Goal: Transaction & Acquisition: Purchase product/service

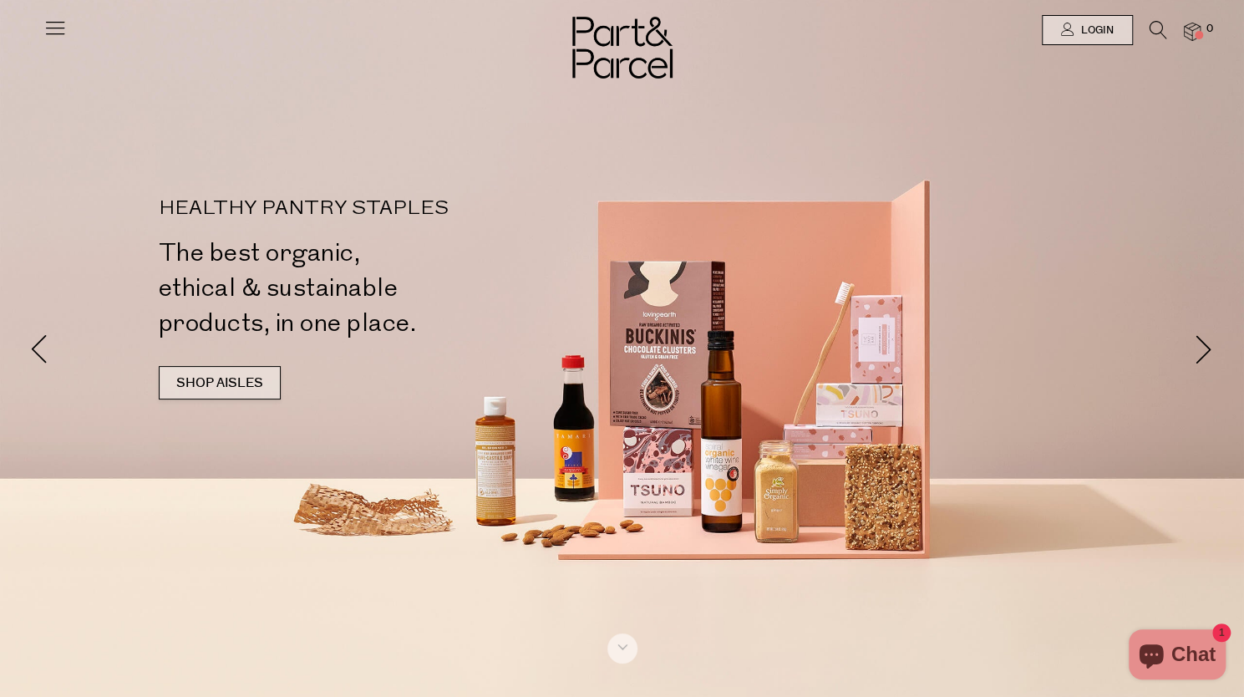
click at [248, 385] on link "SHOP AISLES" at bounding box center [220, 382] width 122 height 33
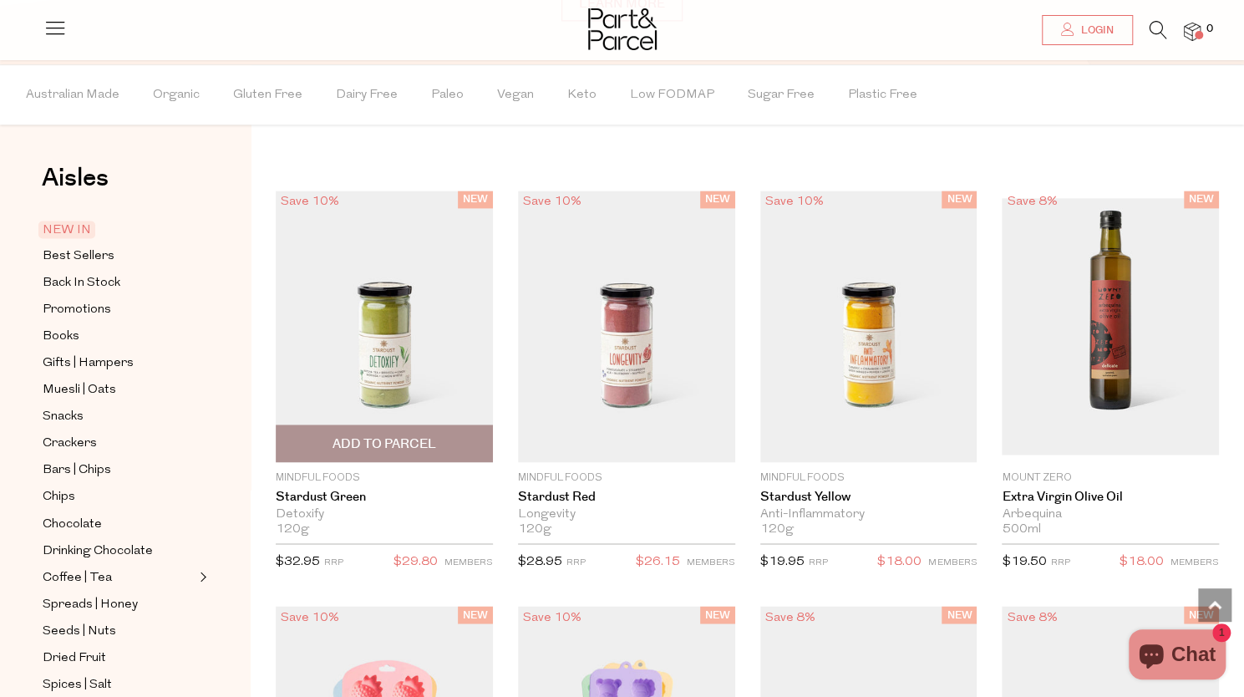
scroll to position [1357, 0]
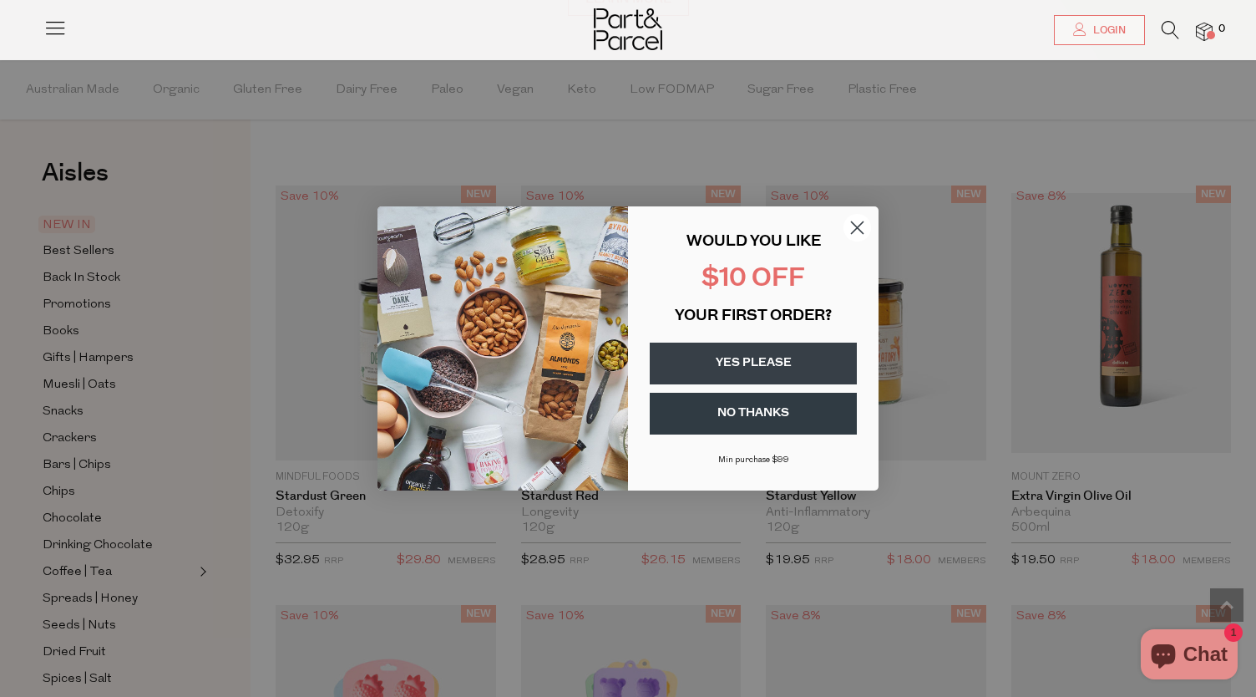
click at [858, 228] on icon "Close dialog" at bounding box center [858, 228] width 12 height 12
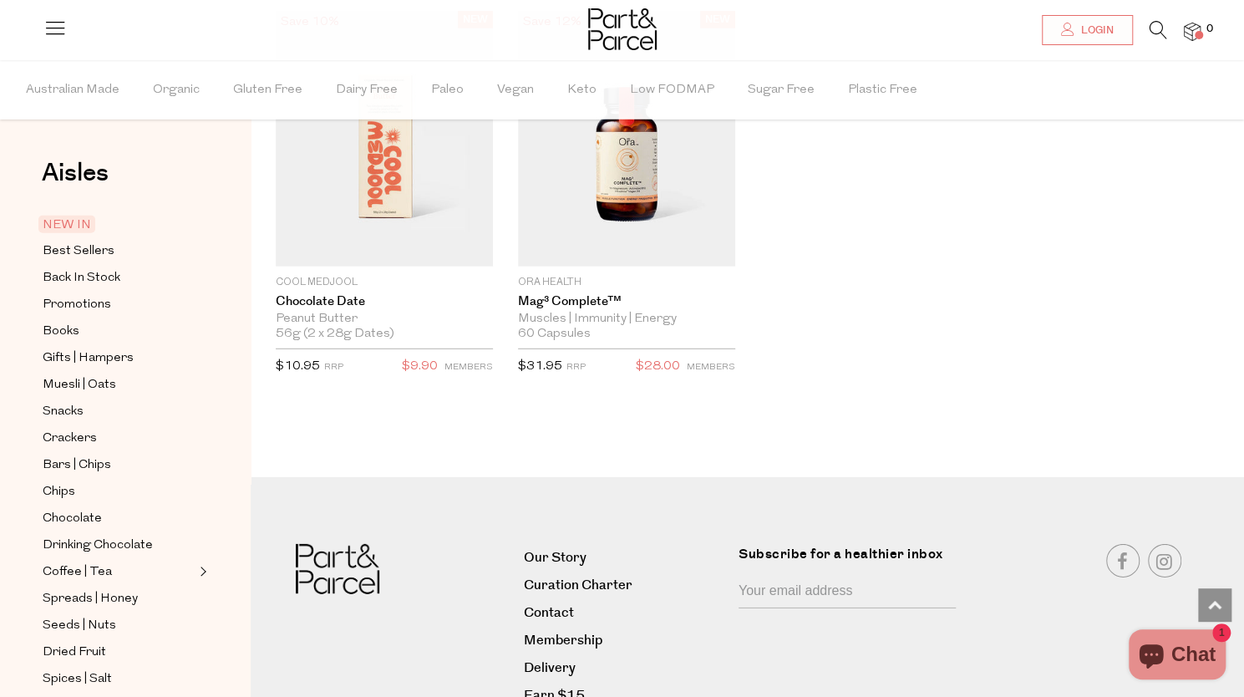
scroll to position [2748, 0]
click at [79, 245] on span "Best Sellers" at bounding box center [79, 251] width 72 height 20
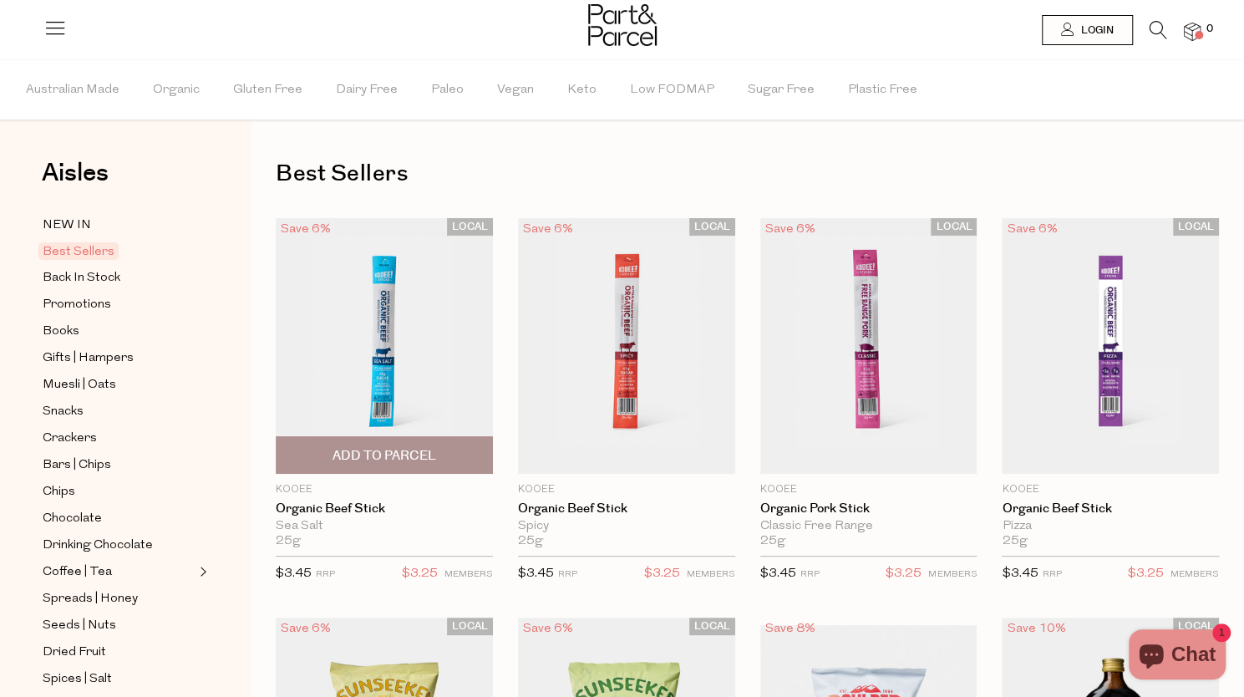
click at [393, 459] on span "Add To Parcel" at bounding box center [384, 456] width 104 height 18
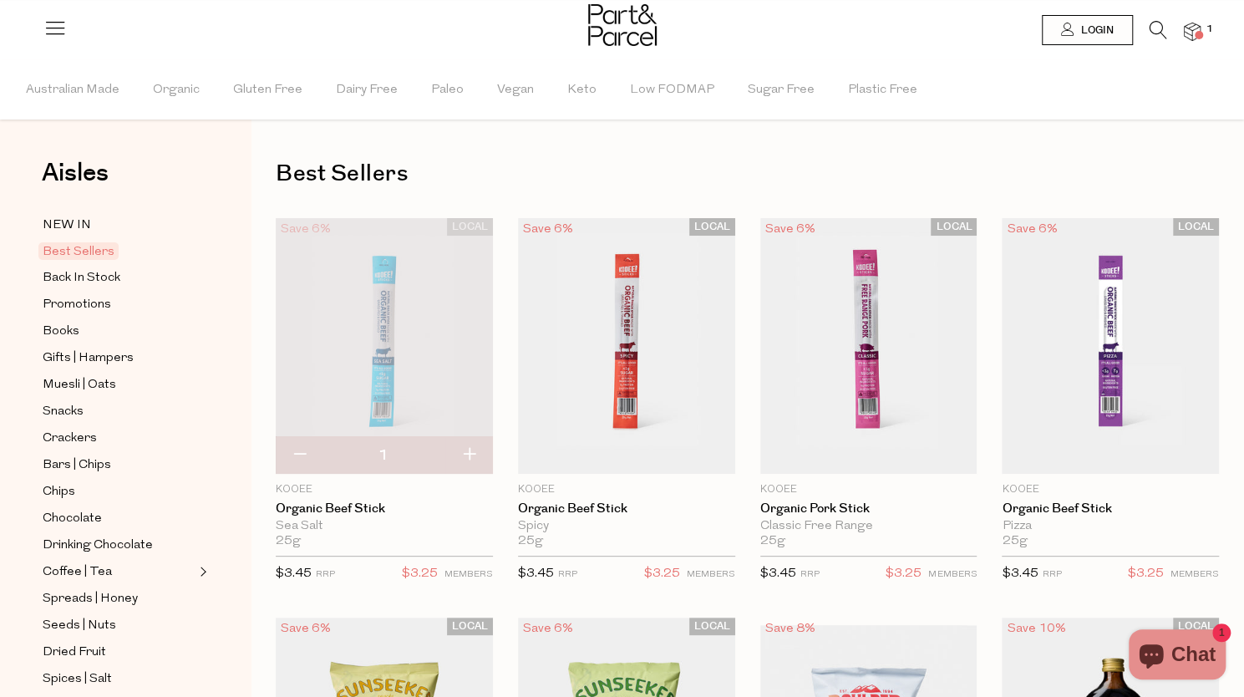
click at [468, 456] on button "button" at bounding box center [469, 455] width 48 height 37
type input "2"
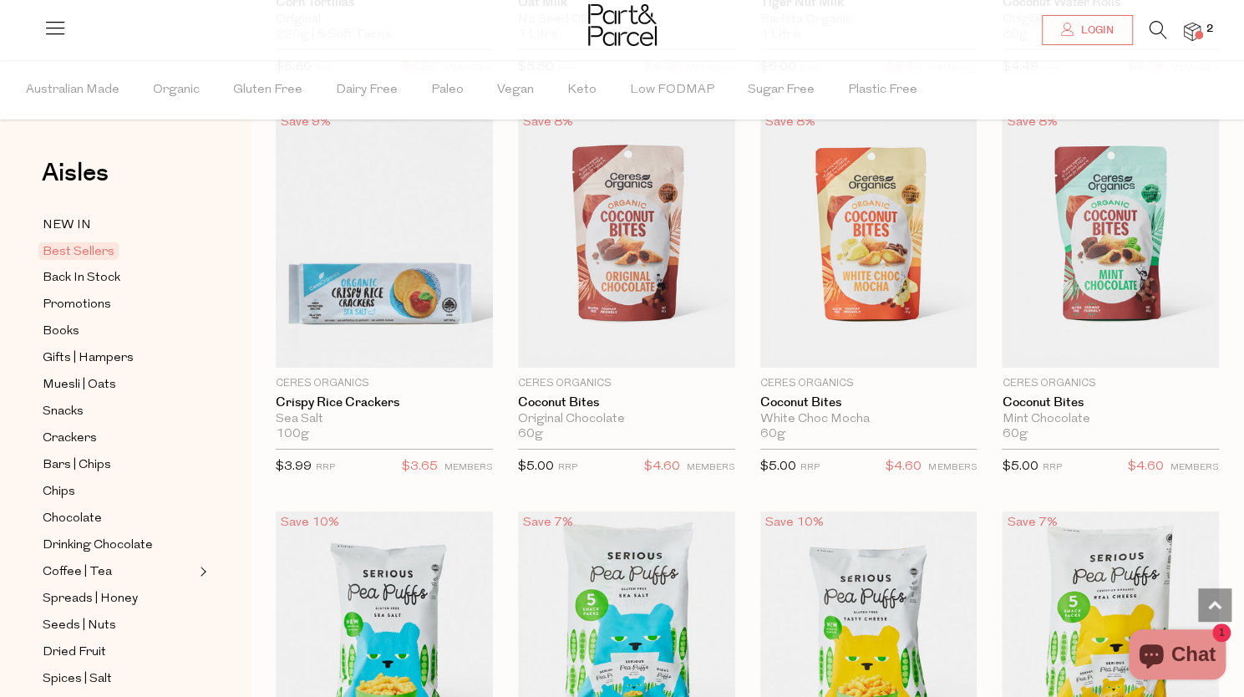
scroll to position [3327, 0]
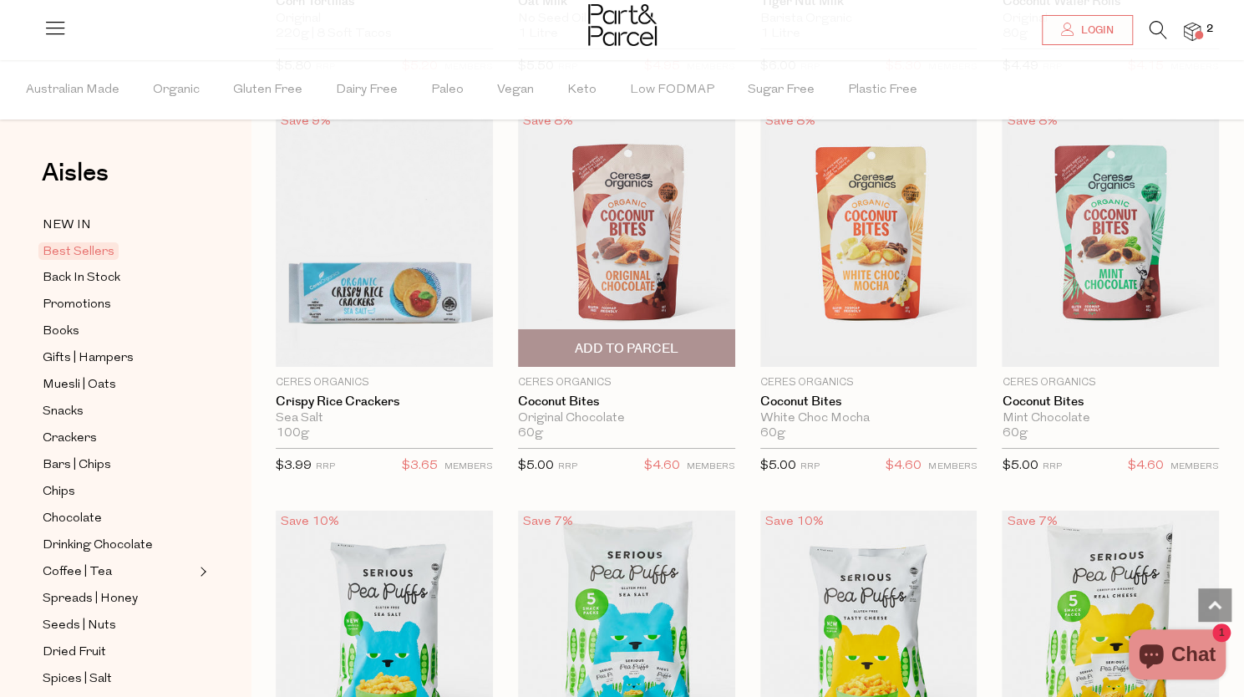
click at [683, 347] on span "Add To Parcel" at bounding box center [626, 348] width 207 height 36
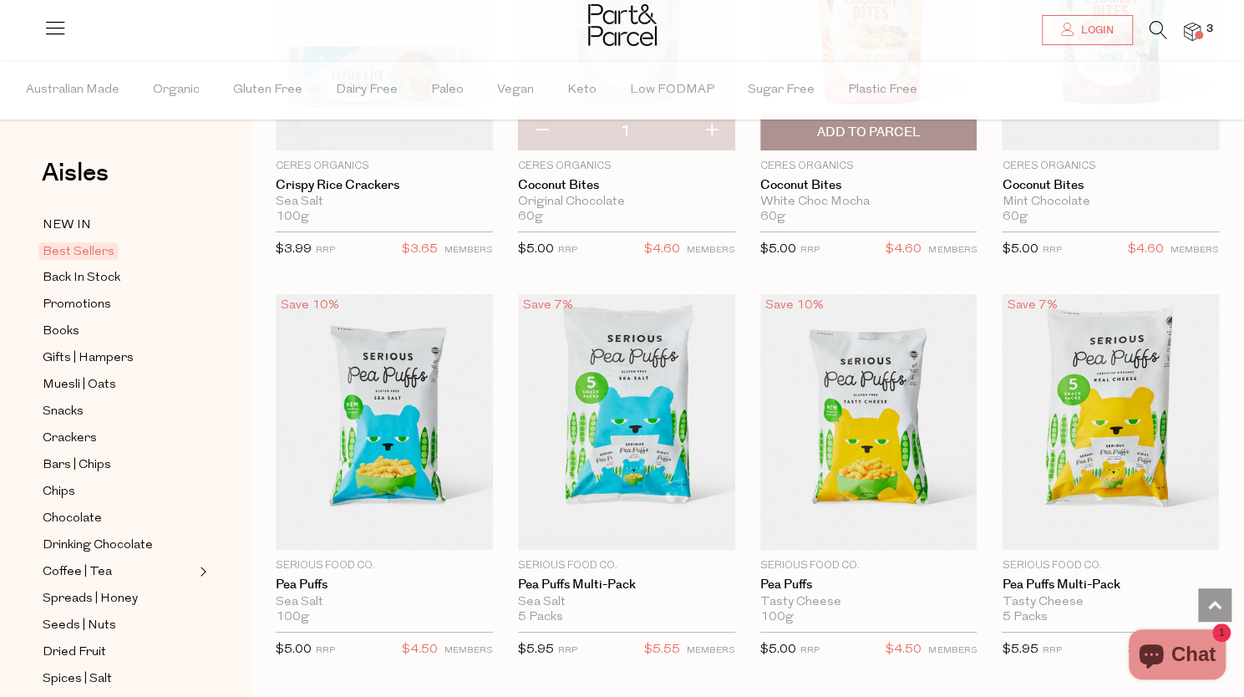
scroll to position [3951, 0]
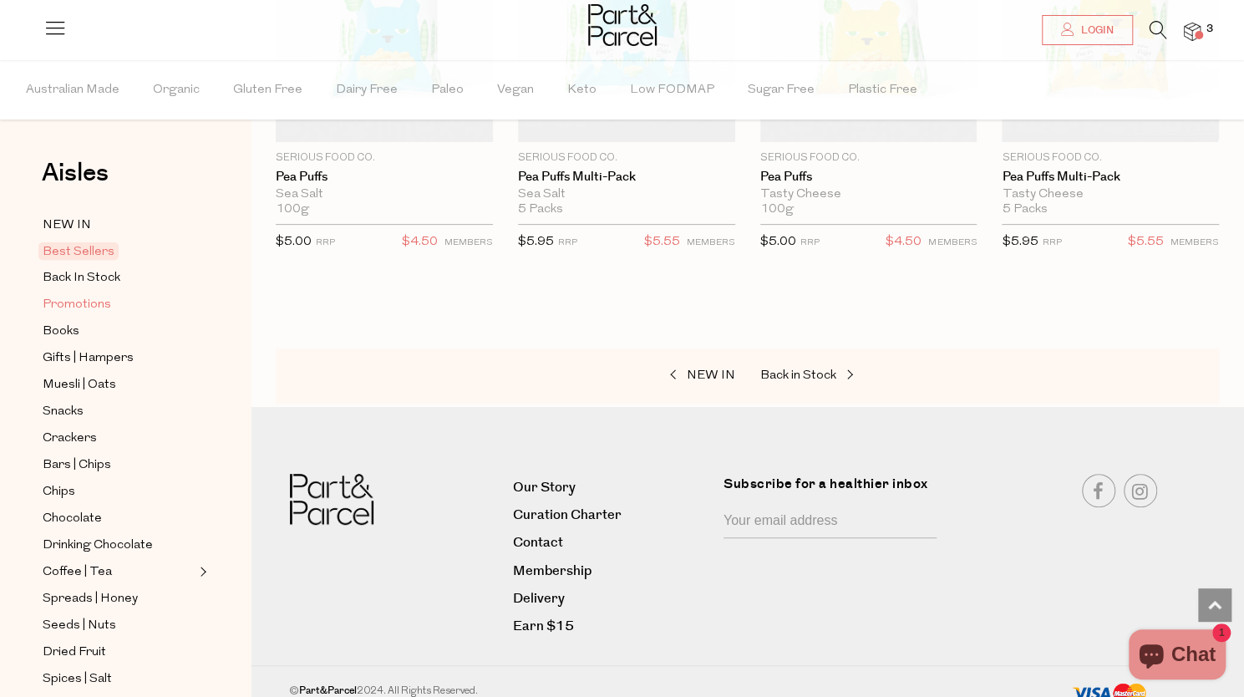
click at [82, 296] on span "Promotions" at bounding box center [77, 305] width 68 height 20
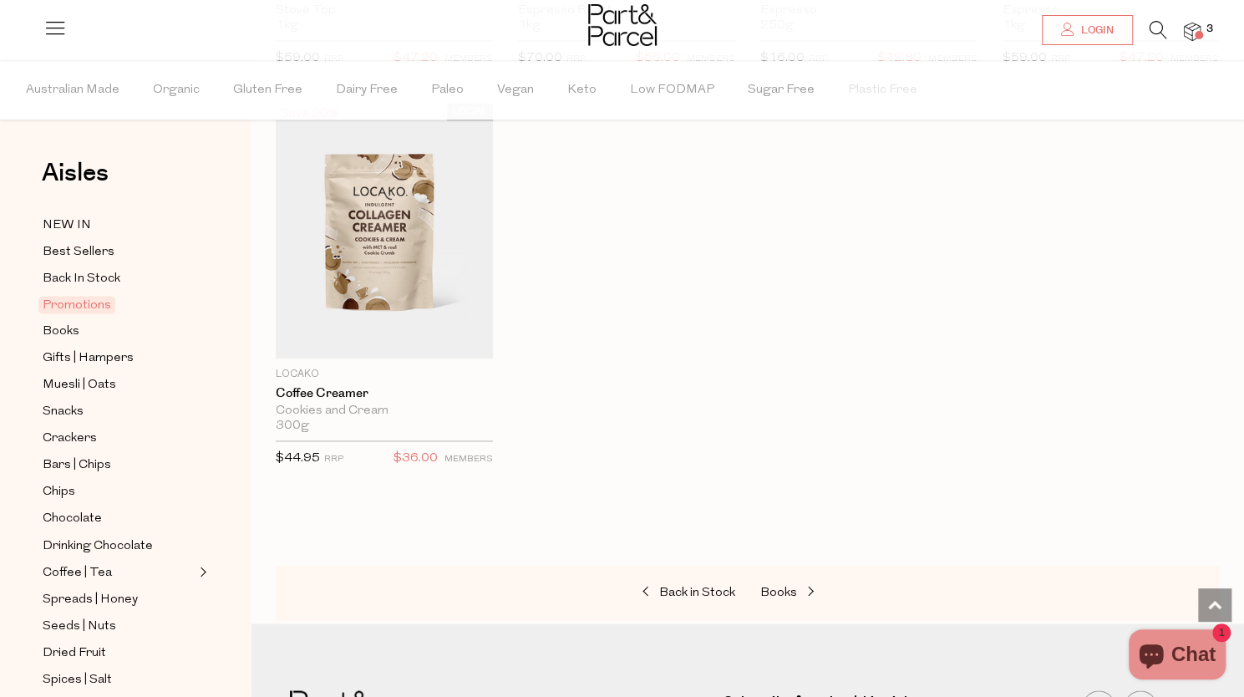
scroll to position [1347, 0]
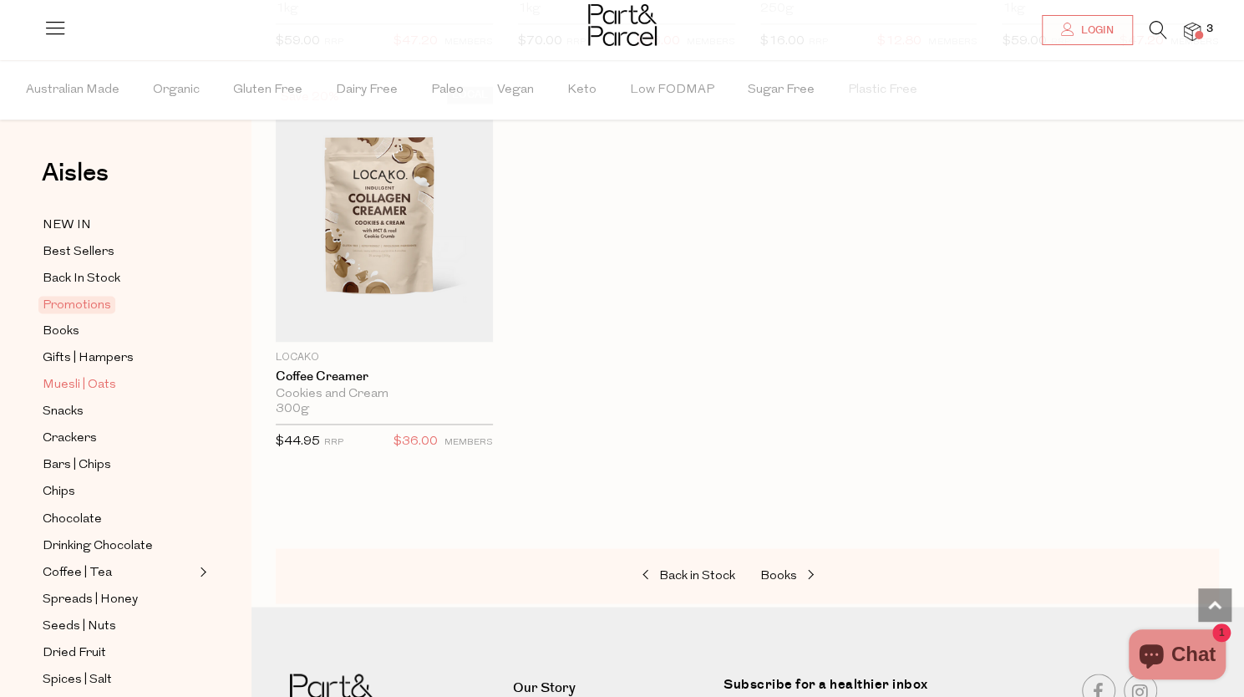
click at [89, 388] on span "Muesli | Oats" at bounding box center [80, 385] width 74 height 20
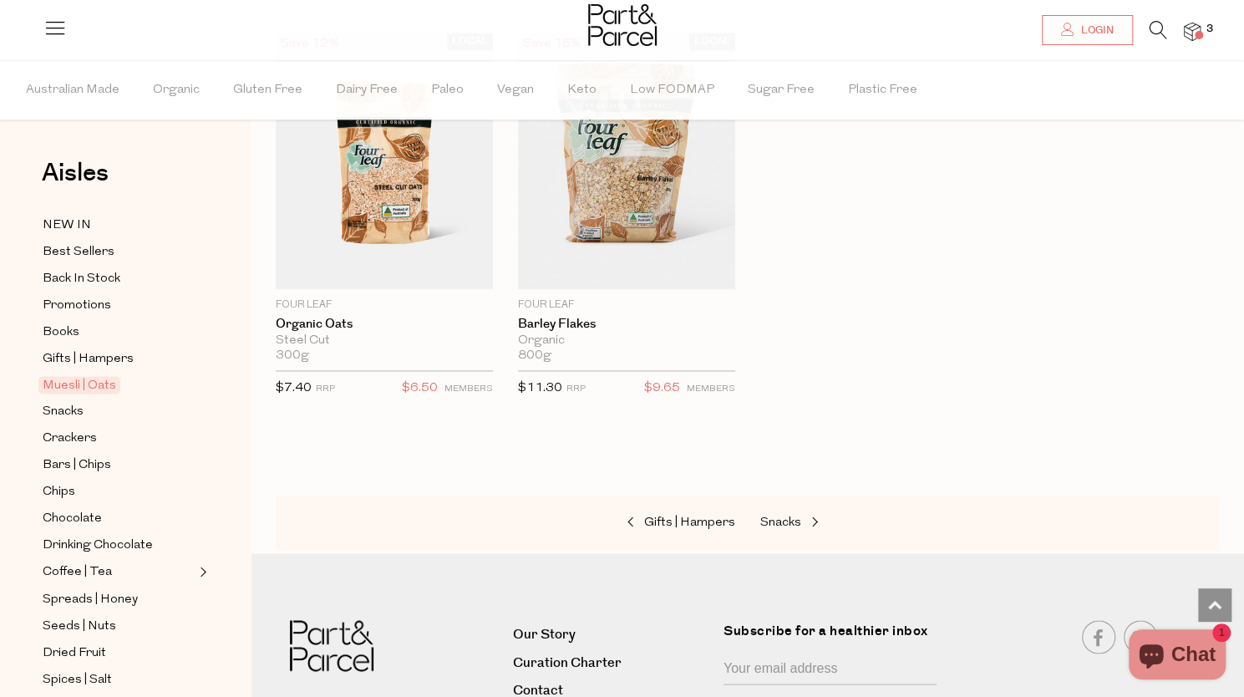
scroll to position [5043, 0]
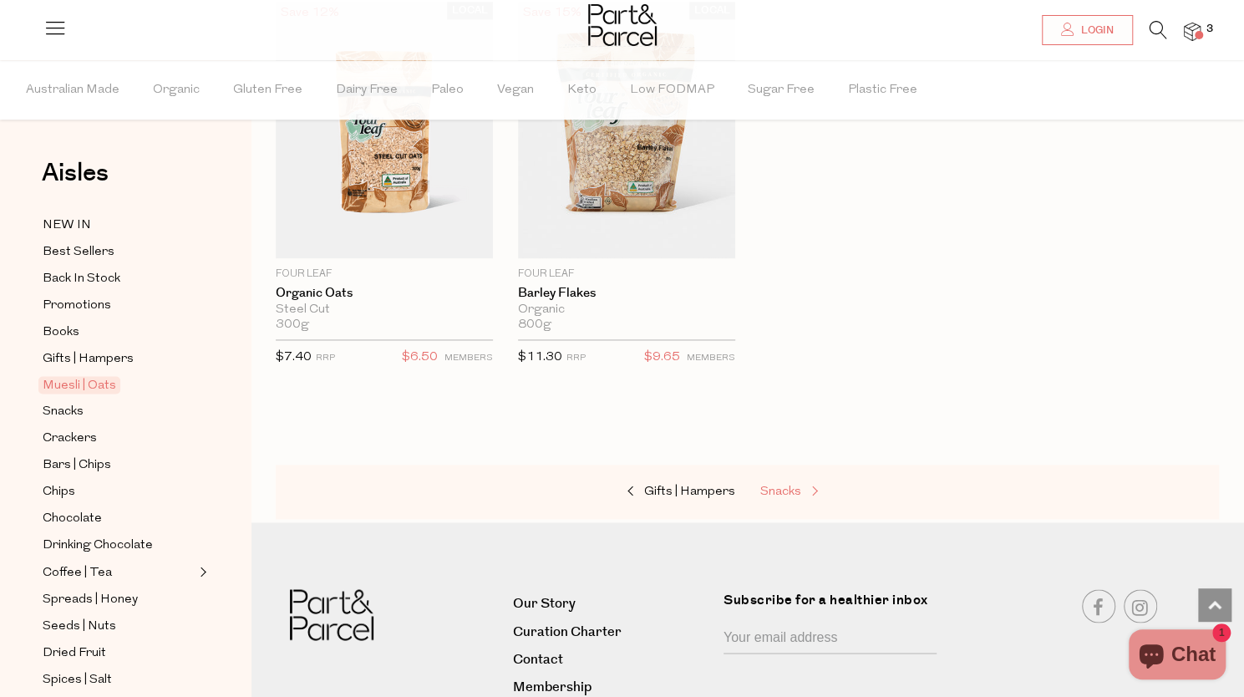
click at [787, 485] on span "Snacks" at bounding box center [780, 491] width 41 height 13
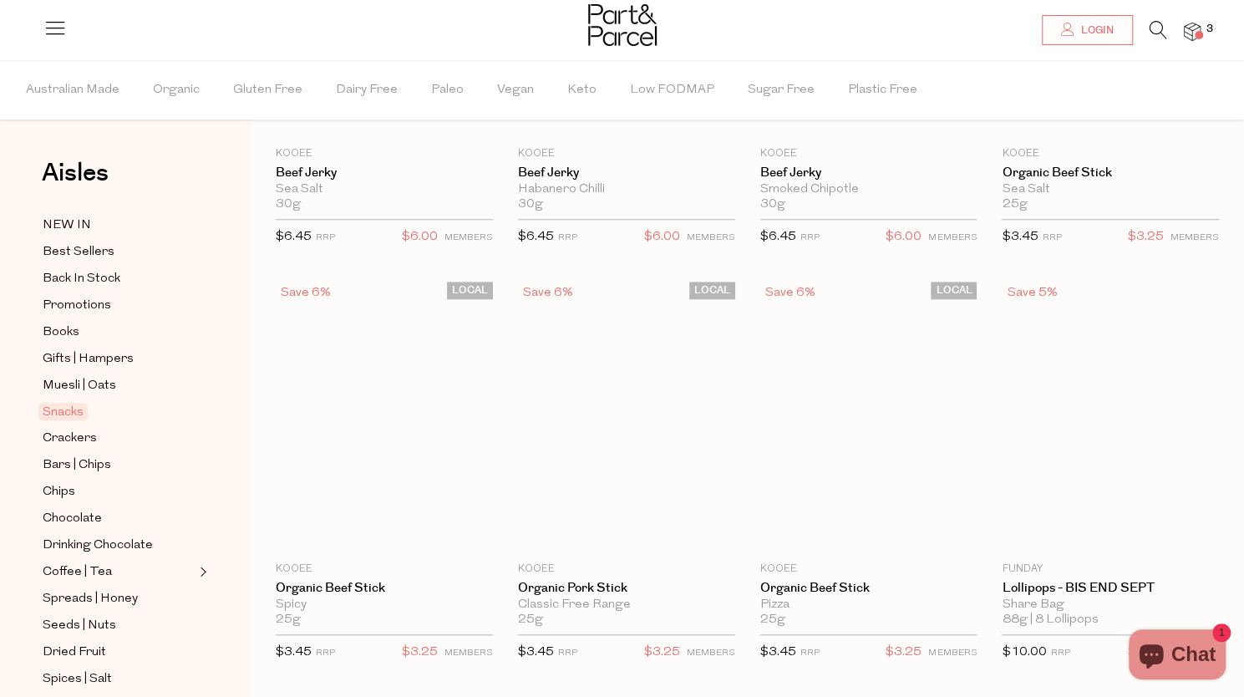
scroll to position [2, 0]
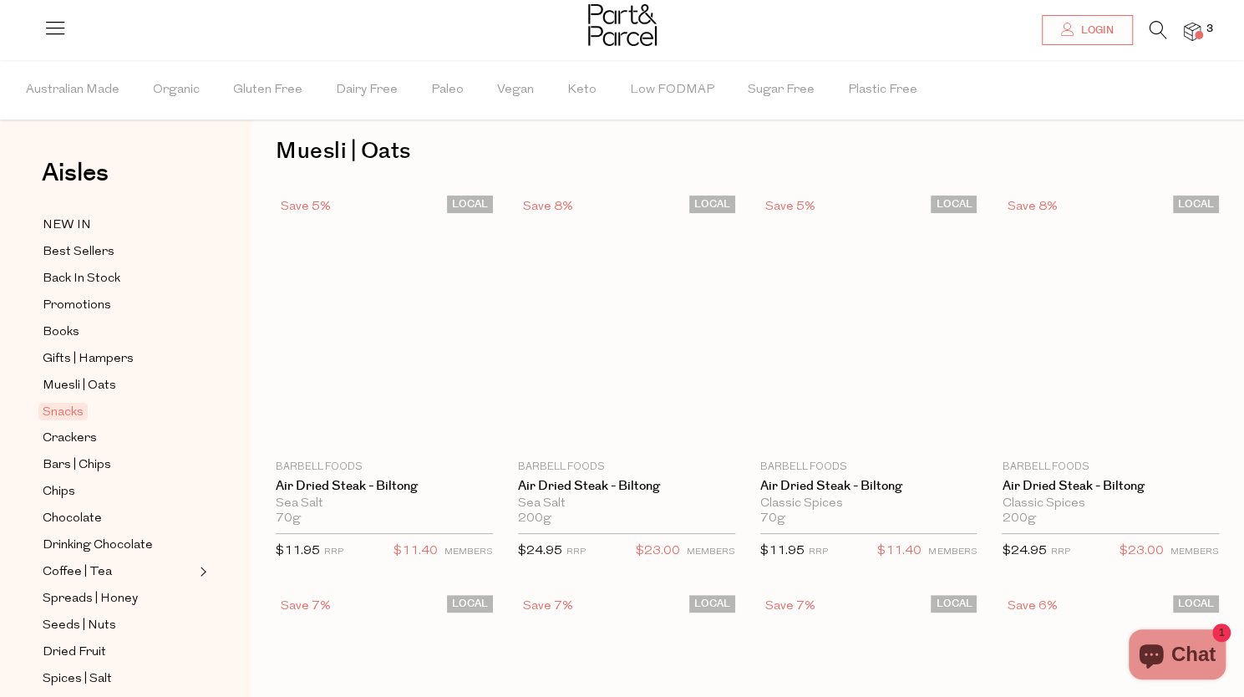
type input "2"
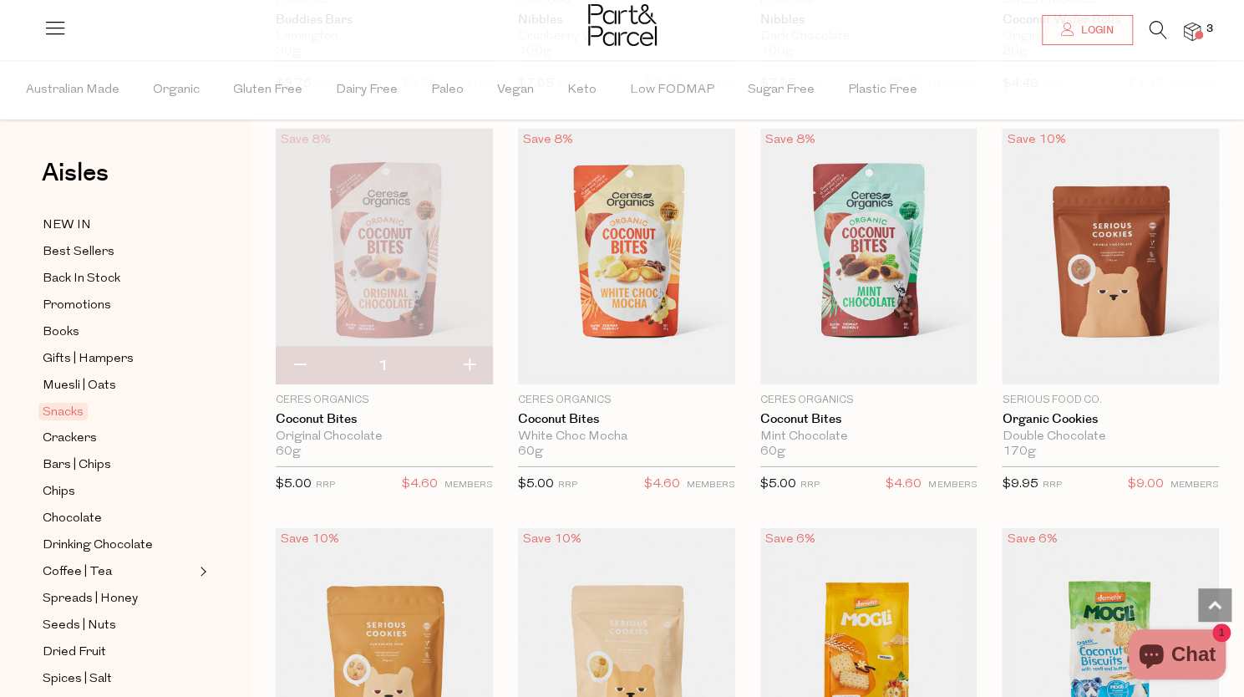
scroll to position [2923, 0]
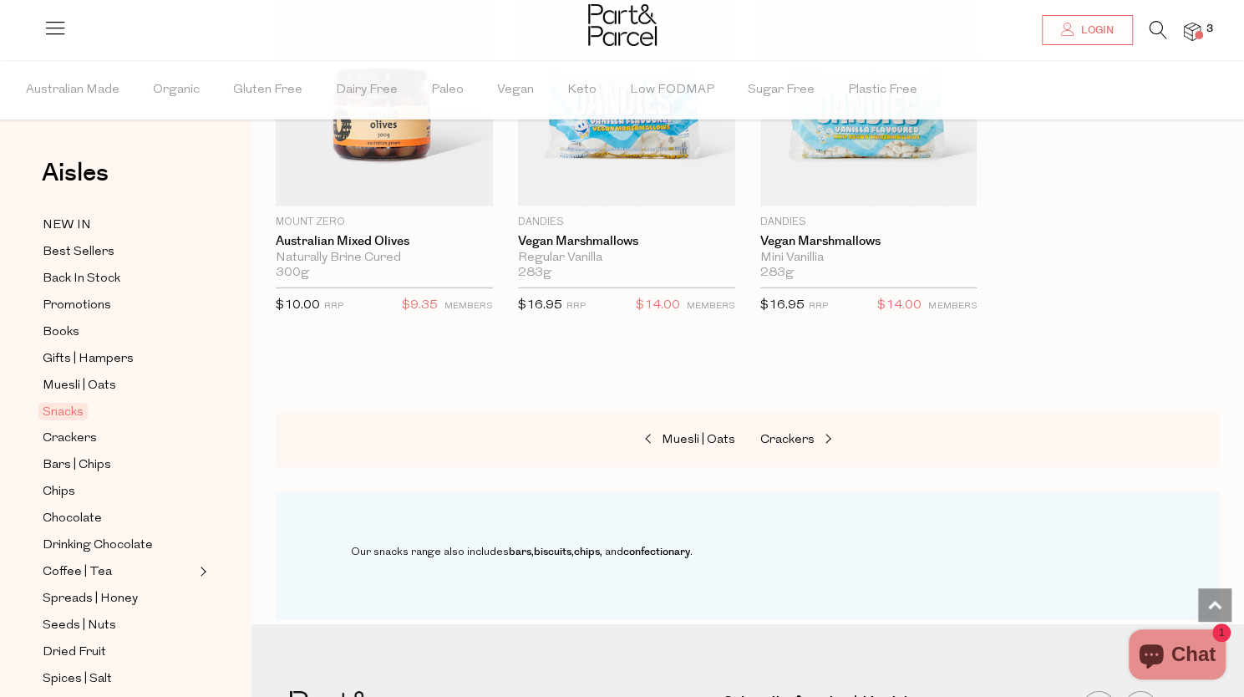
scroll to position [6694, 0]
click at [800, 425] on div "Muesli | Oats Crackers" at bounding box center [747, 439] width 943 height 55
click at [785, 433] on span "Crackers" at bounding box center [787, 439] width 54 height 13
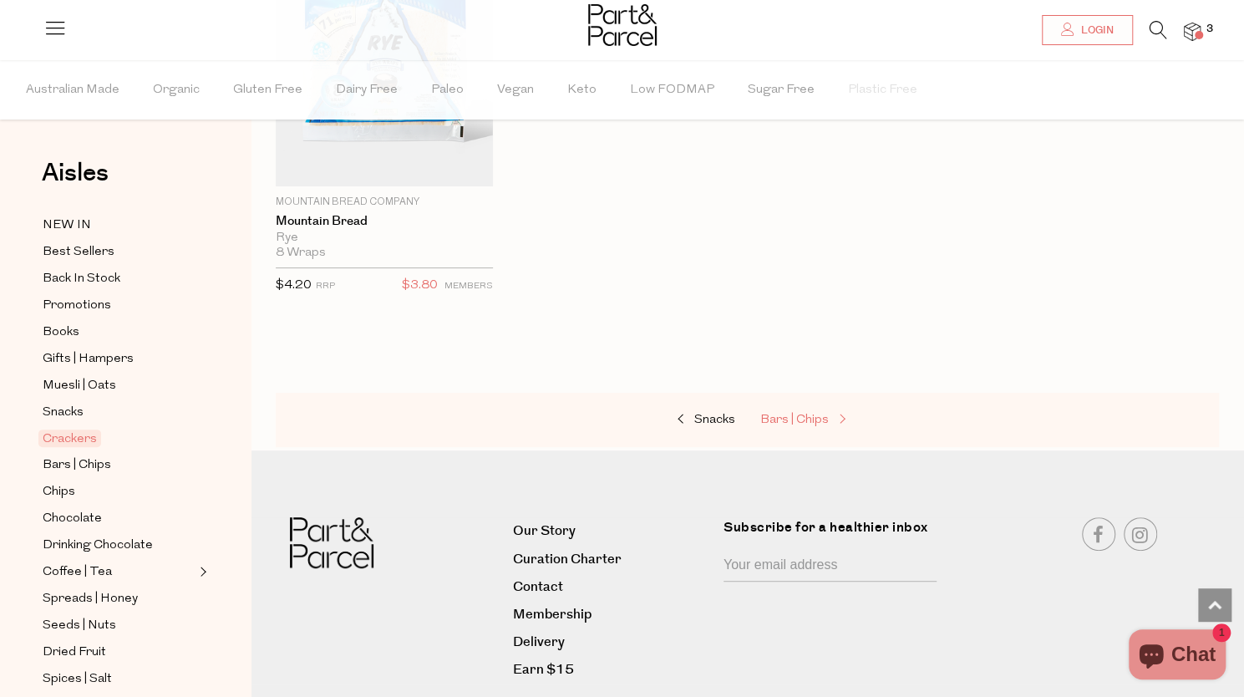
click at [802, 413] on span "Bars | Chips" at bounding box center [794, 419] width 68 height 13
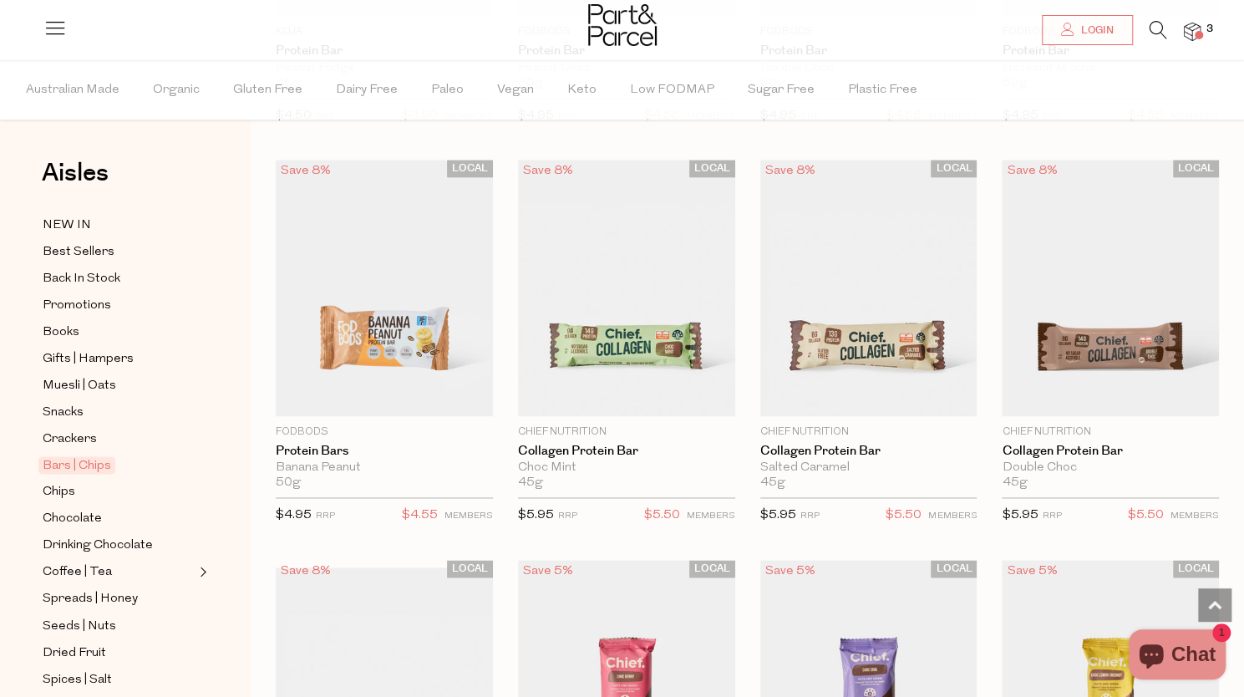
scroll to position [1258, 0]
click at [1104, 403] on span "Add To Parcel" at bounding box center [1110, 396] width 207 height 36
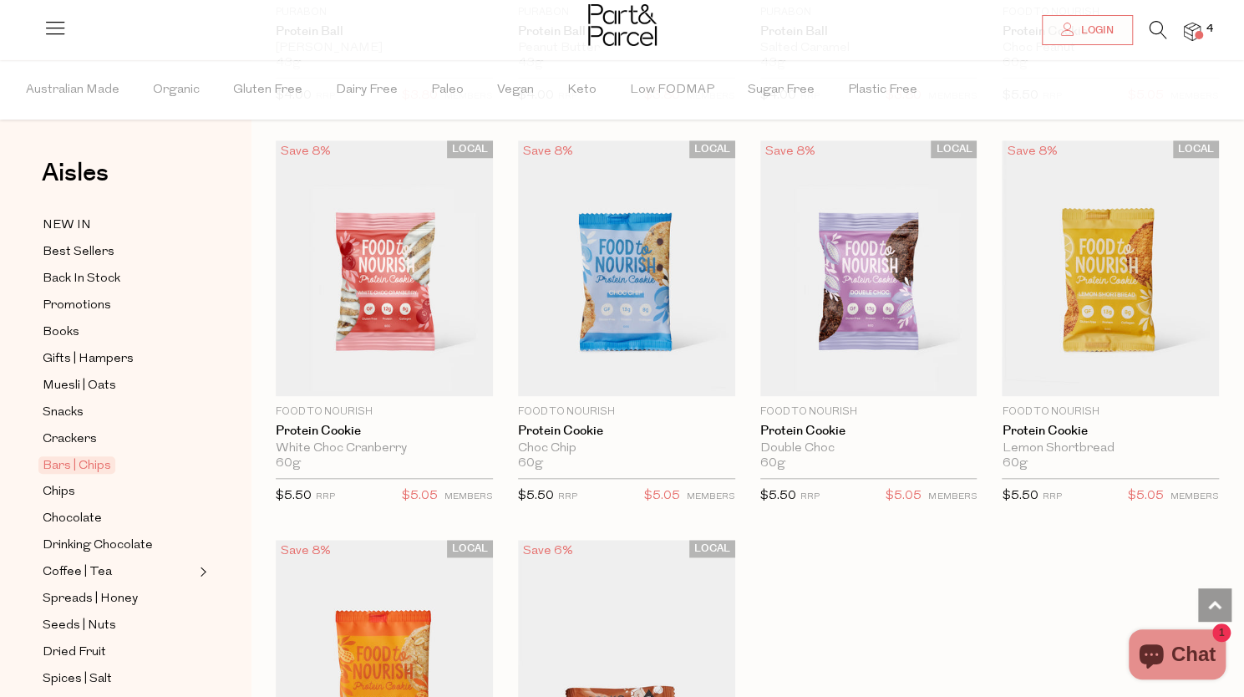
scroll to position [4820, 0]
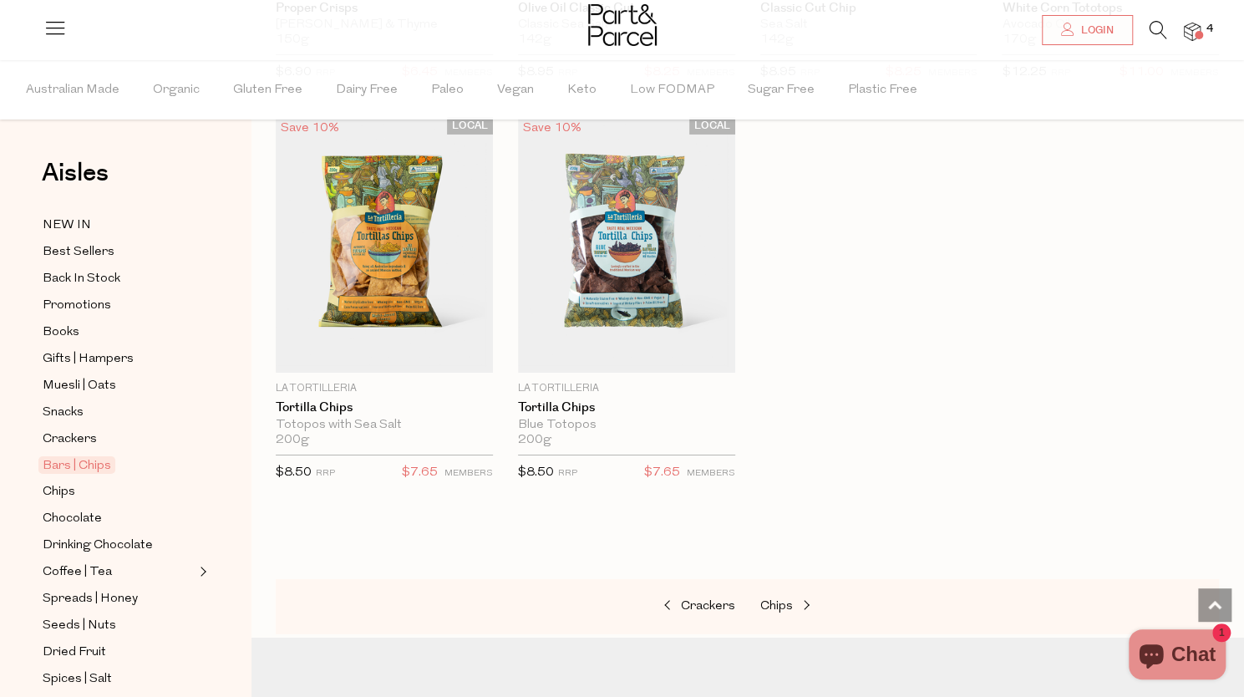
scroll to position [6973, 0]
click at [797, 599] on span at bounding box center [804, 605] width 23 height 13
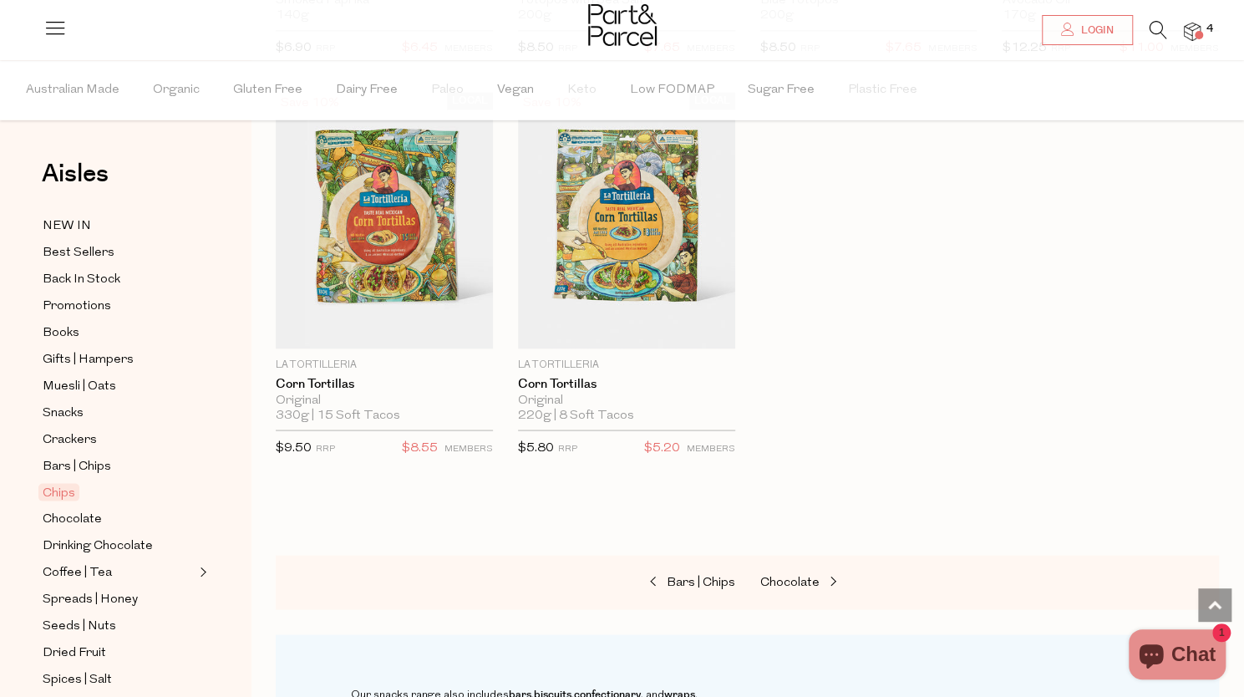
scroll to position [1788, 0]
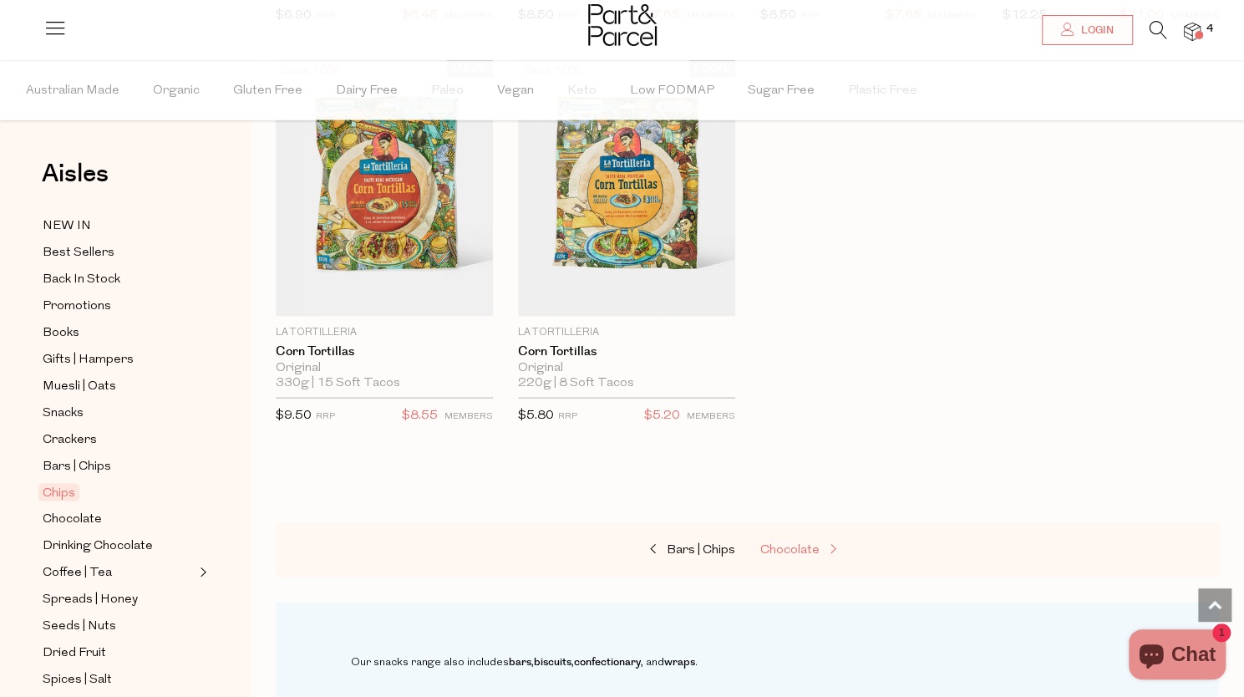
click at [810, 550] on link "Chocolate" at bounding box center [843, 550] width 167 height 22
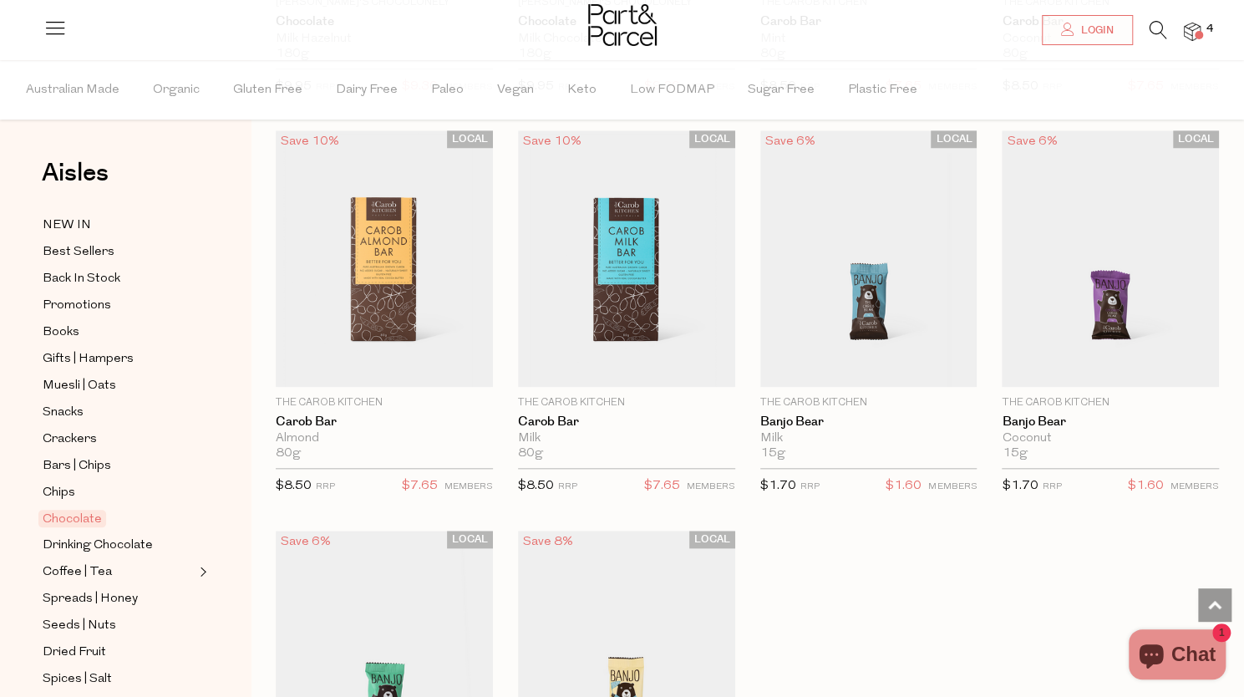
scroll to position [4643, 0]
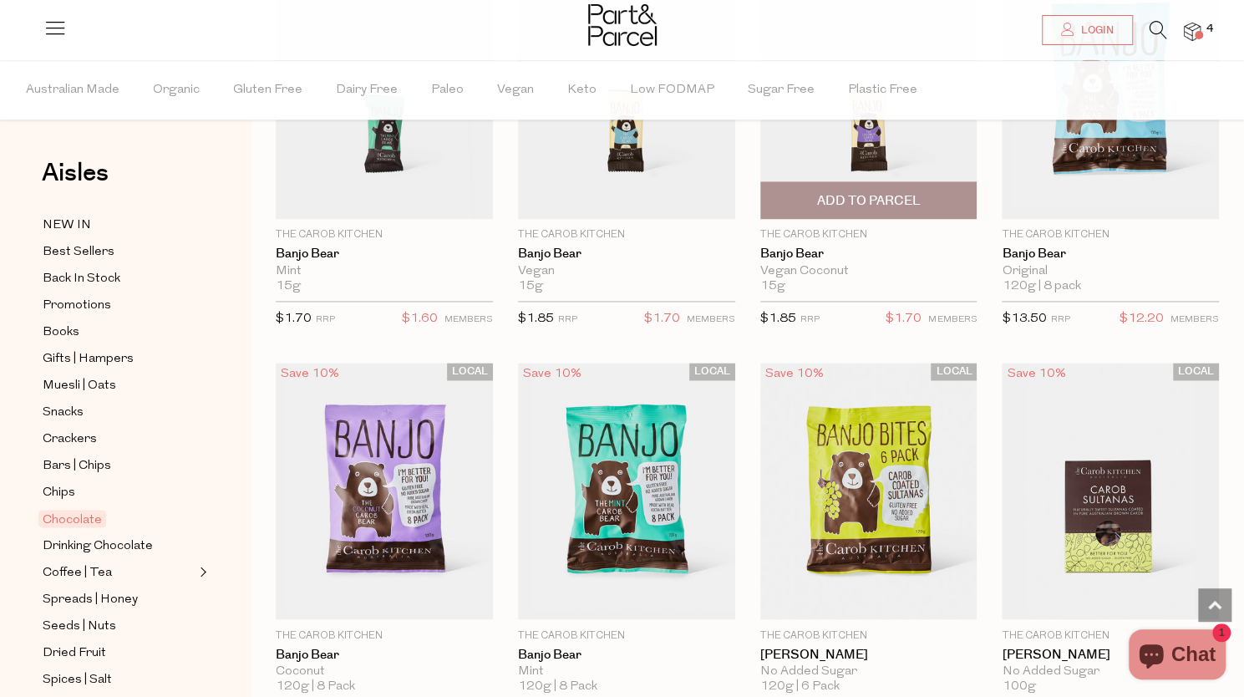
scroll to position [5216, 0]
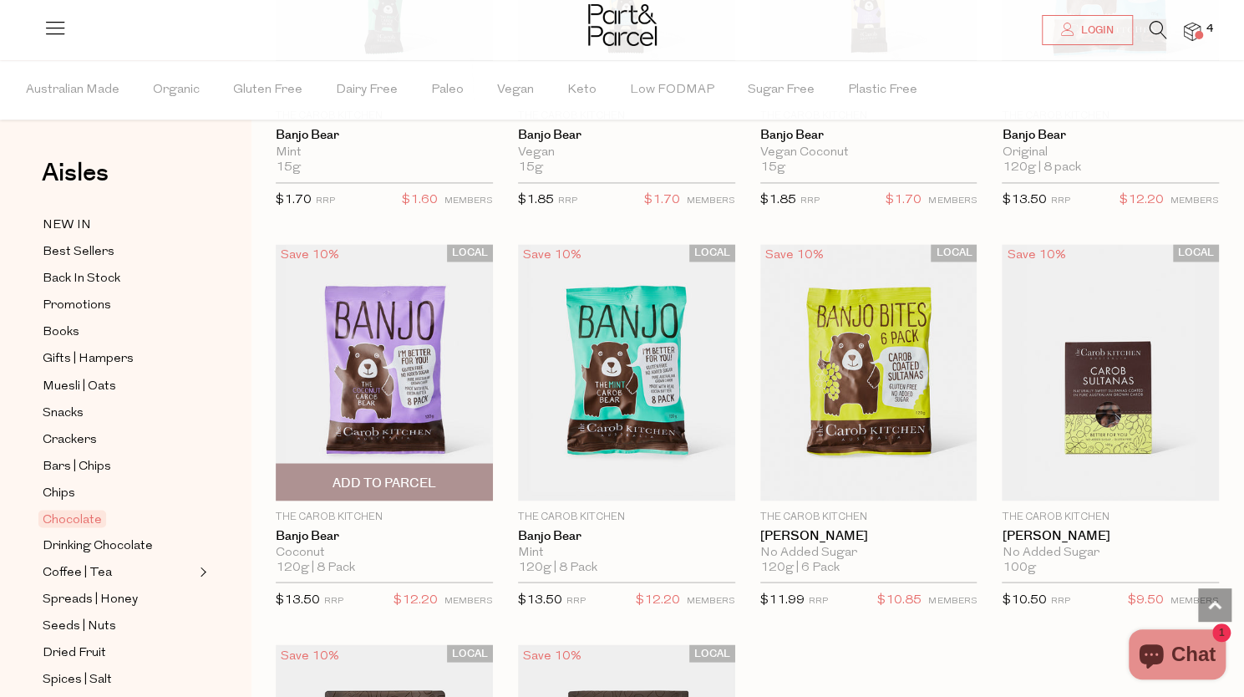
click at [384, 367] on img at bounding box center [384, 372] width 217 height 256
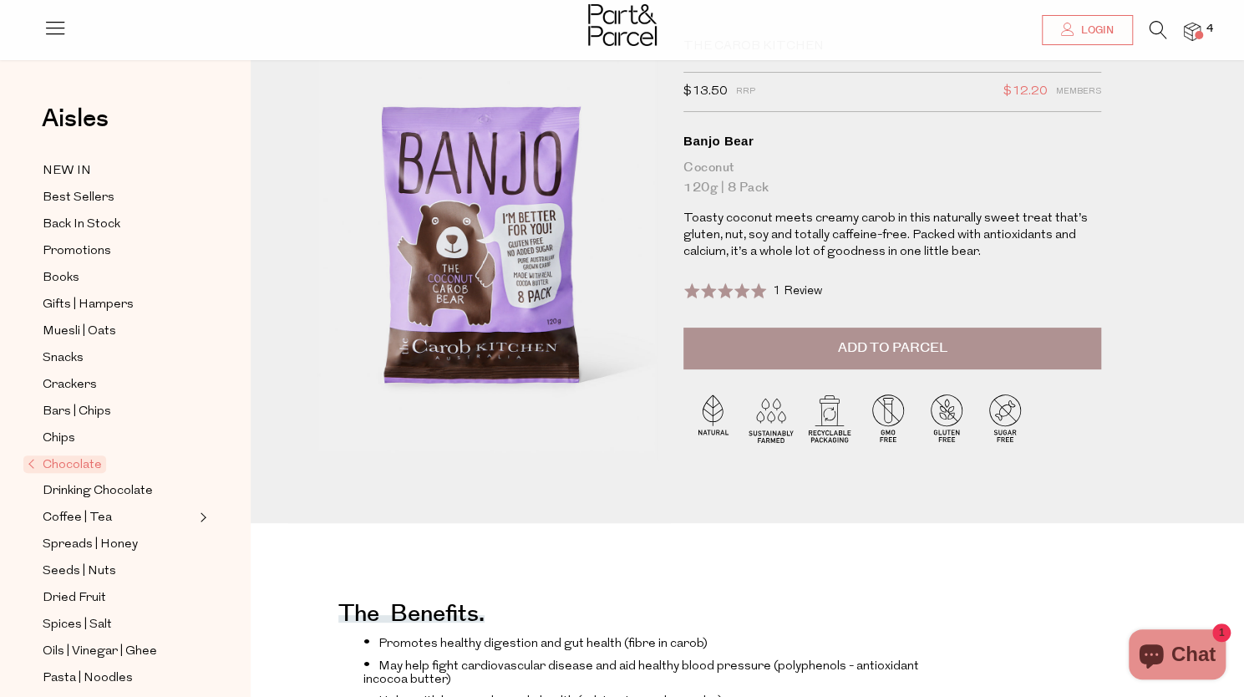
scroll to position [70, 0]
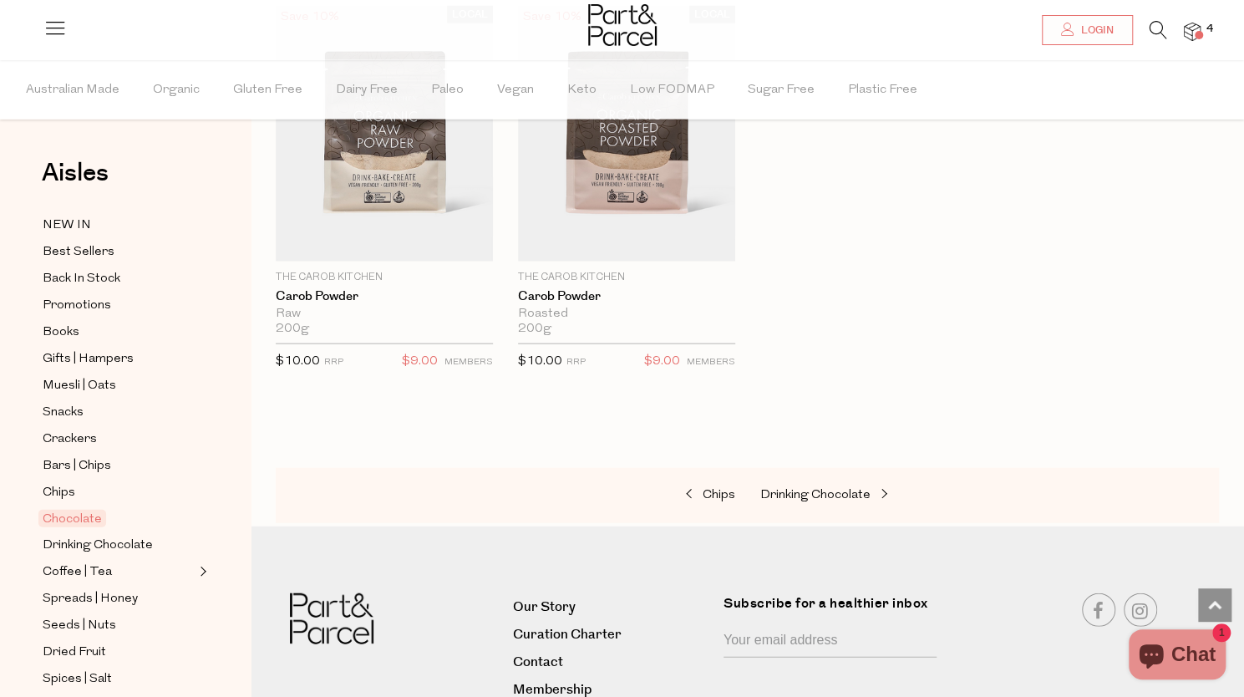
scroll to position [5856, 0]
click at [825, 487] on span "Drinking Chocolate" at bounding box center [815, 493] width 110 height 13
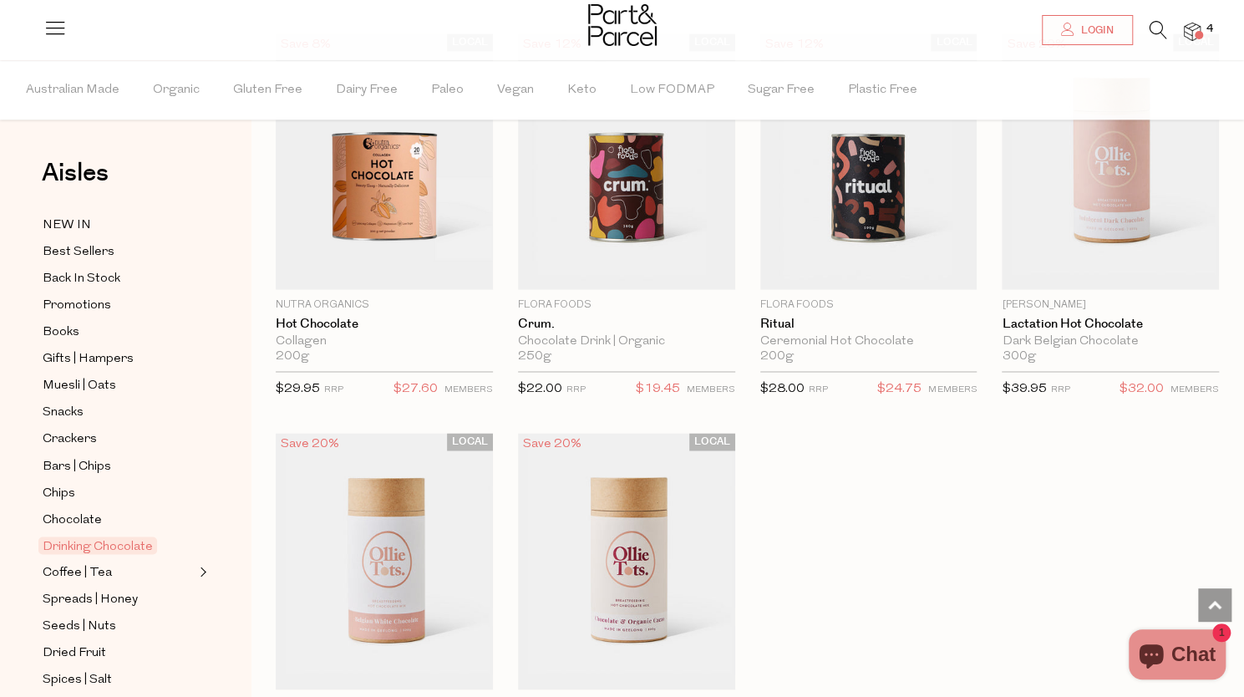
scroll to position [1837, 0]
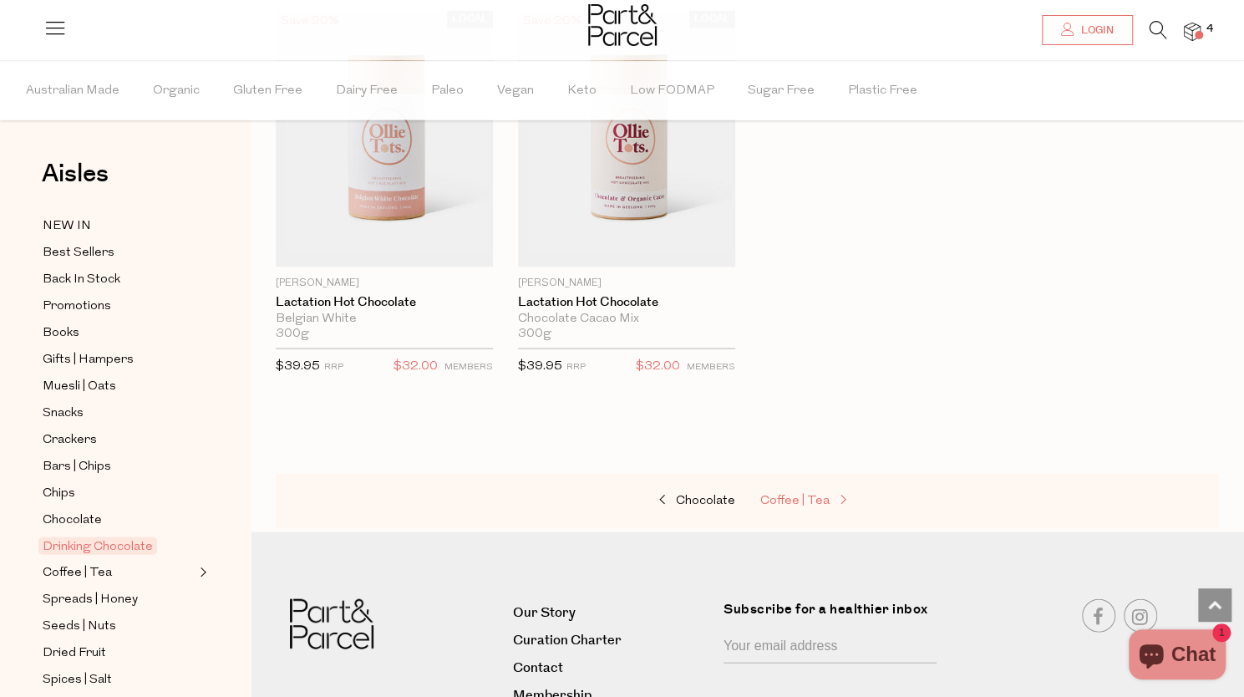
click at [773, 495] on span "Coffee | Tea" at bounding box center [794, 500] width 69 height 13
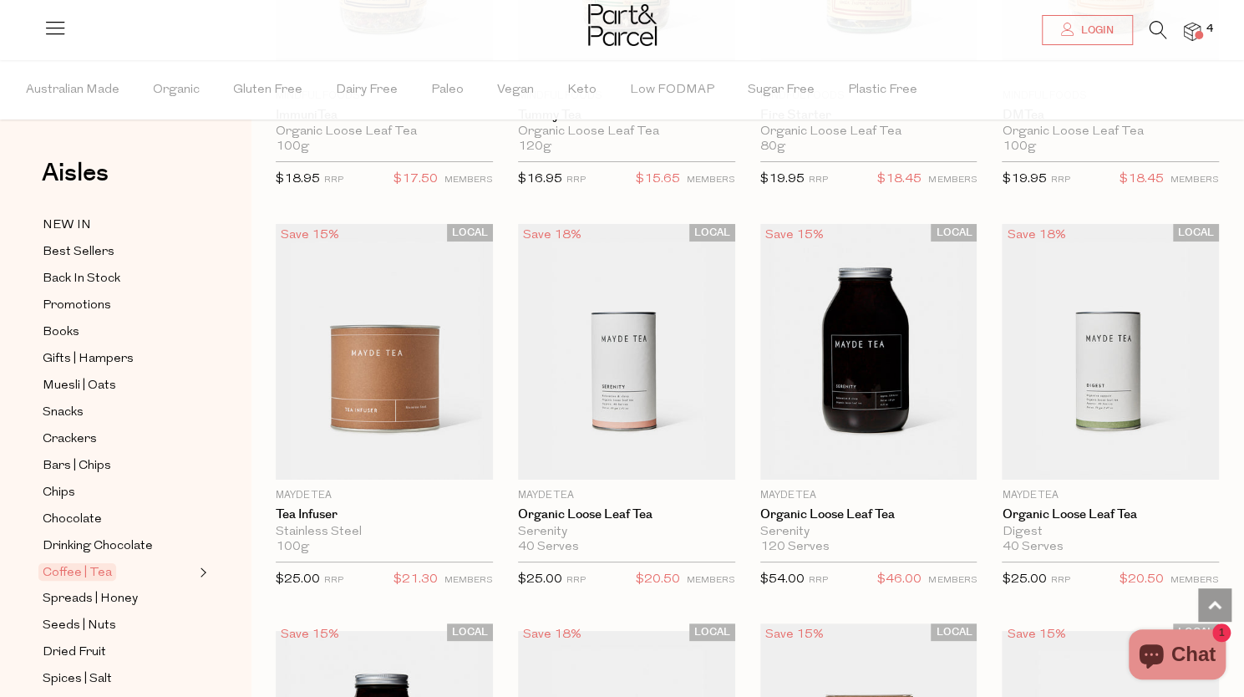
scroll to position [3706, 0]
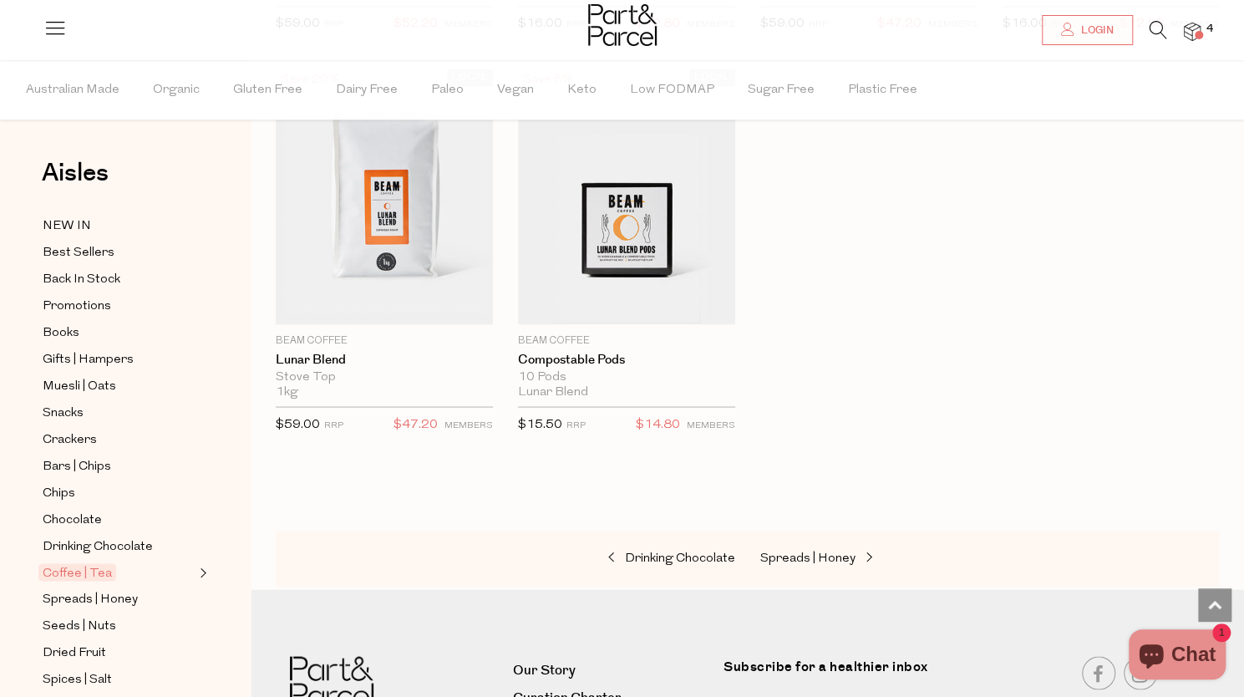
scroll to position [9131, 0]
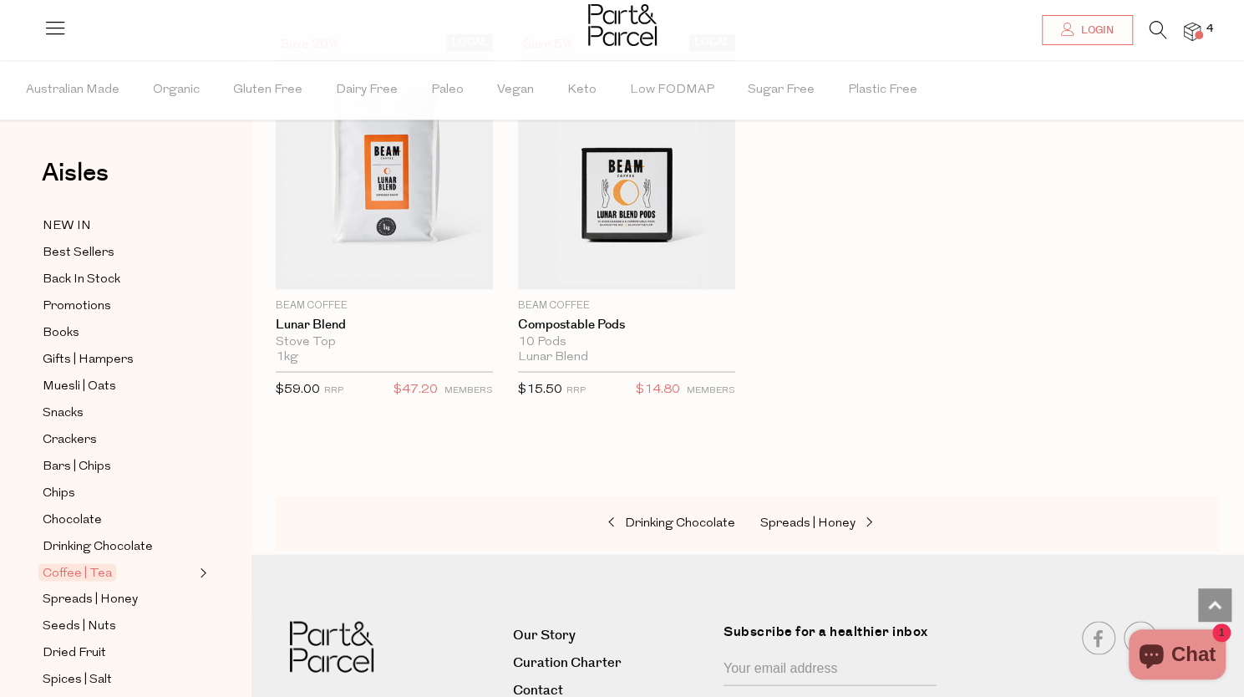
click at [840, 495] on div "Drinking Chocolate Spreads | Honey" at bounding box center [747, 522] width 943 height 55
click at [822, 516] on span "Spreads | Honey" at bounding box center [807, 522] width 95 height 13
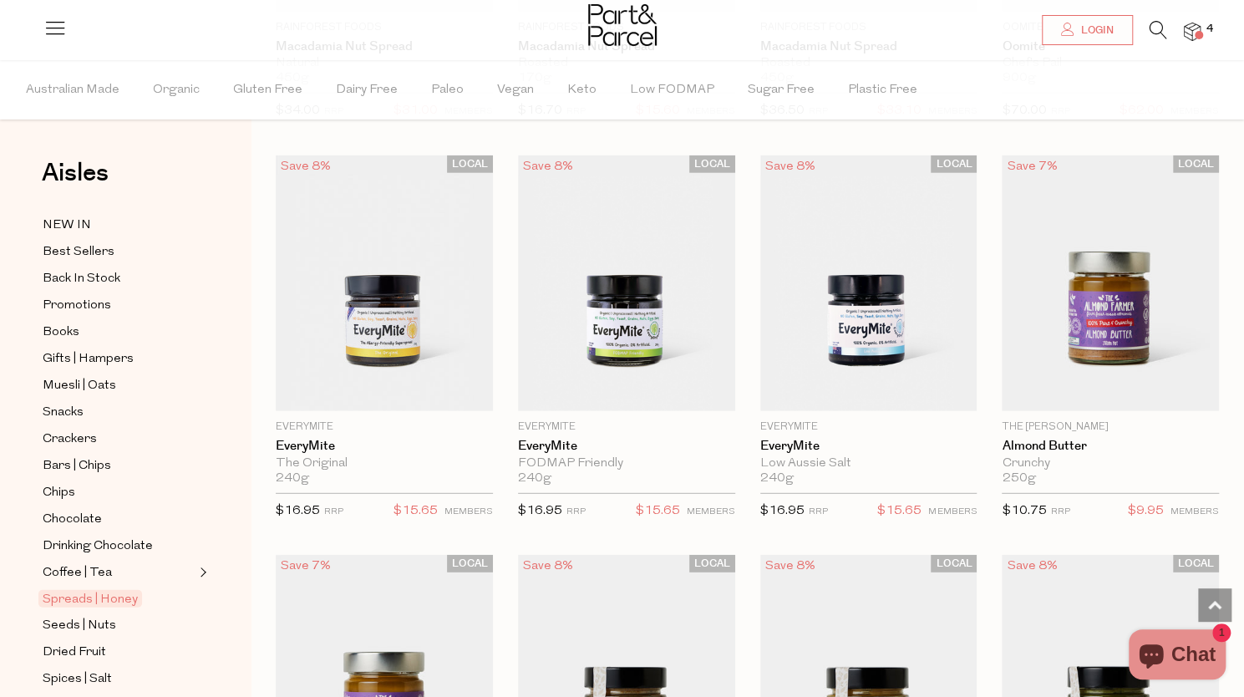
scroll to position [2462, 0]
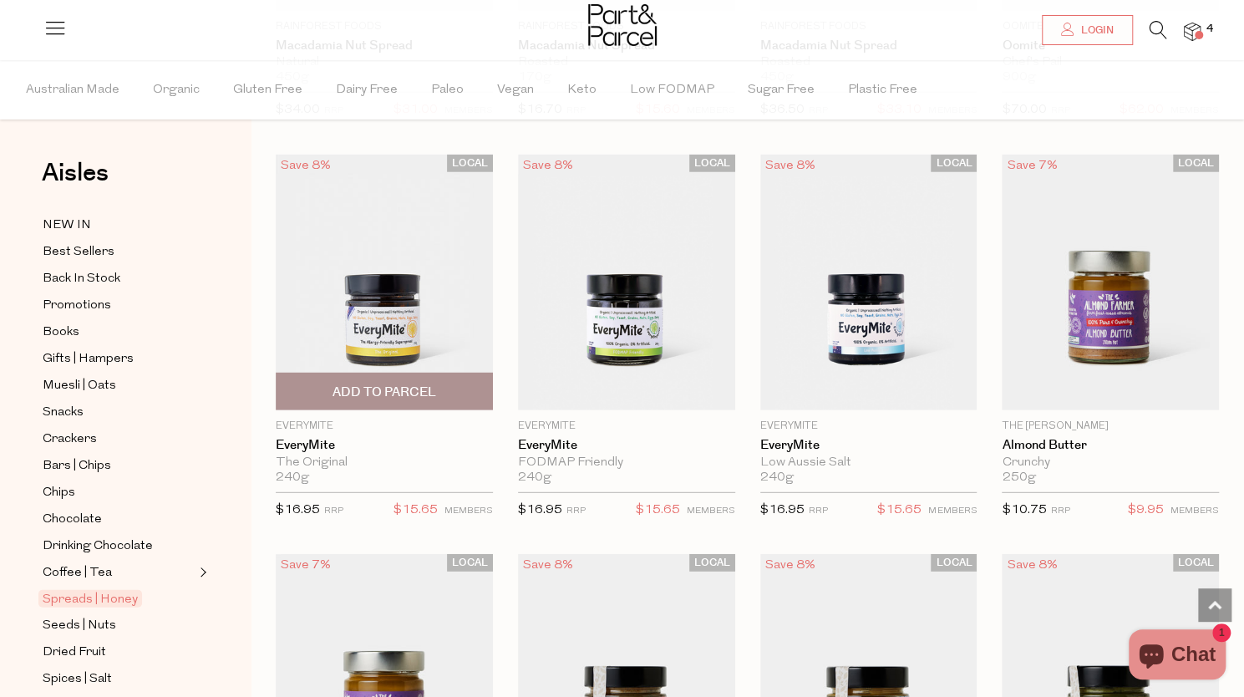
click at [403, 387] on span "Add To Parcel" at bounding box center [384, 392] width 104 height 18
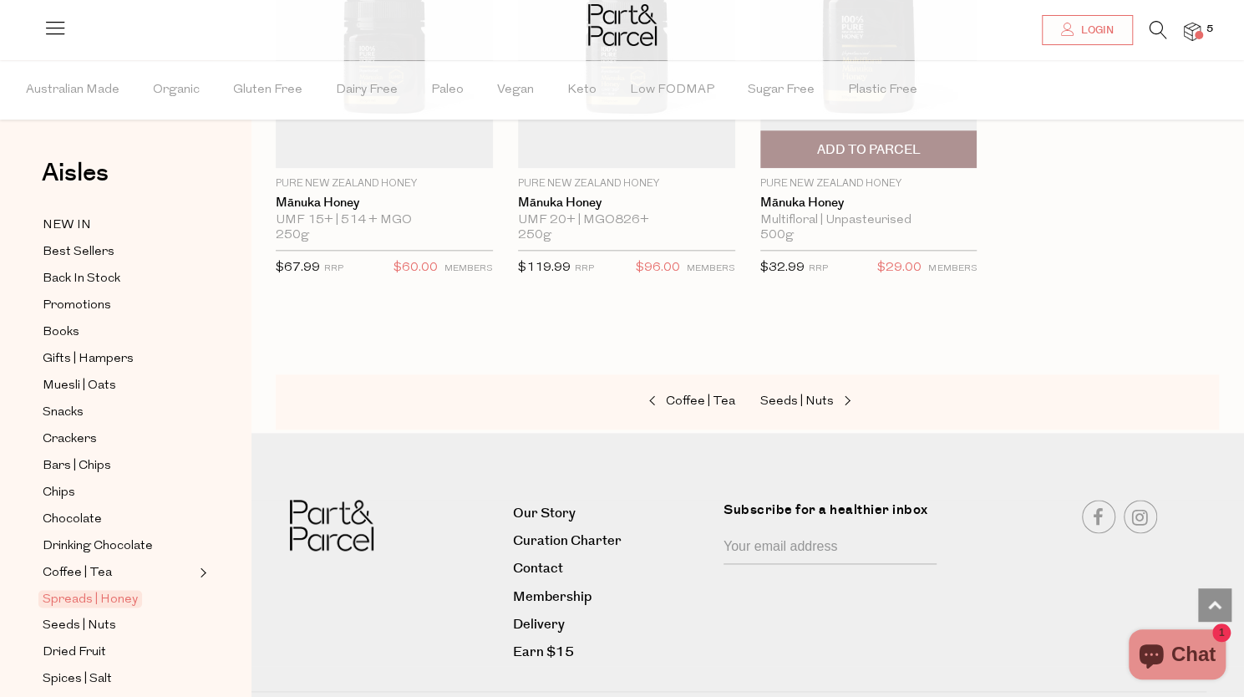
scroll to position [4737, 0]
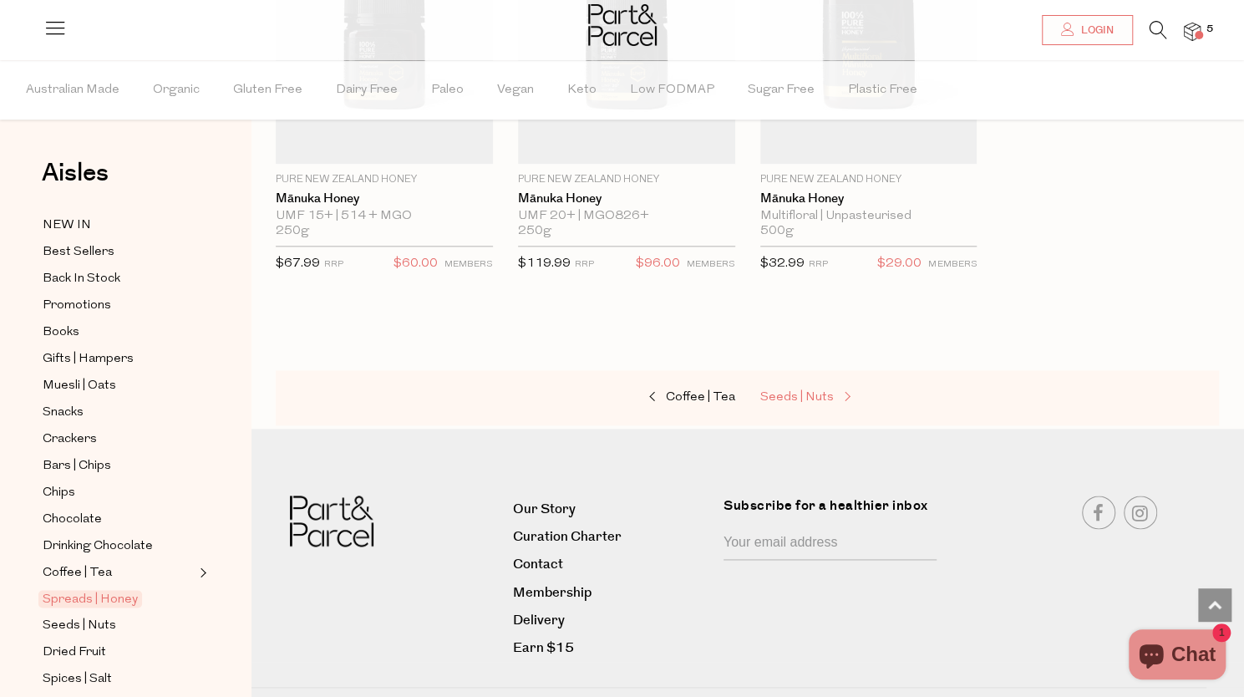
click at [802, 391] on span "Seeds | Nuts" at bounding box center [797, 397] width 74 height 13
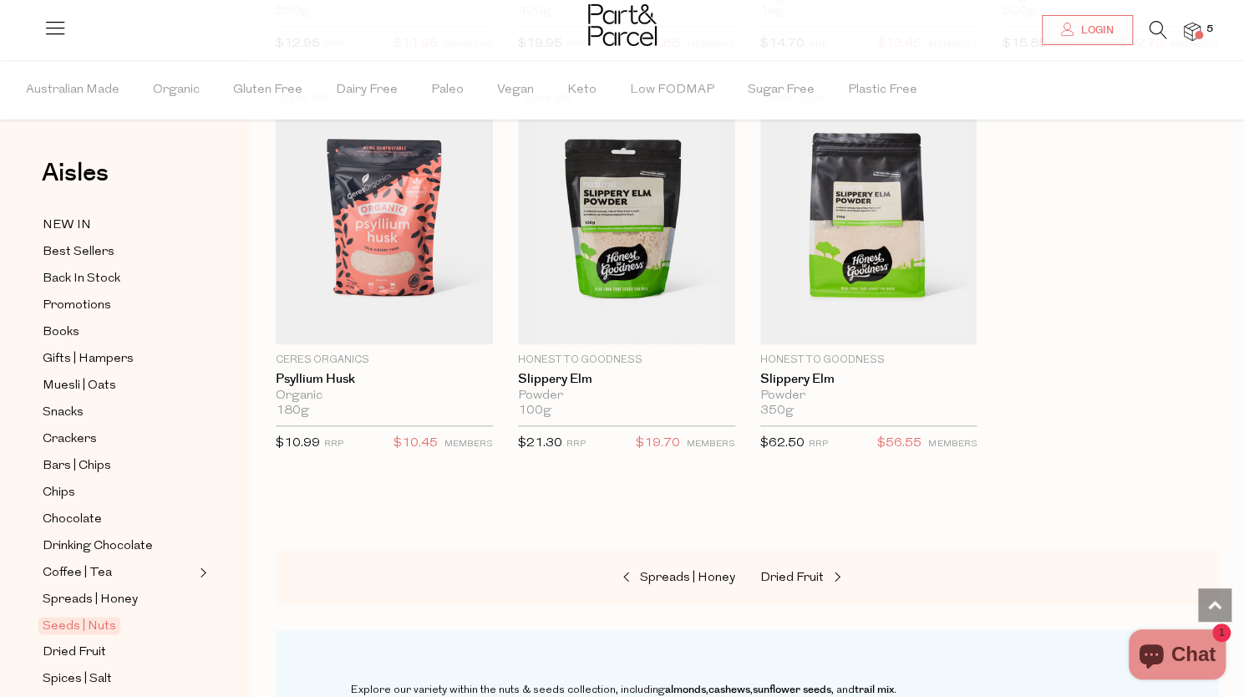
scroll to position [4555, 0]
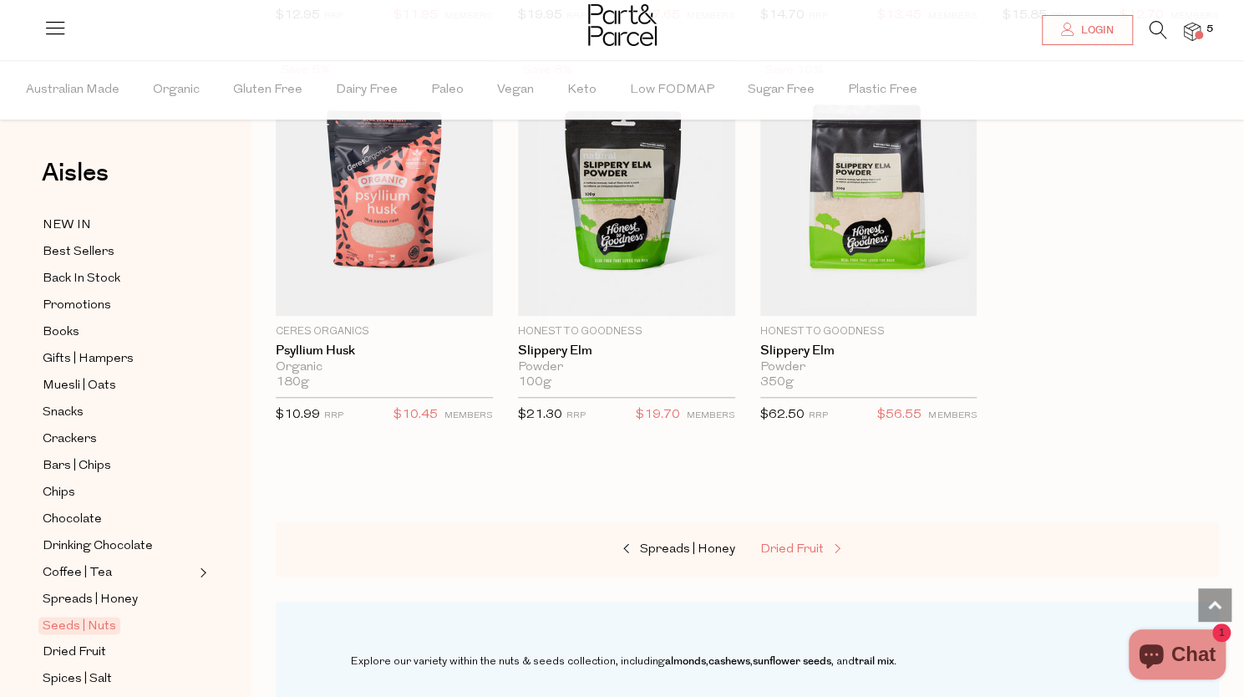
click at [784, 543] on span "Dried Fruit" at bounding box center [791, 549] width 63 height 13
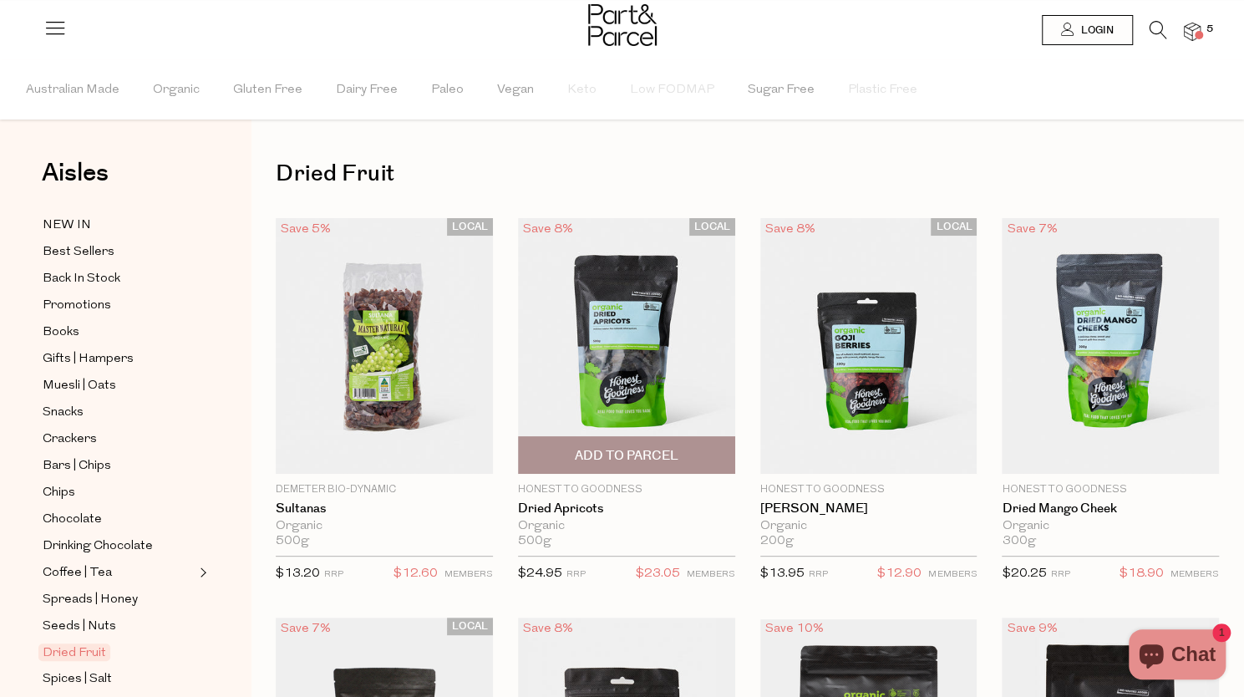
click at [672, 456] on span "Add To Parcel" at bounding box center [627, 456] width 104 height 18
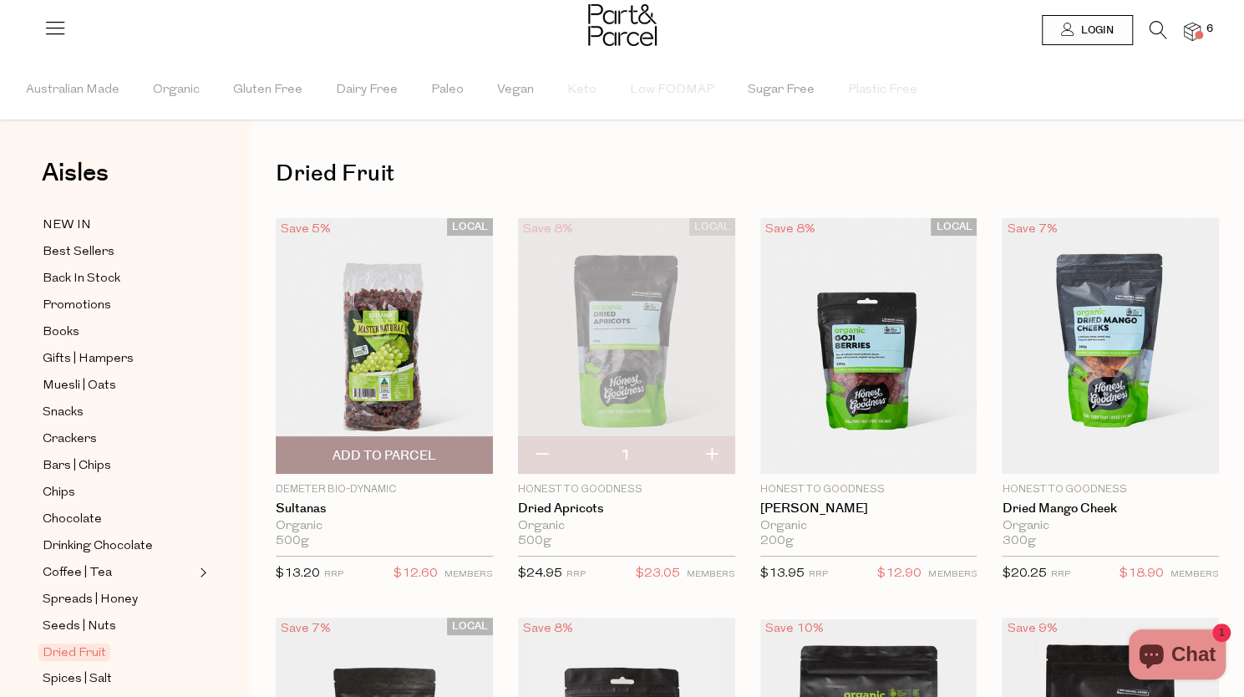
click at [443, 452] on span "Add To Parcel" at bounding box center [384, 455] width 207 height 36
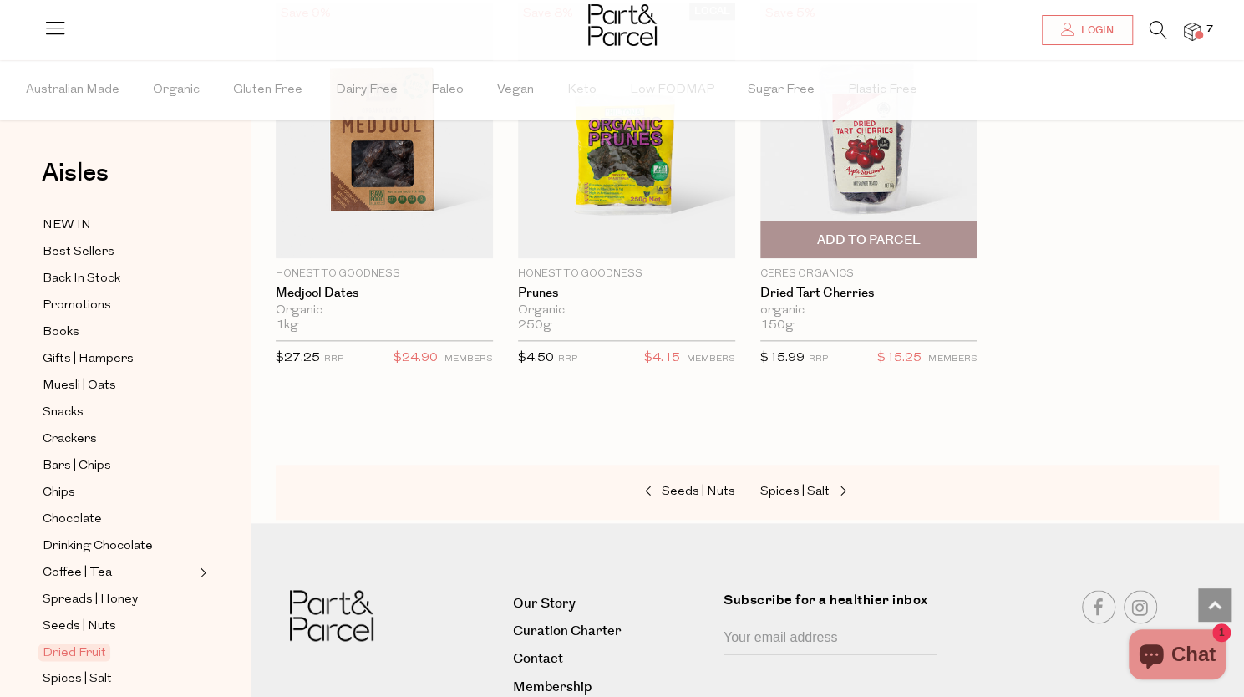
scroll to position [1019, 0]
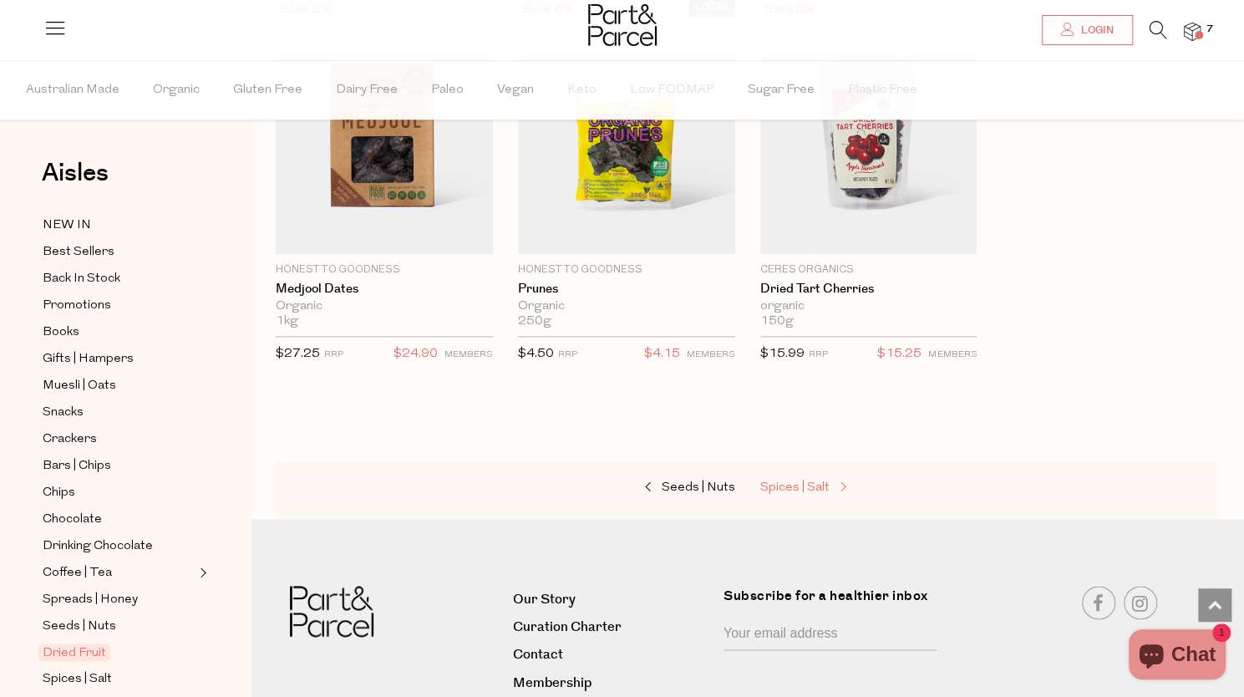
click at [824, 481] on span "Spices | Salt" at bounding box center [794, 487] width 69 height 13
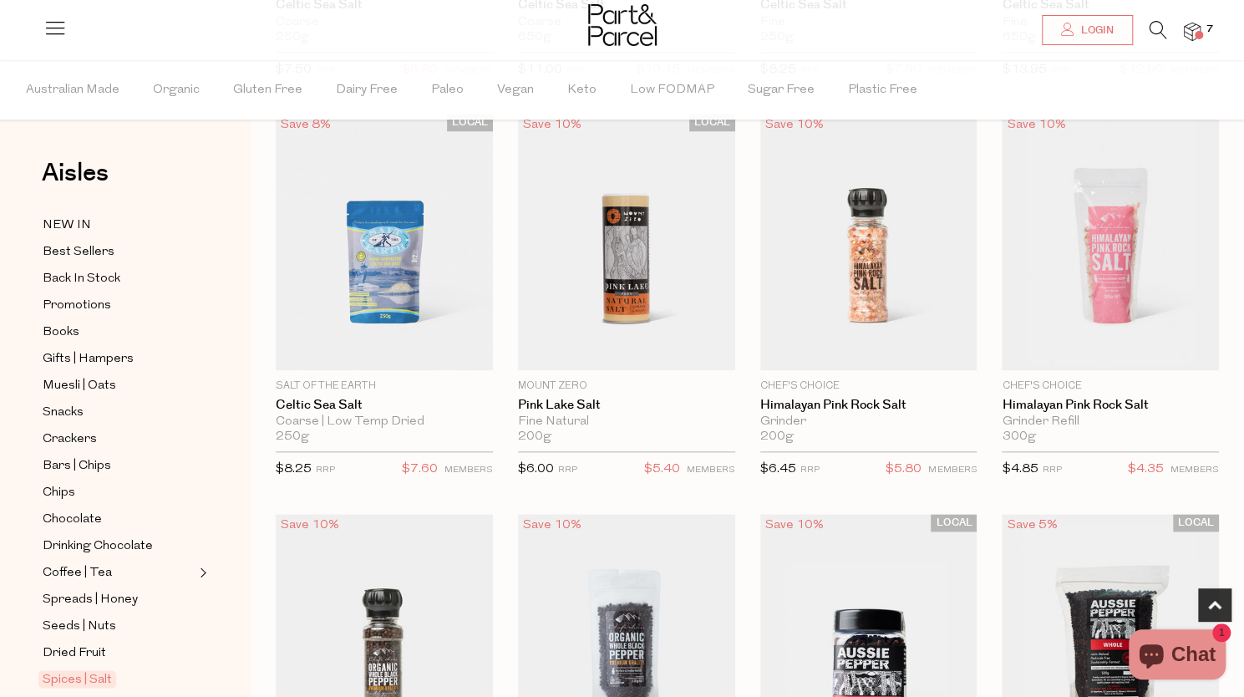
scroll to position [926, 0]
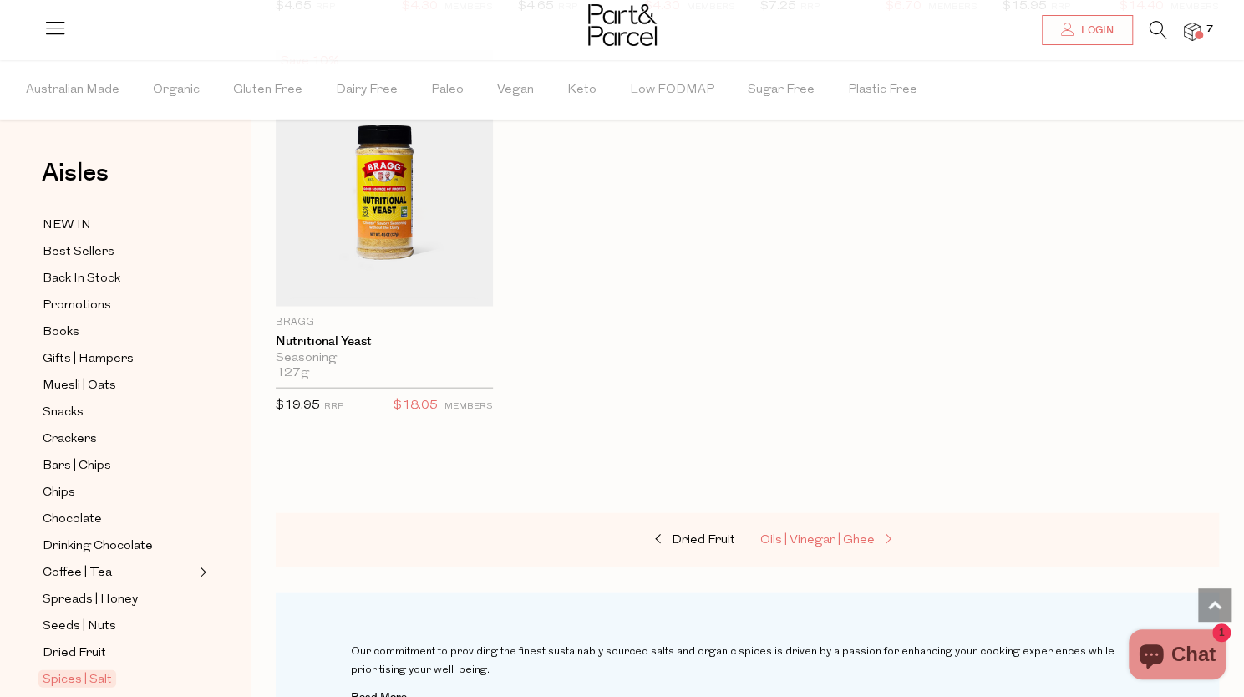
click at [820, 534] on span "Oils | Vinegar | Ghee" at bounding box center [817, 540] width 114 height 13
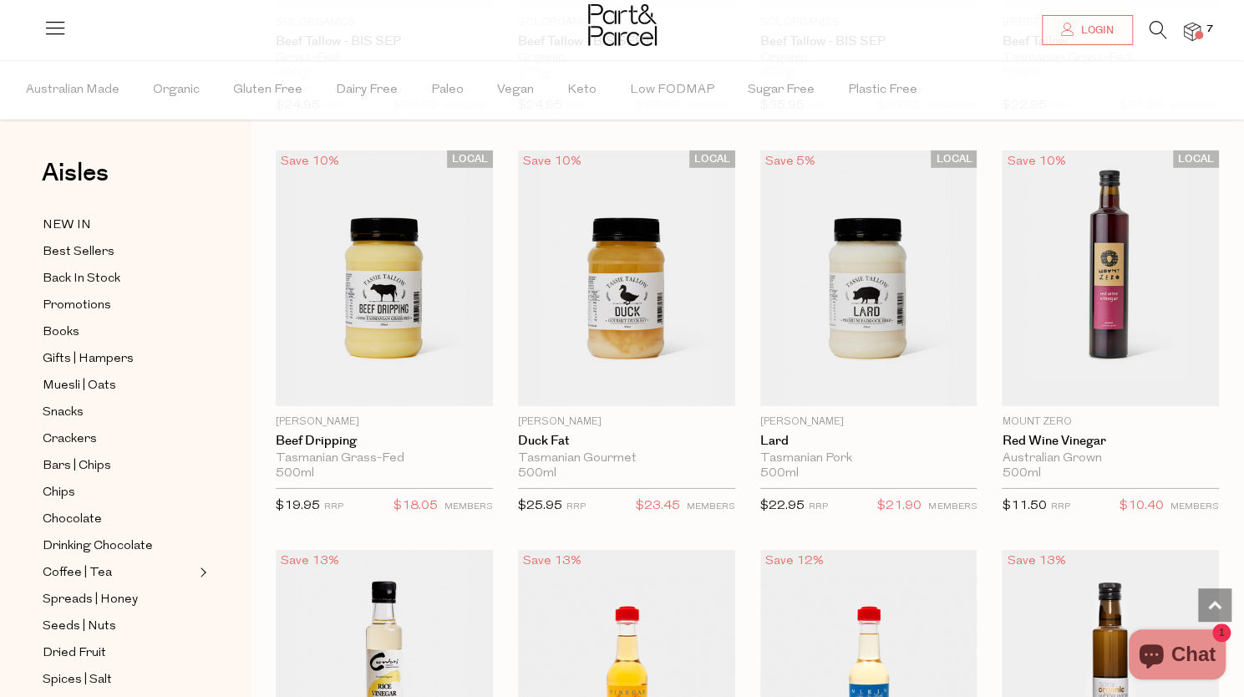
scroll to position [2880, 0]
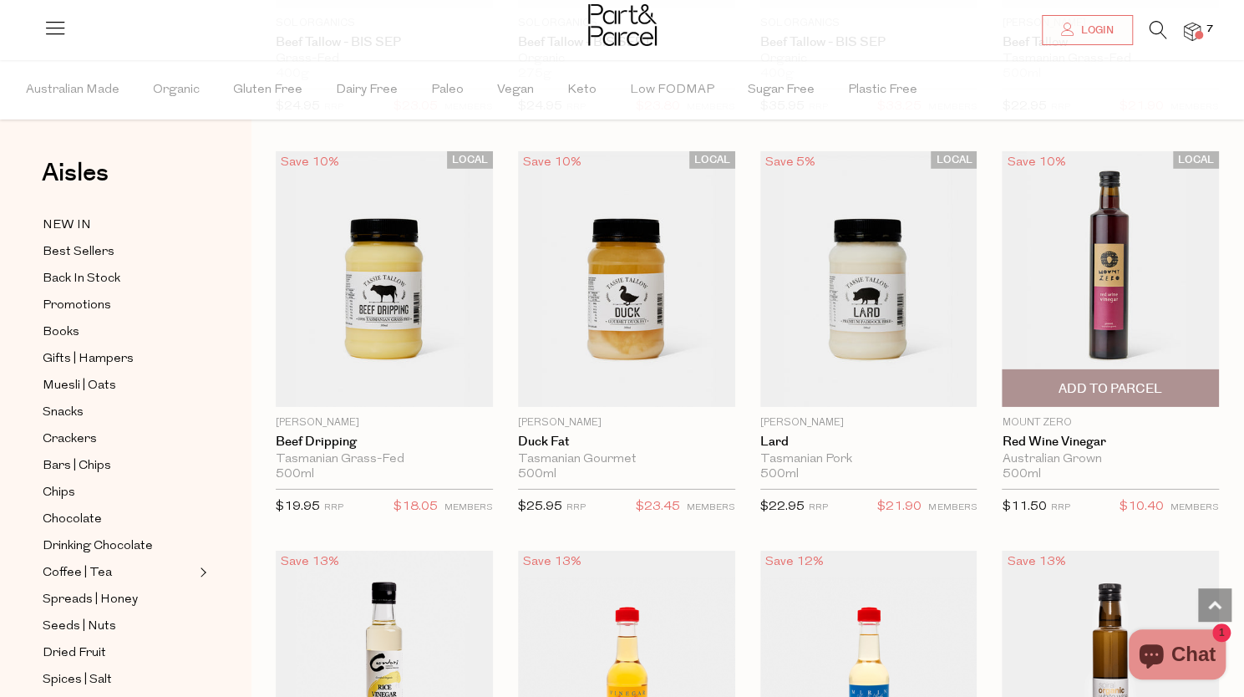
click at [1113, 380] on span "Add To Parcel" at bounding box center [1110, 389] width 104 height 18
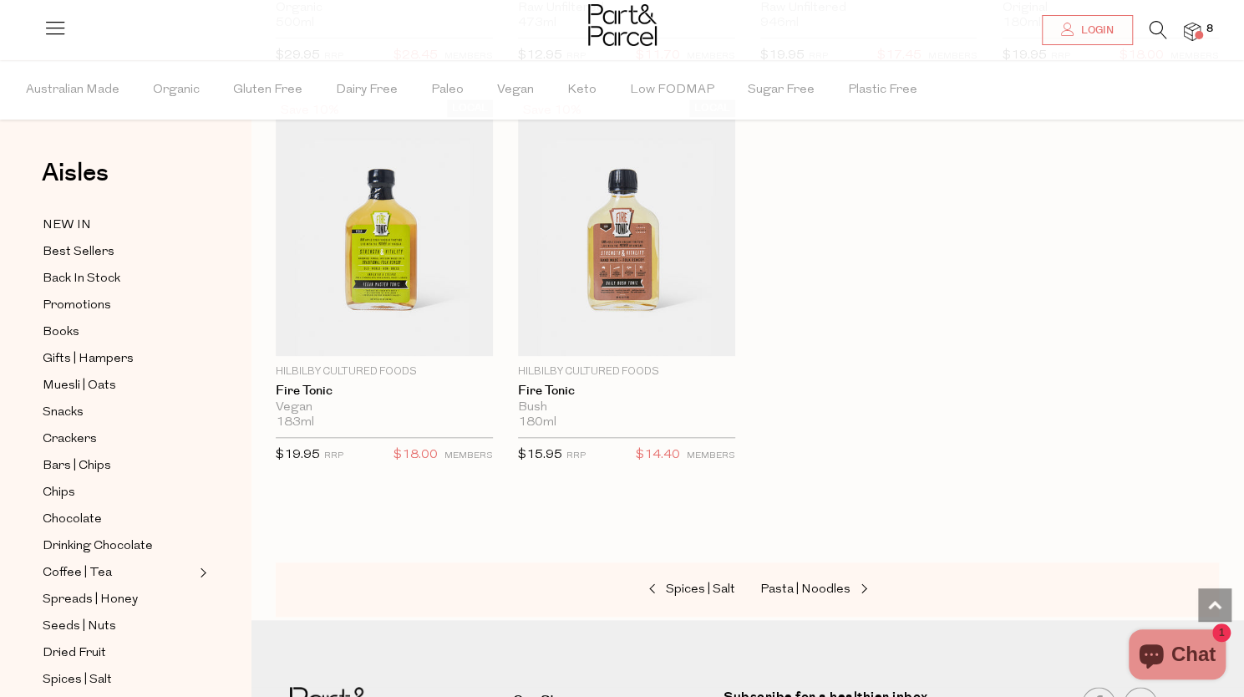
scroll to position [4563, 0]
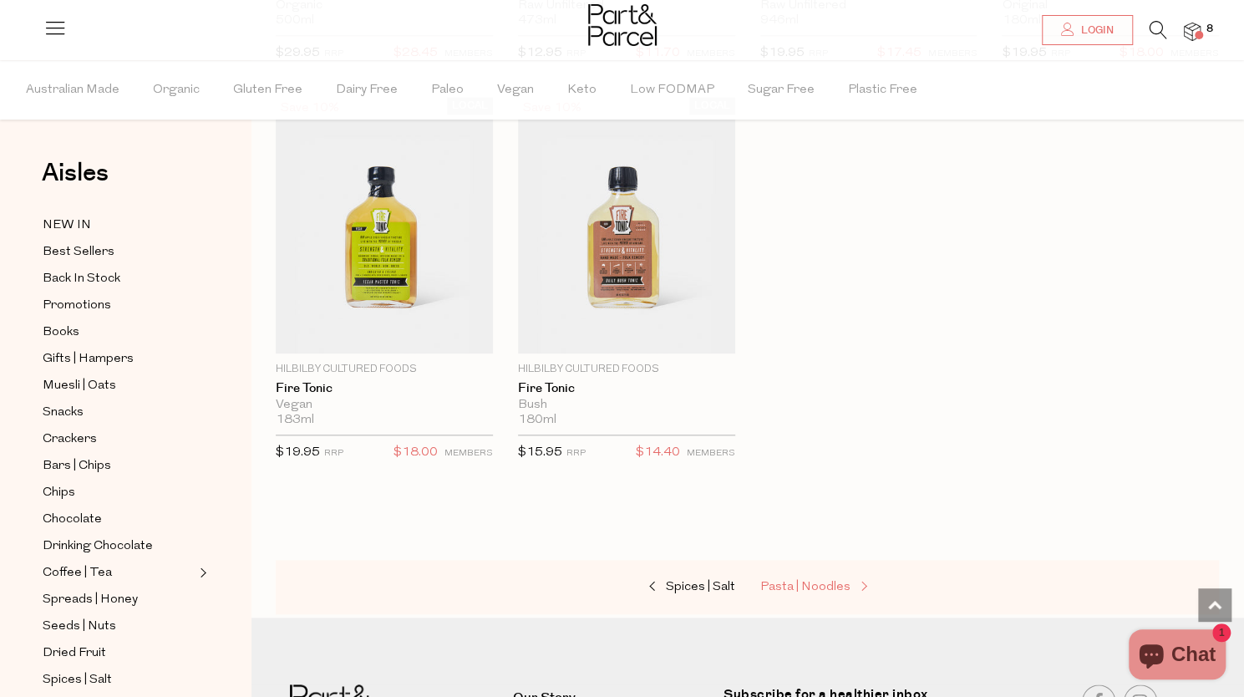
click at [820, 581] on span "Pasta | Noodles" at bounding box center [805, 587] width 90 height 13
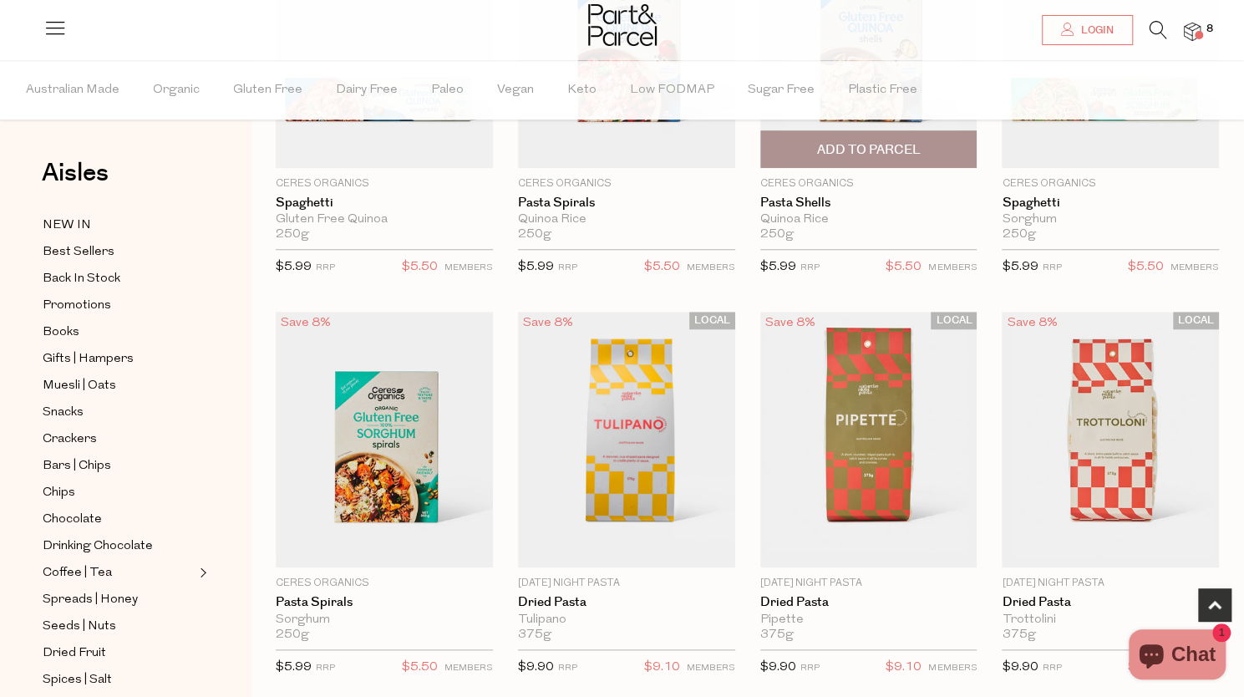
scroll to position [807, 0]
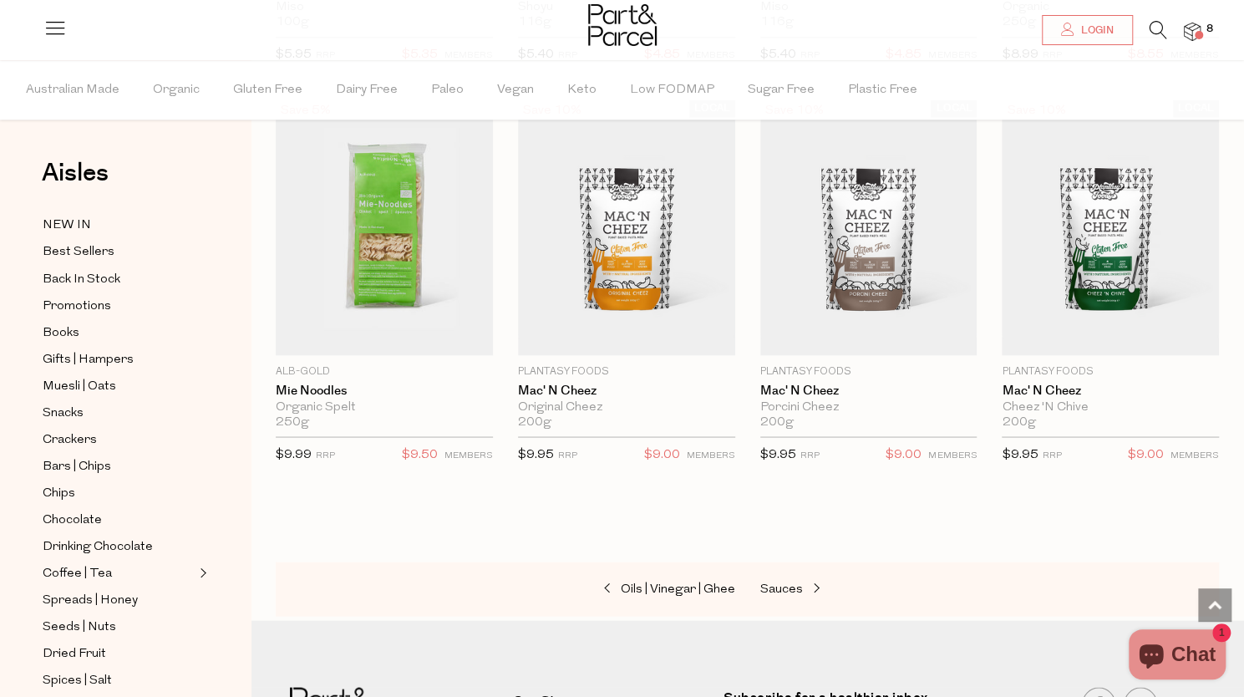
scroll to position [5339, 0]
click at [794, 581] on span "Sauces" at bounding box center [781, 587] width 43 height 13
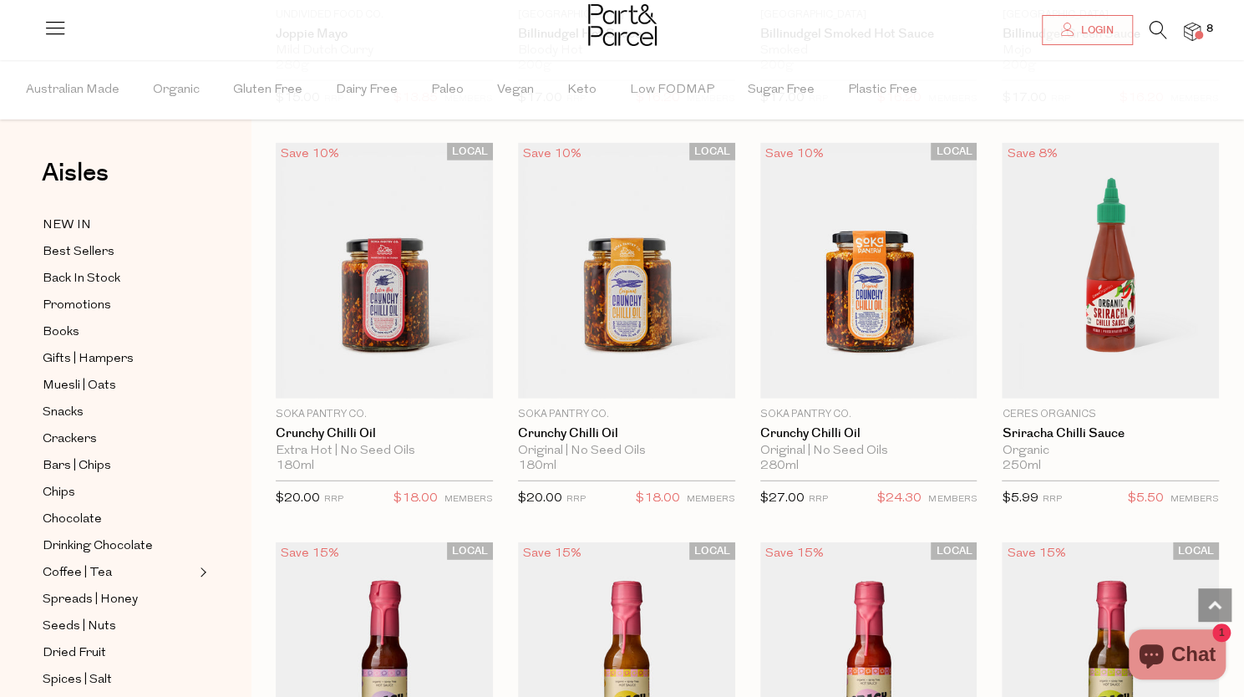
scroll to position [2474, 0]
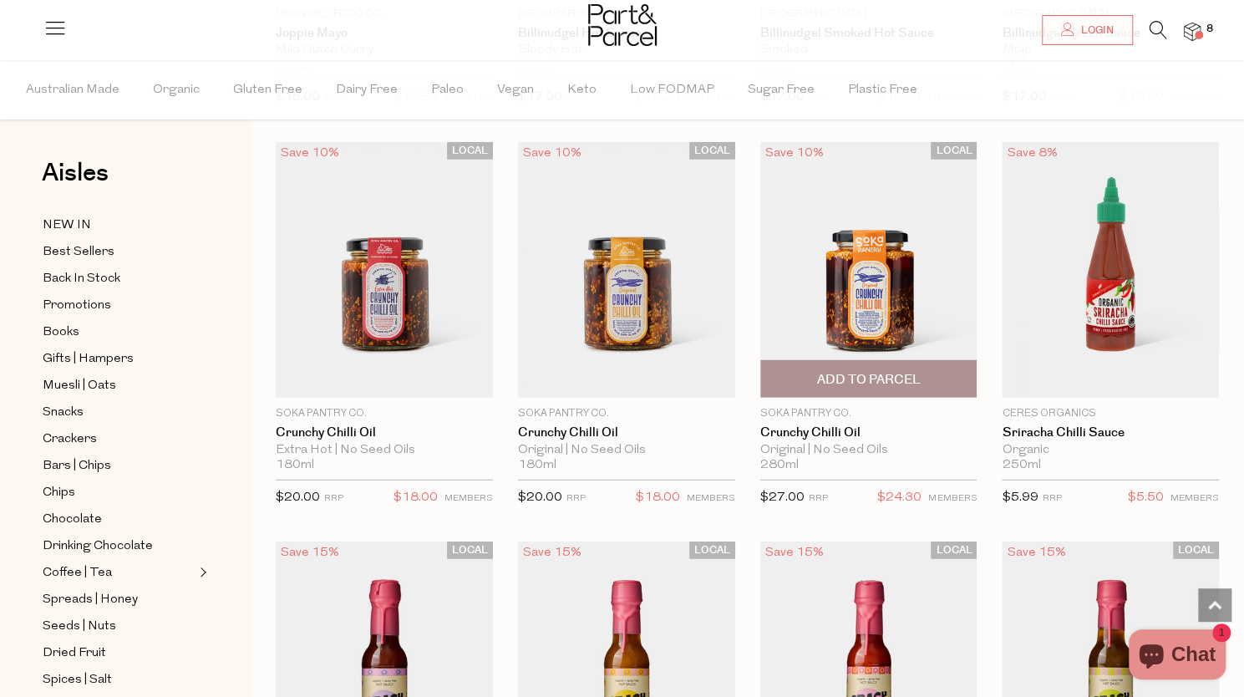
click at [912, 371] on span "Add To Parcel" at bounding box center [868, 380] width 104 height 18
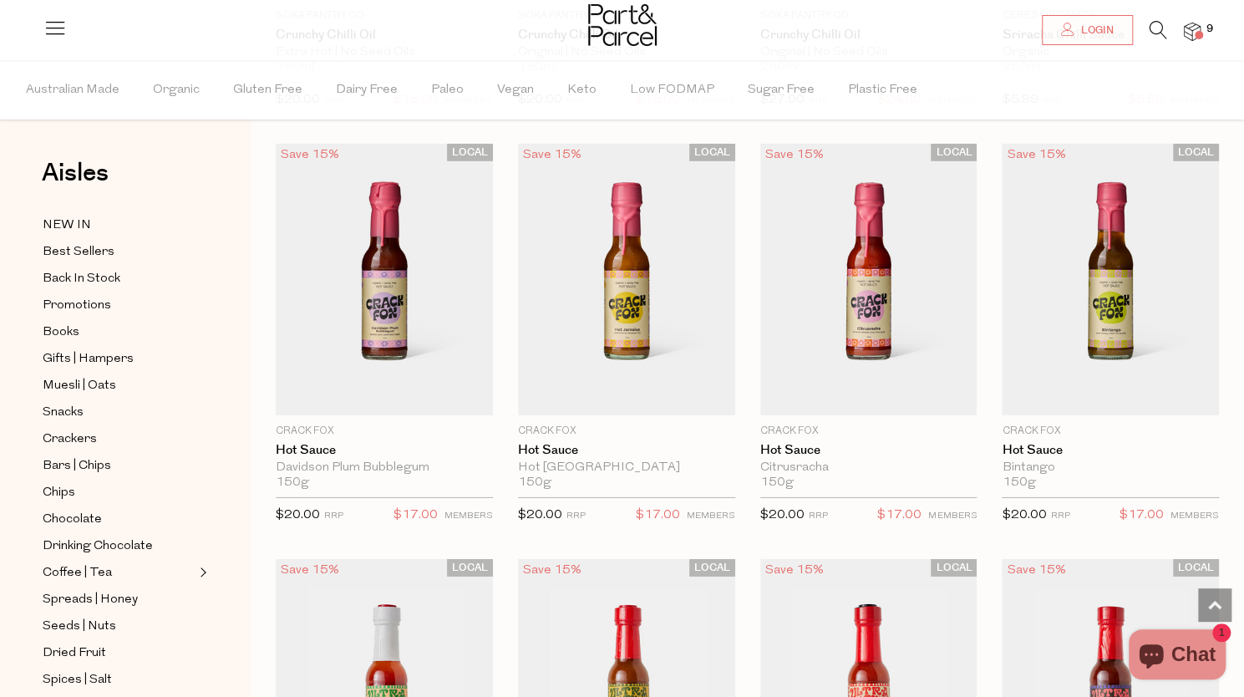
scroll to position [2873, 0]
click at [433, 388] on span "Add To Parcel" at bounding box center [384, 397] width 104 height 18
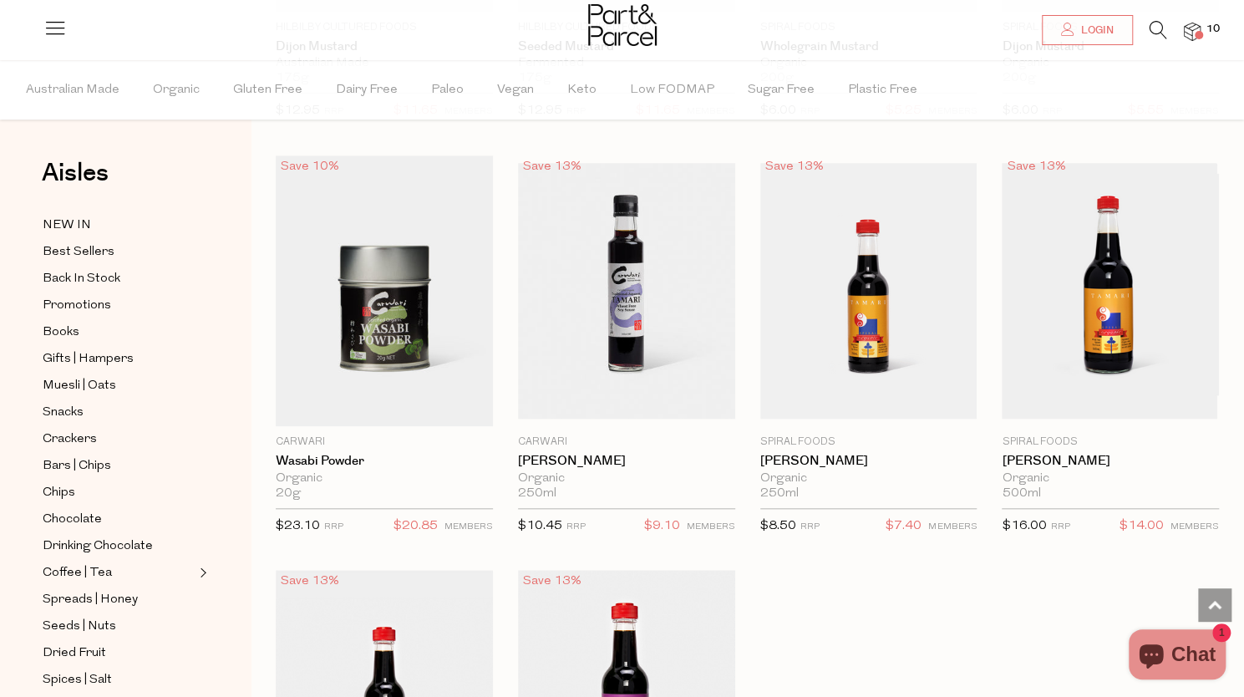
scroll to position [4476, 0]
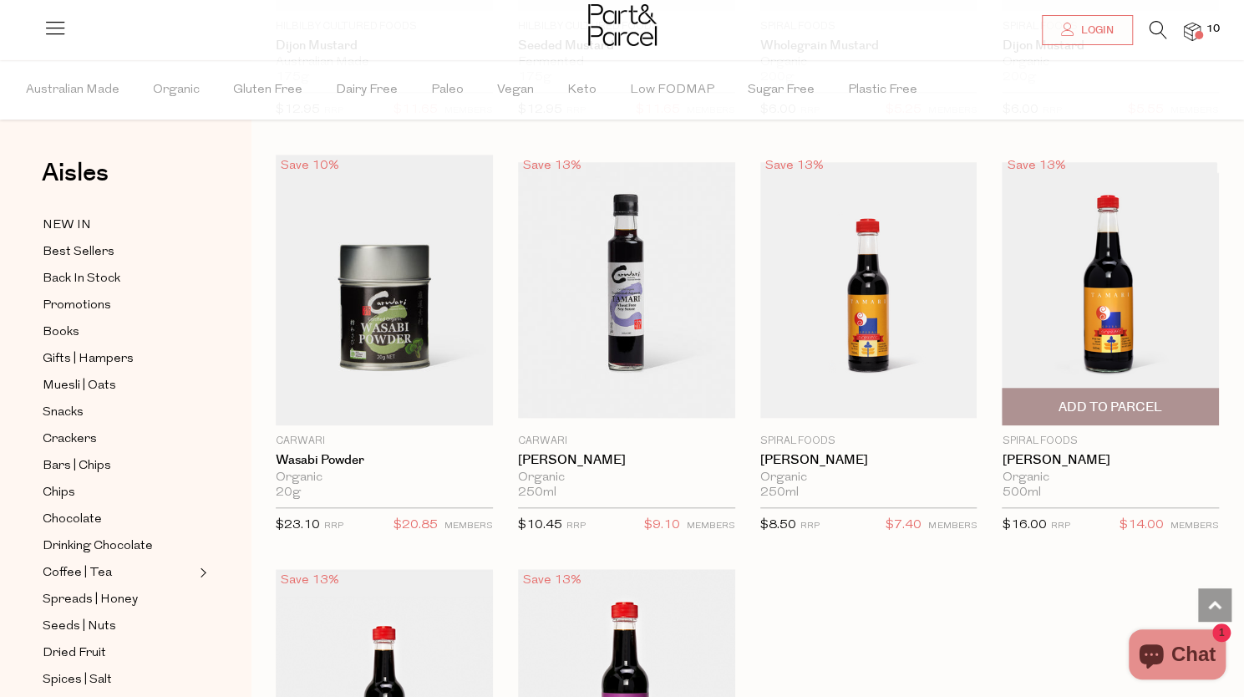
click at [1092, 398] on span "Add To Parcel" at bounding box center [1110, 407] width 104 height 18
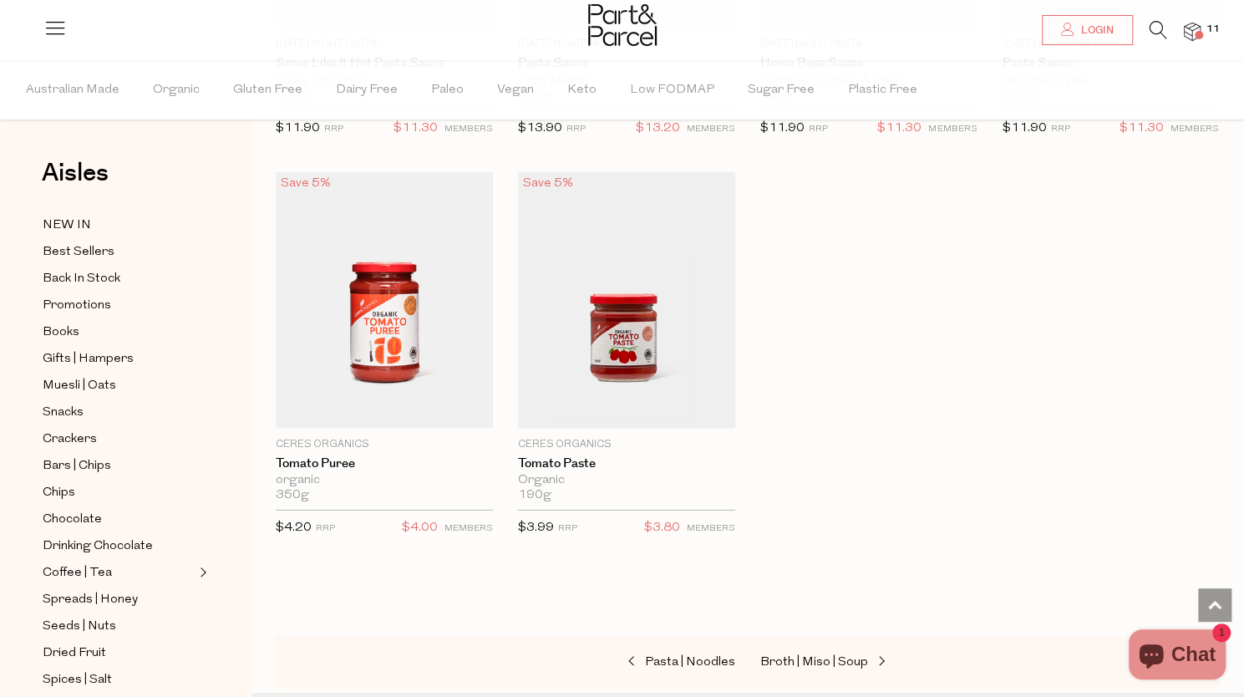
scroll to position [6593, 0]
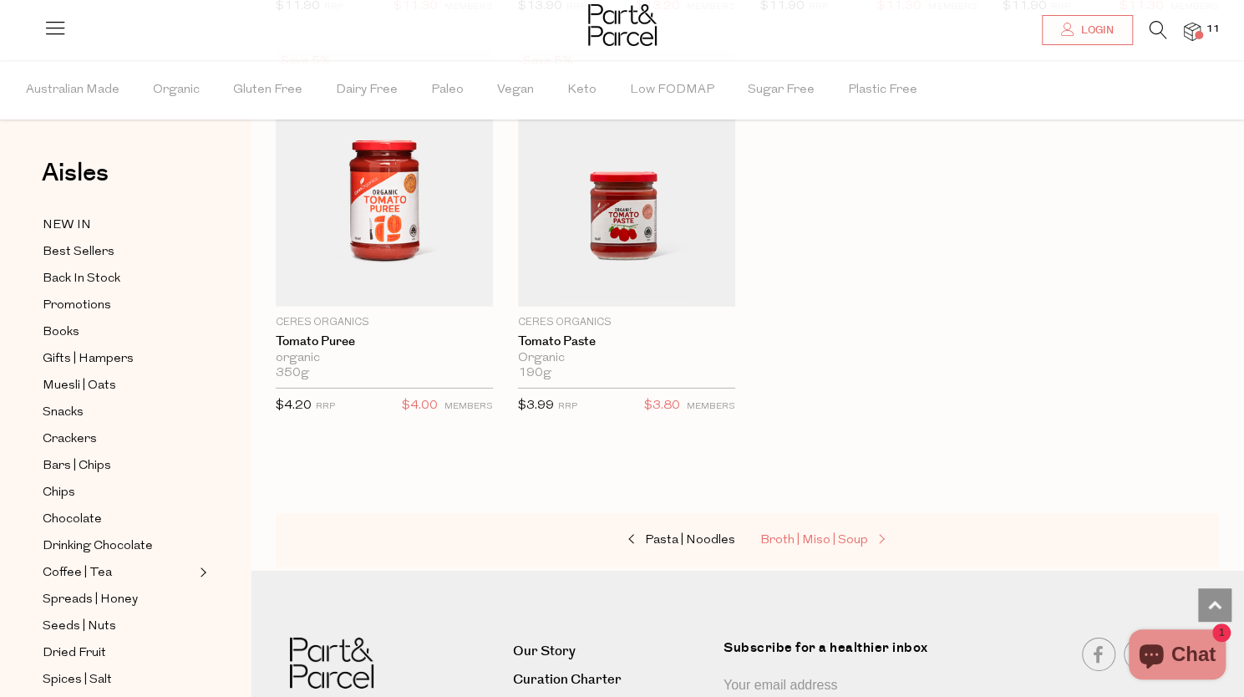
click at [844, 534] on span "Broth | Miso | Soup" at bounding box center [814, 540] width 108 height 13
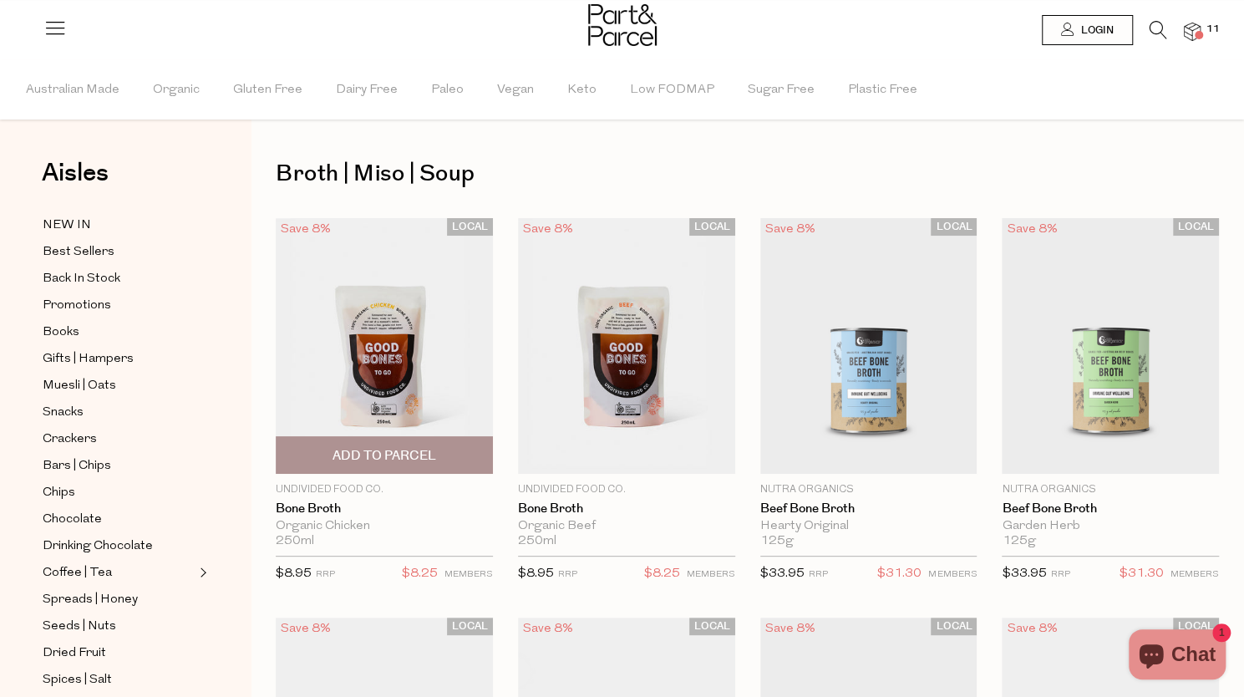
click at [407, 458] on span "Add To Parcel" at bounding box center [384, 456] width 104 height 18
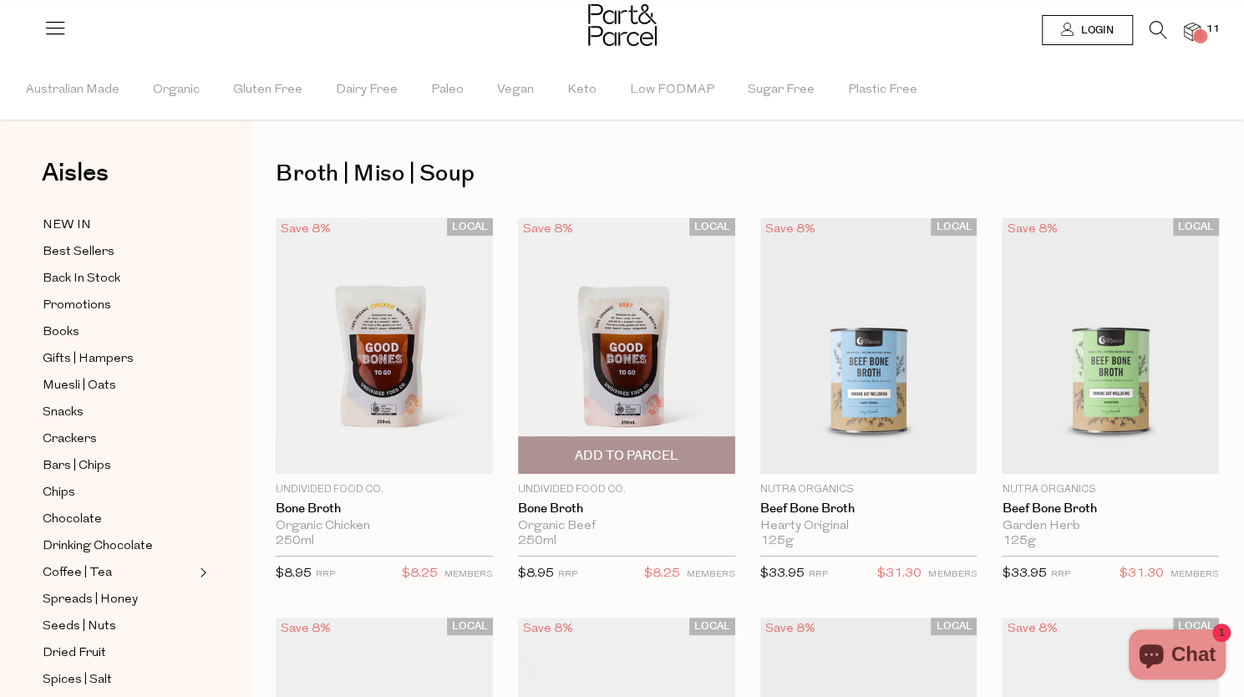
click at [634, 447] on span "Add To Parcel" at bounding box center [627, 456] width 104 height 18
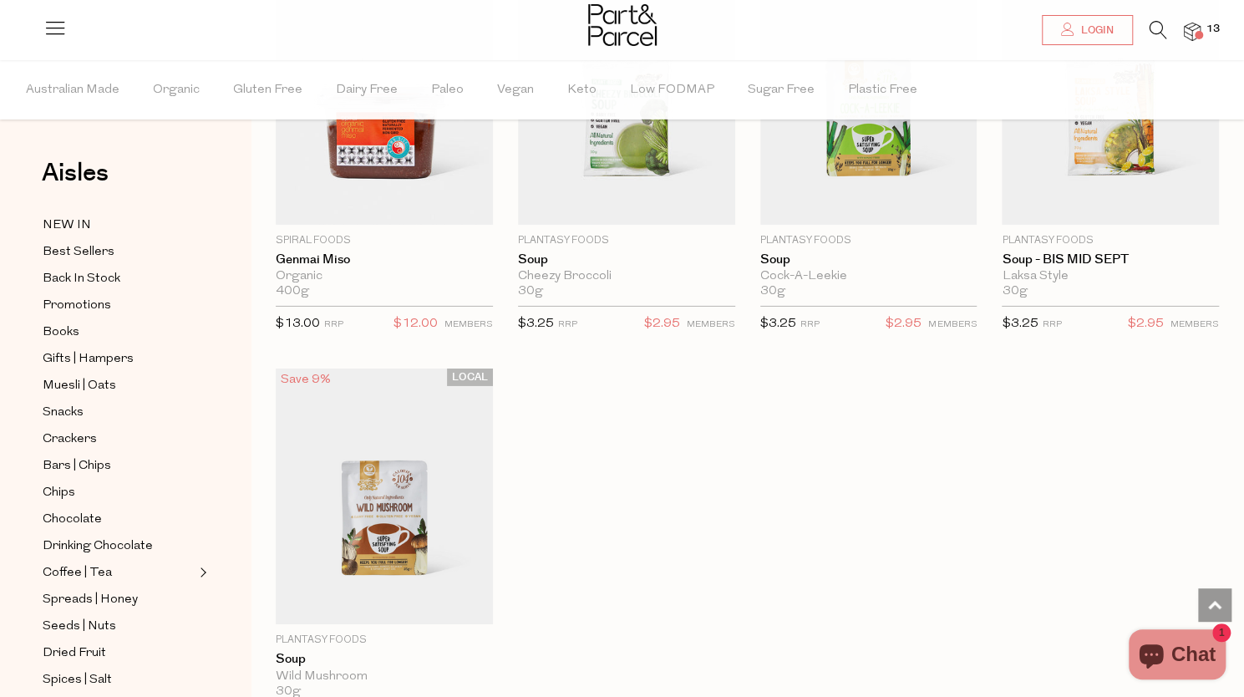
scroll to position [3051, 0]
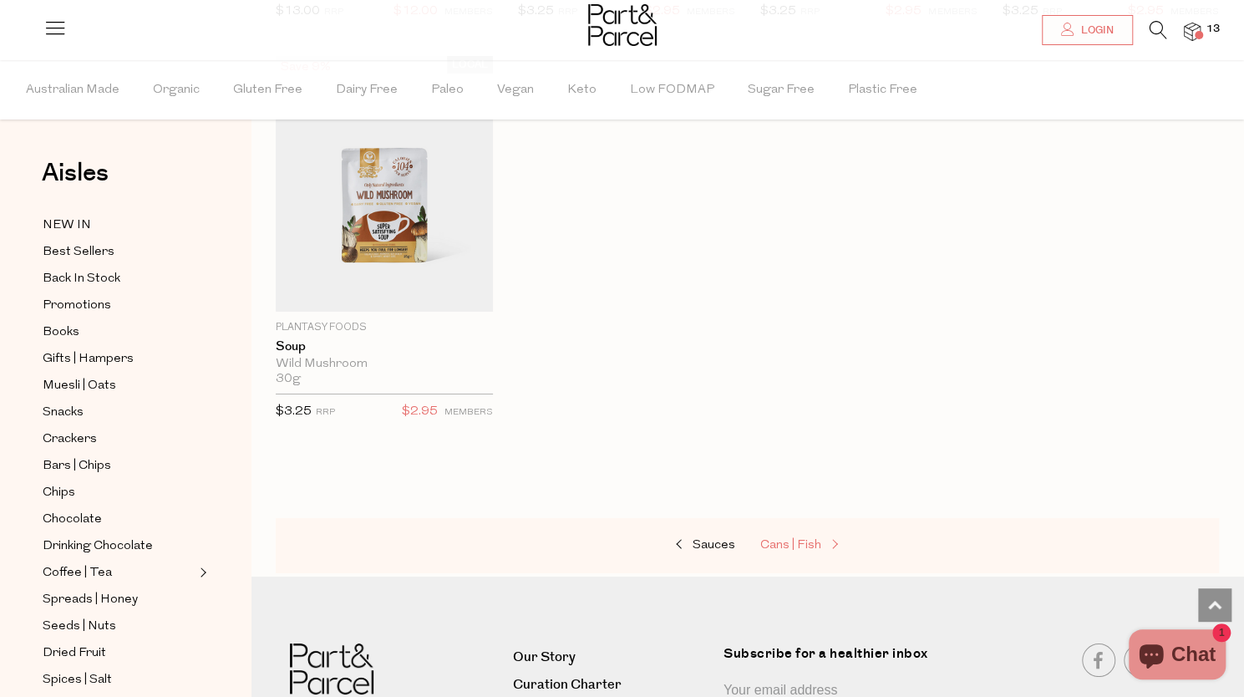
click at [797, 539] on span "Cans | Fish" at bounding box center [790, 545] width 61 height 13
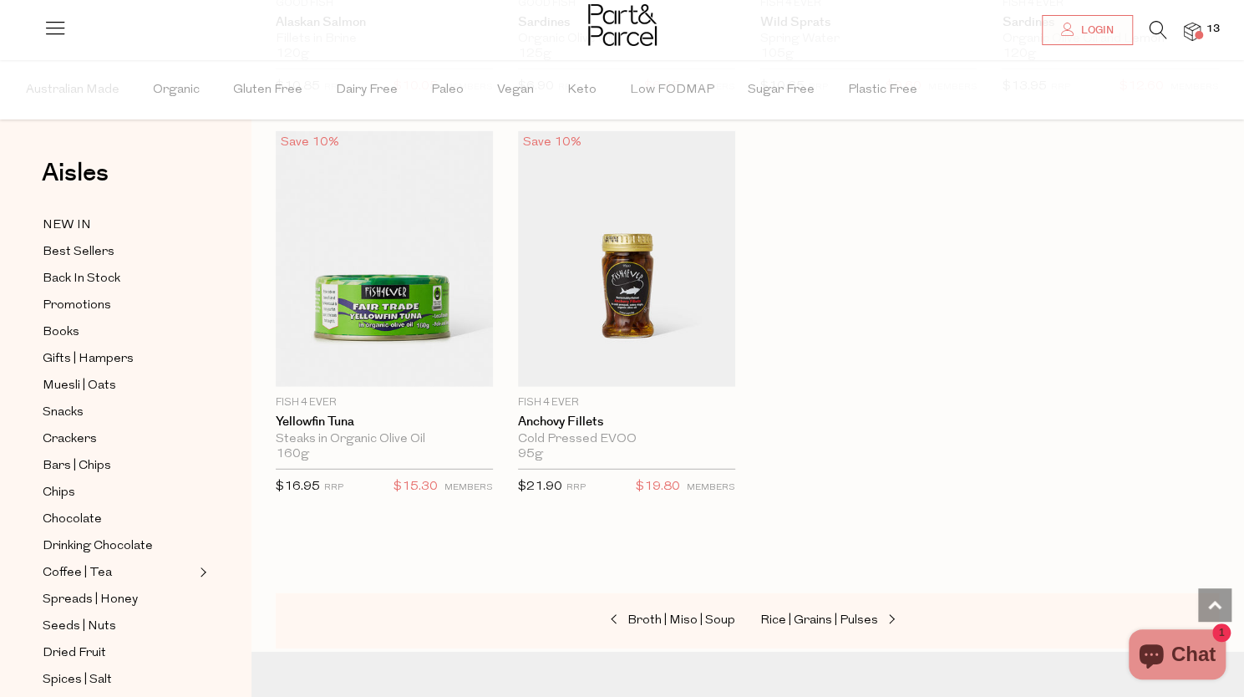
scroll to position [2490, 0]
click at [808, 614] on span "Rice | Grains | Pulses" at bounding box center [819, 618] width 118 height 13
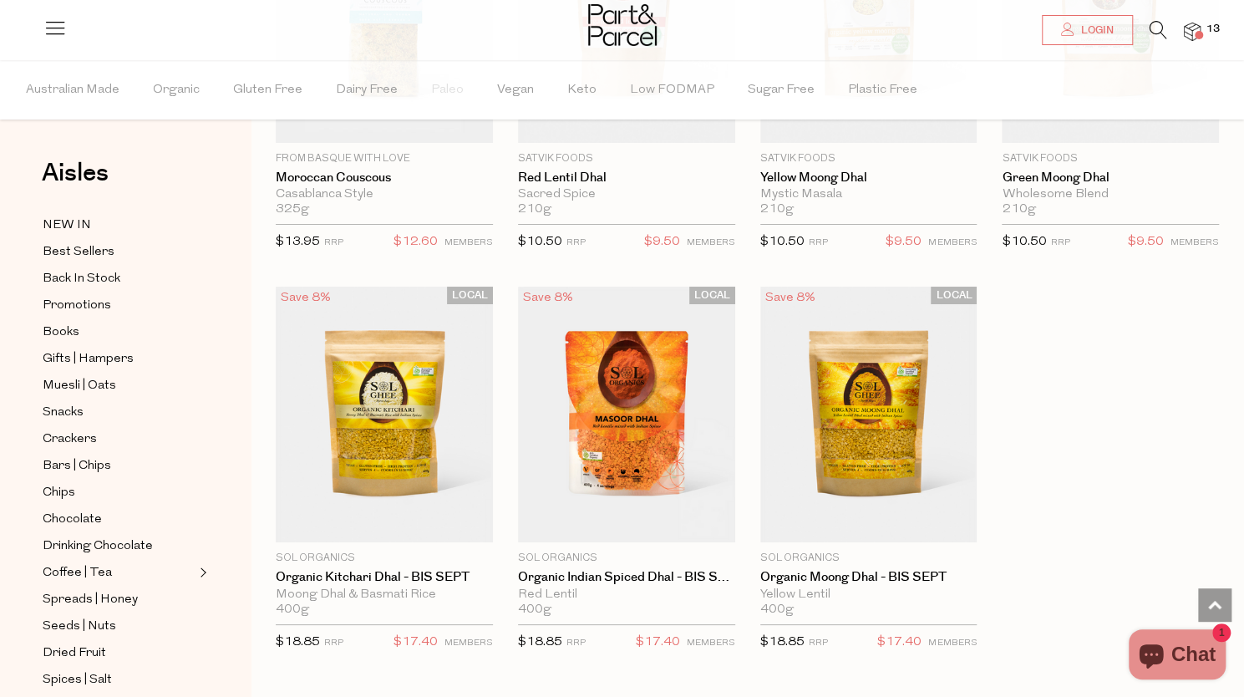
scroll to position [3898, 0]
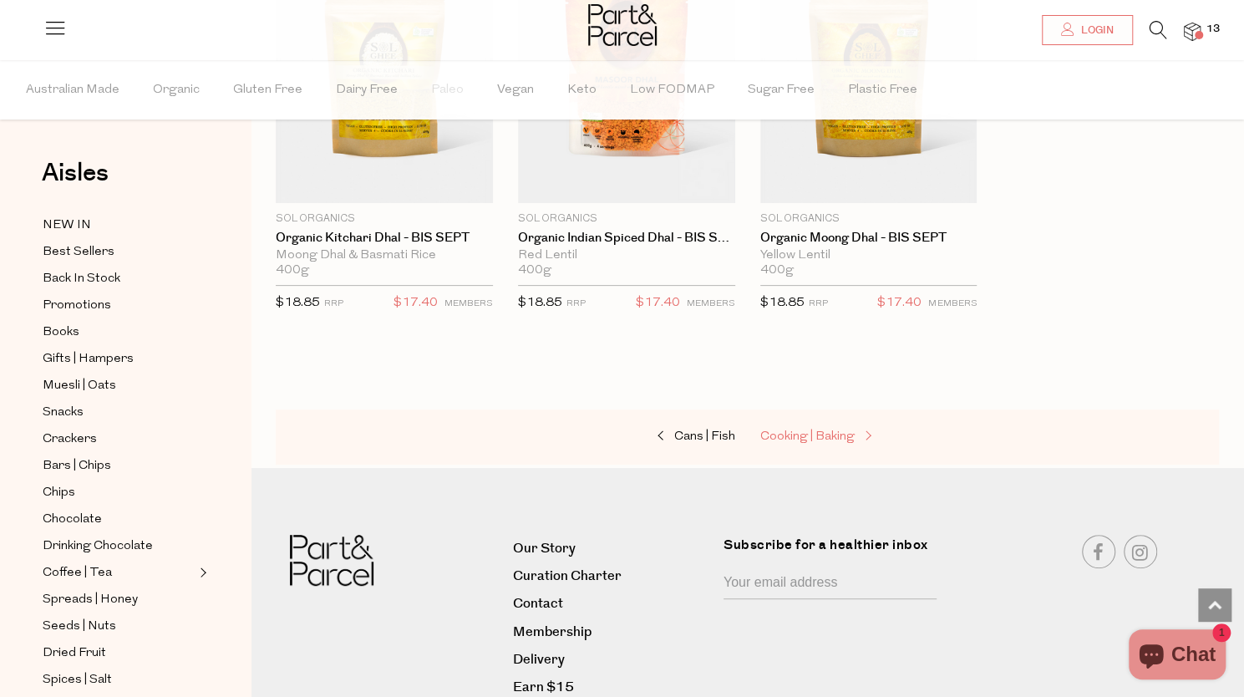
click at [805, 430] on span "Cooking | Baking" at bounding box center [807, 436] width 94 height 13
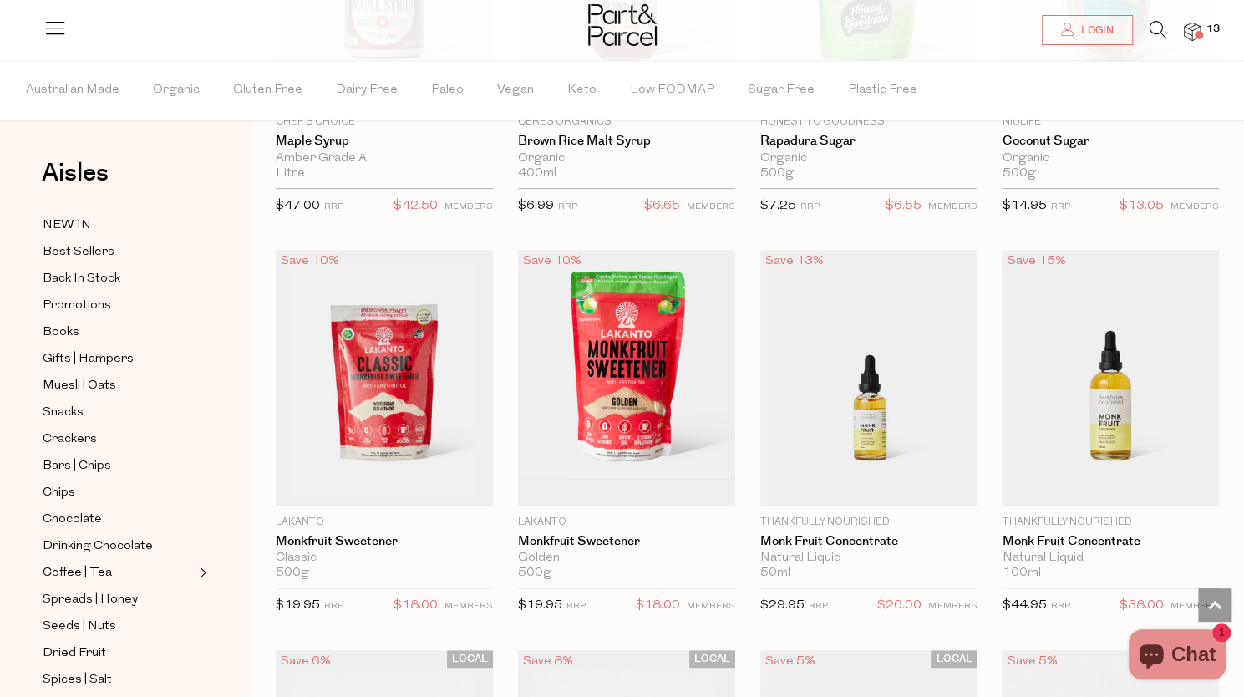
scroll to position [3989, 0]
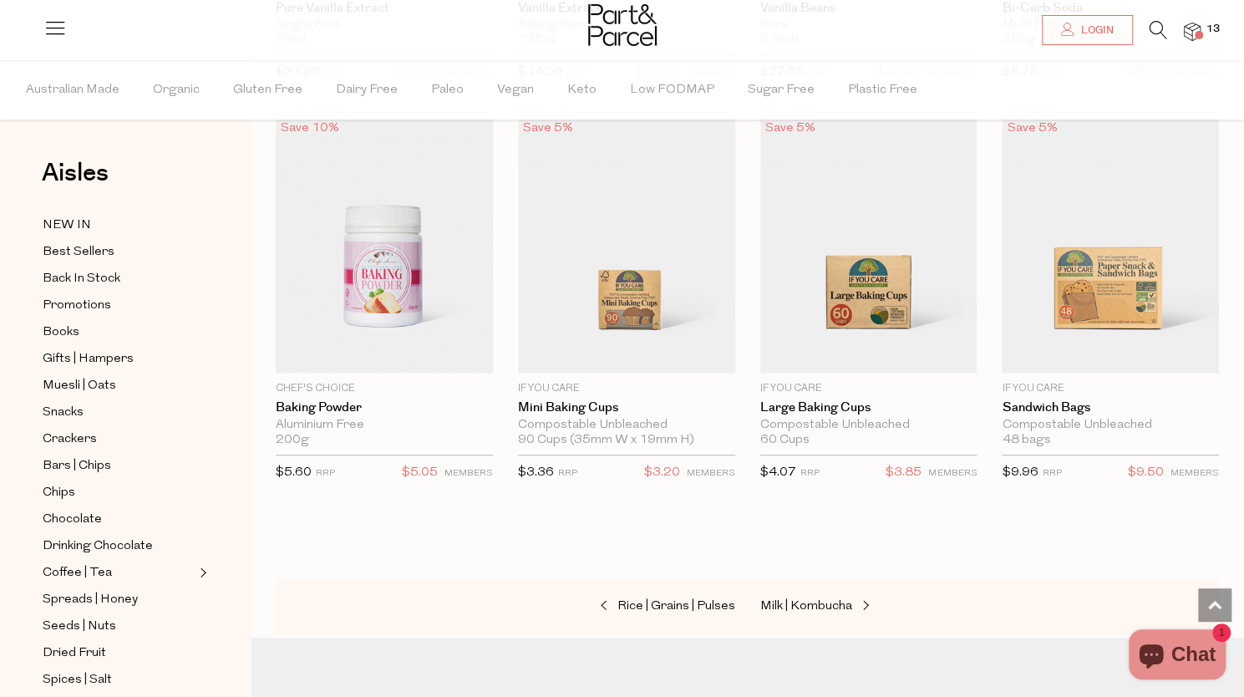
scroll to position [8111, 0]
click at [802, 599] on span "Milk | Kombucha" at bounding box center [806, 605] width 92 height 13
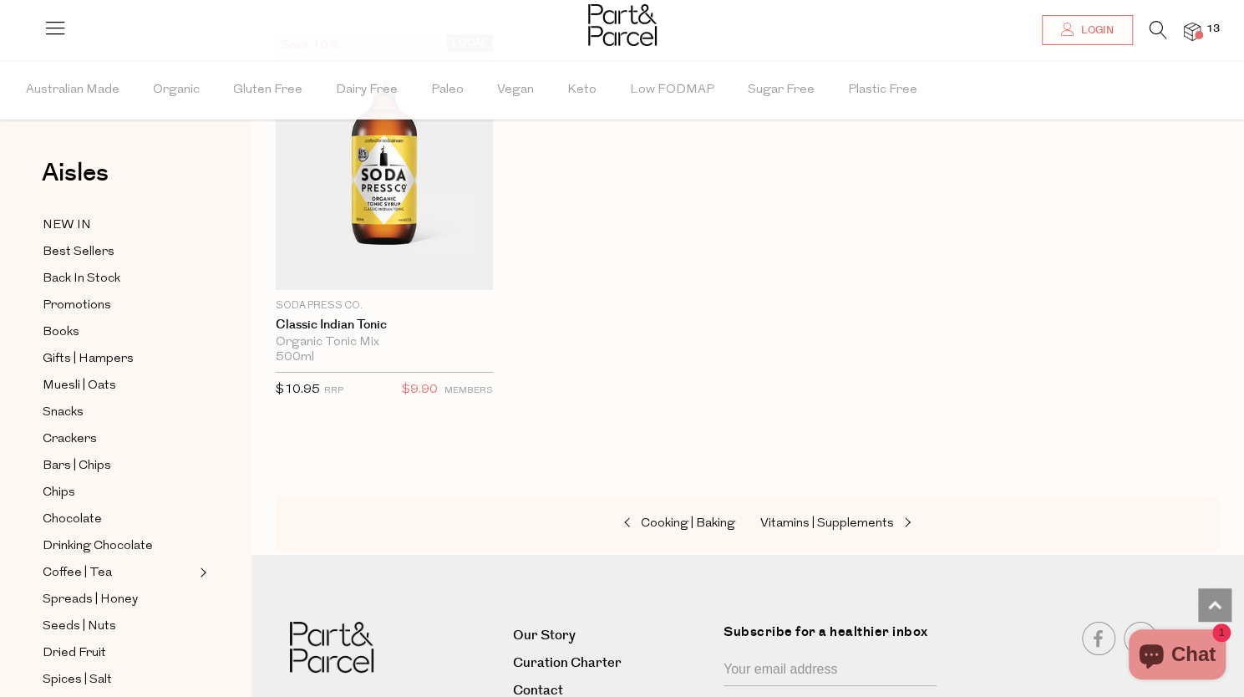
scroll to position [3456, 0]
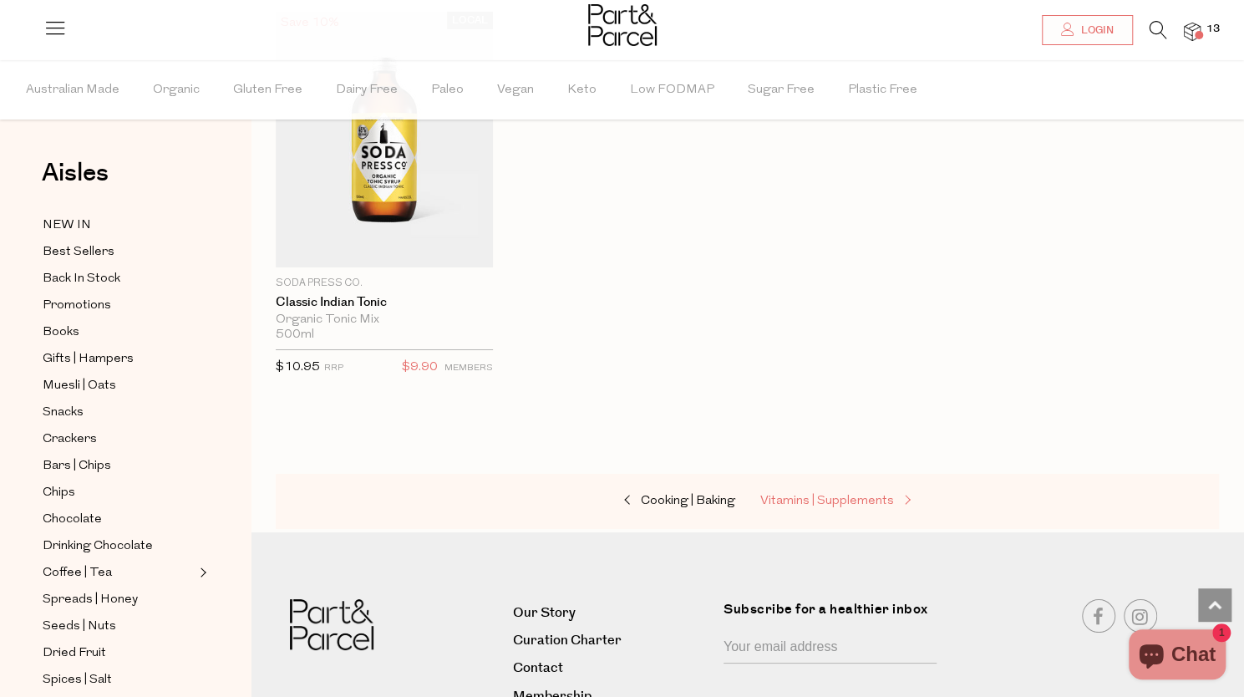
click at [827, 495] on span "Vitamins | Supplements" at bounding box center [827, 501] width 134 height 13
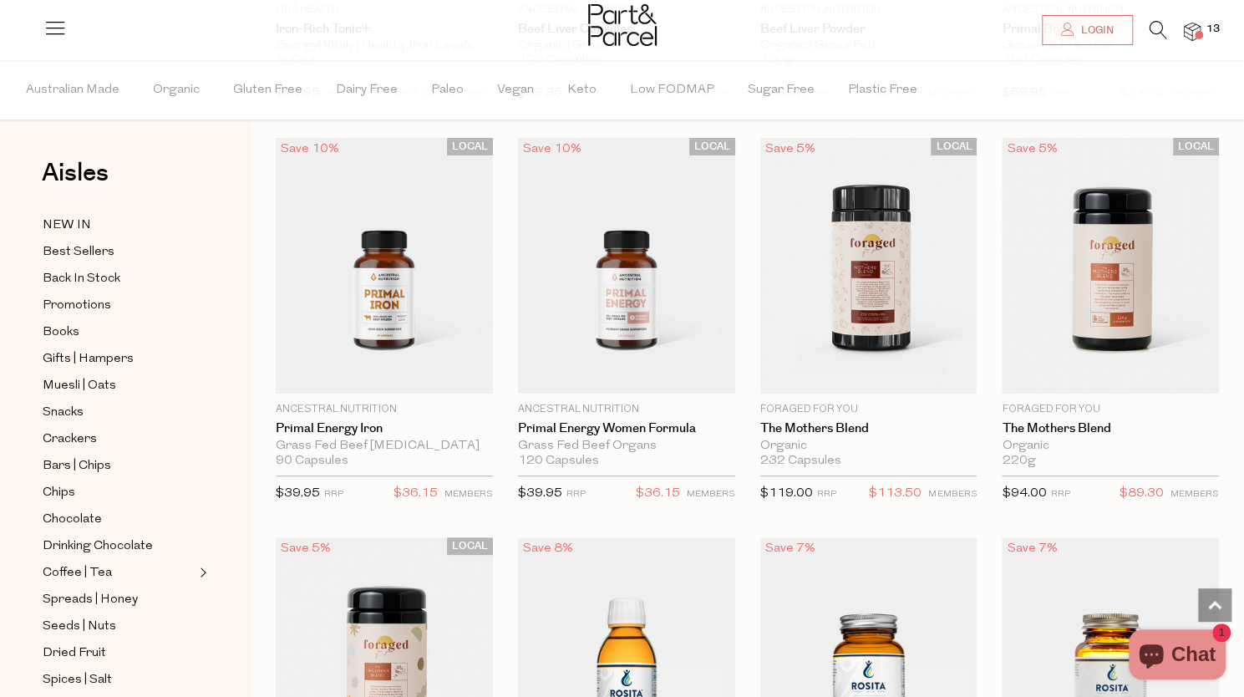
scroll to position [3712, 0]
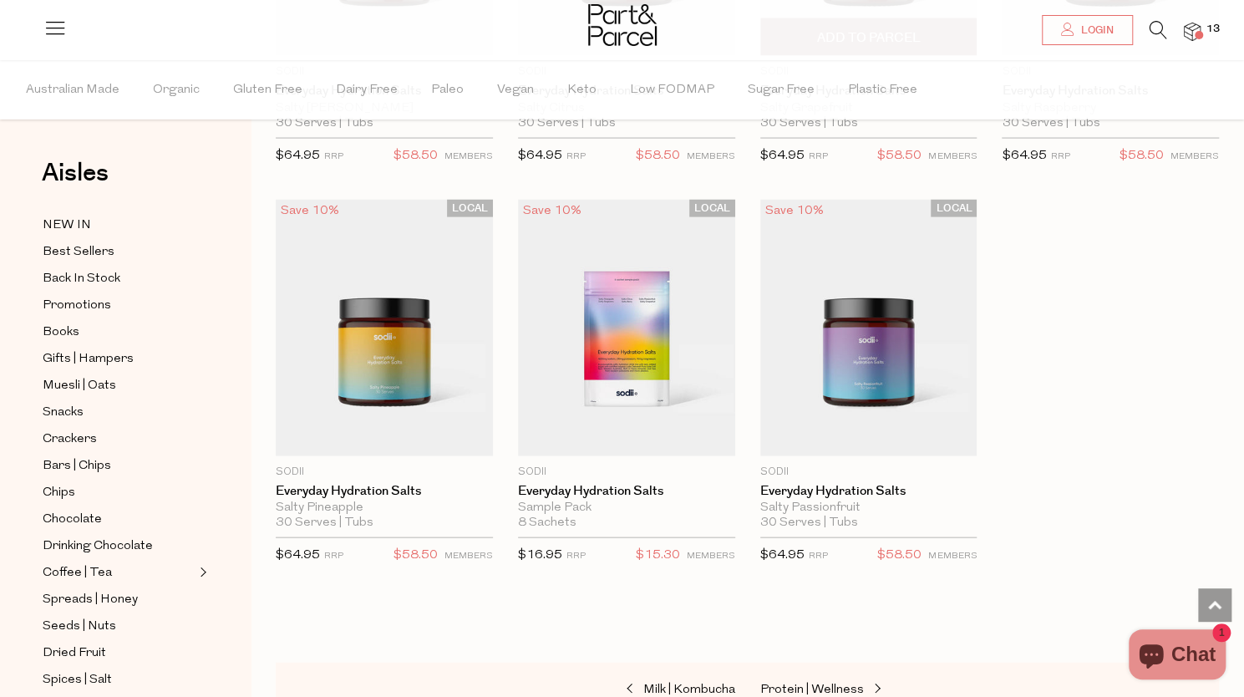
click at [884, 365] on img at bounding box center [868, 328] width 217 height 256
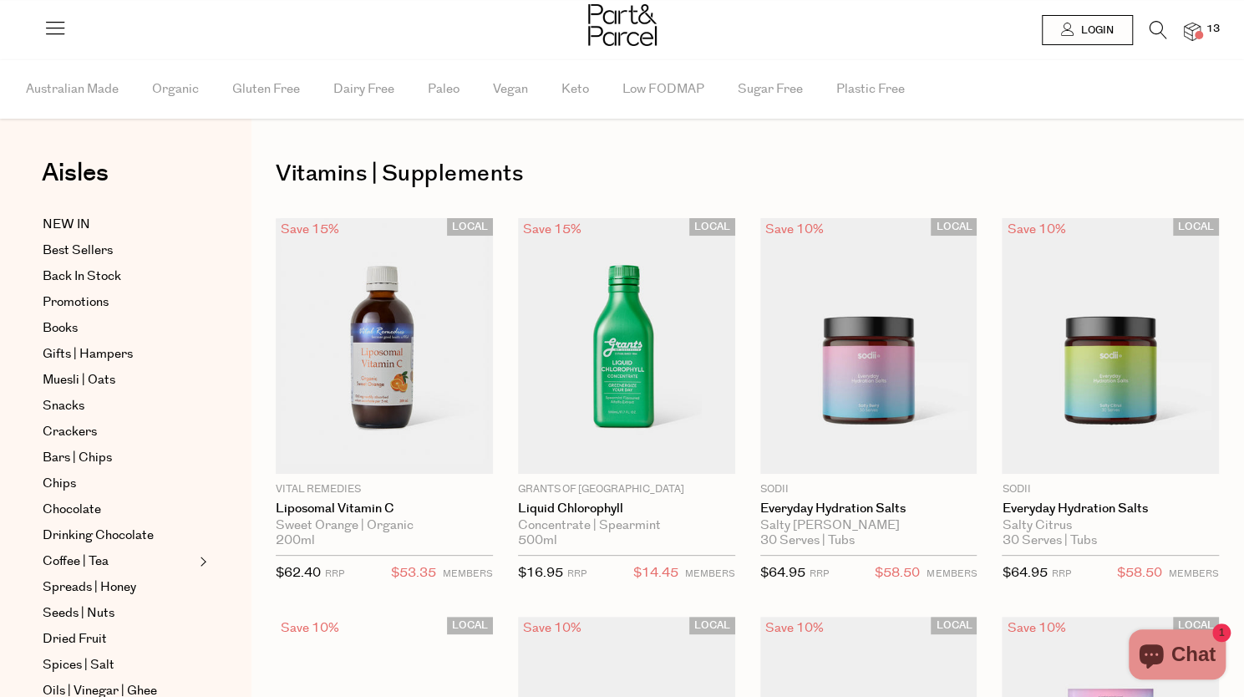
scroll to position [593, 0]
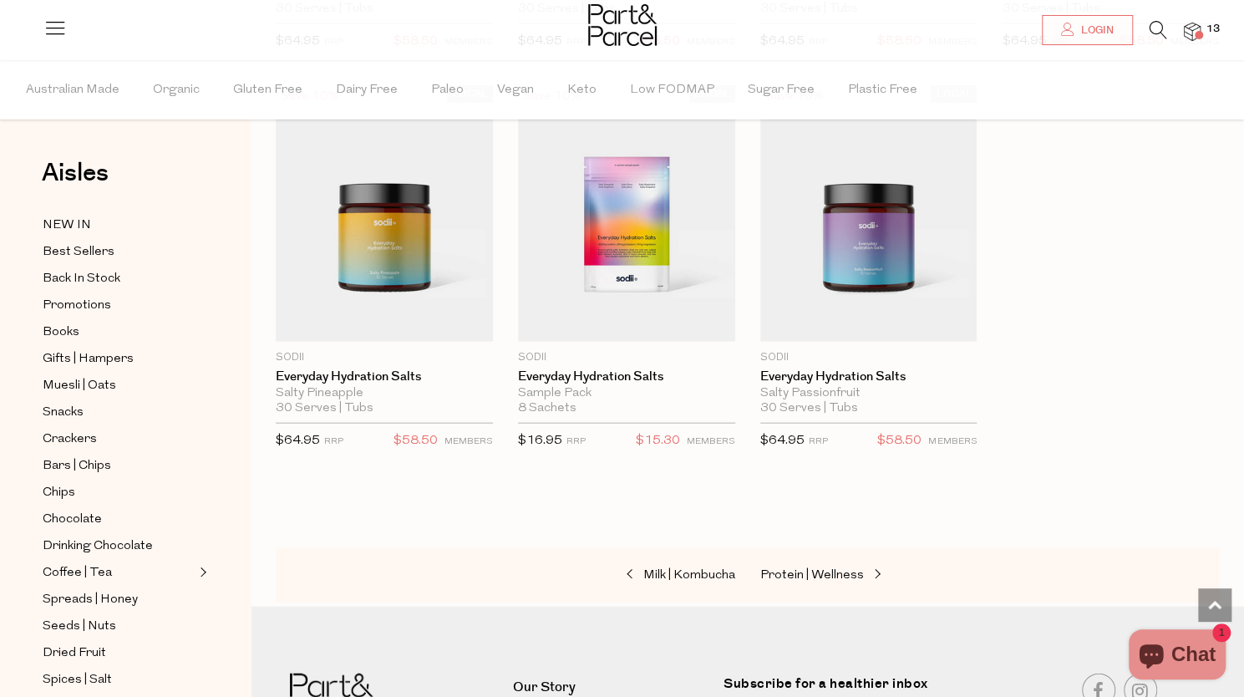
scroll to position [5762, 0]
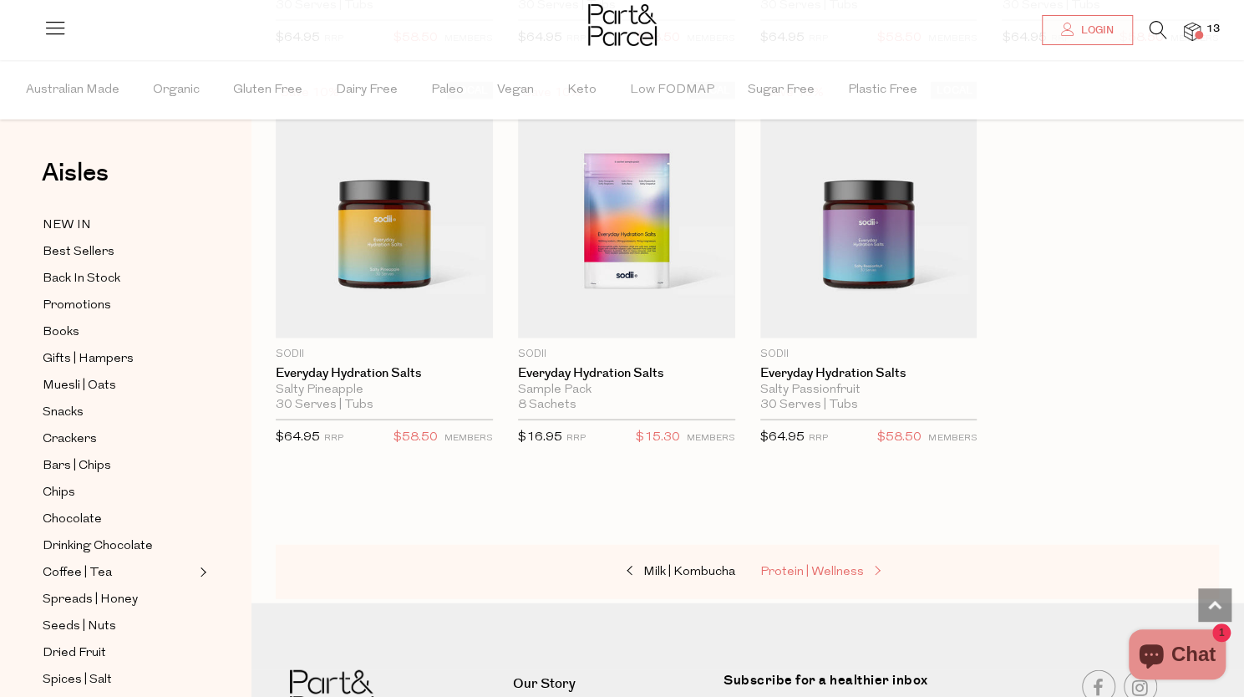
click at [802, 566] on span "Protein | Wellness" at bounding box center [812, 572] width 104 height 13
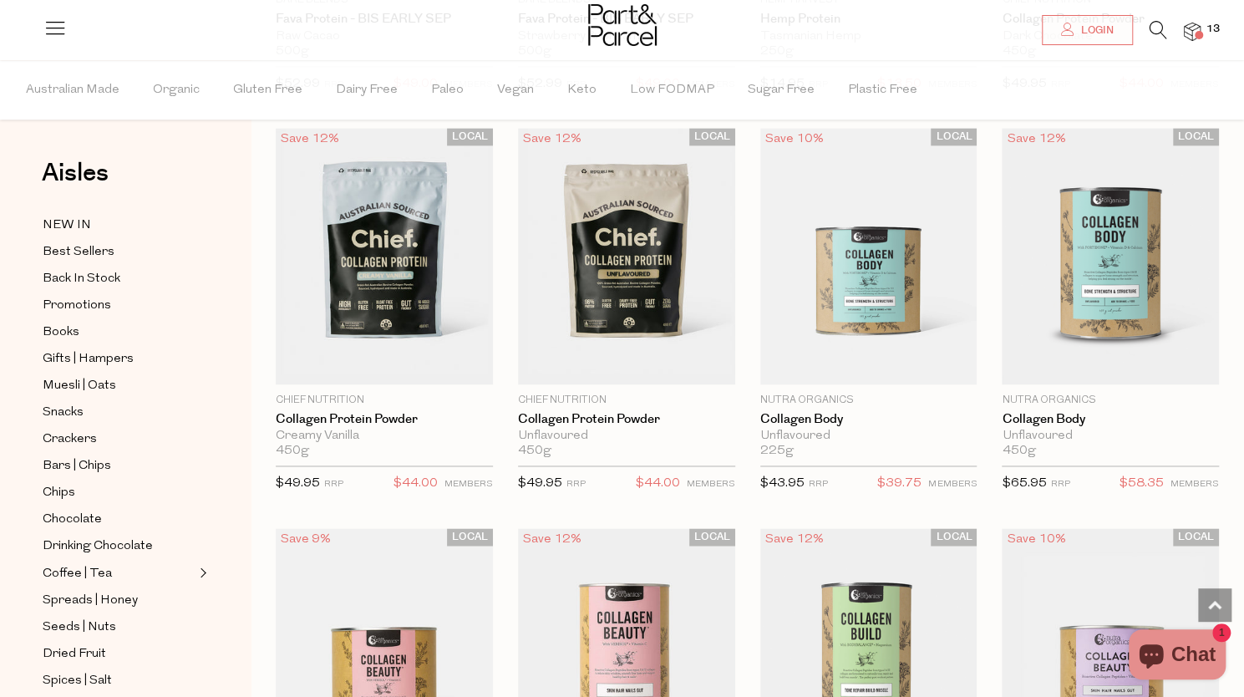
scroll to position [1291, 0]
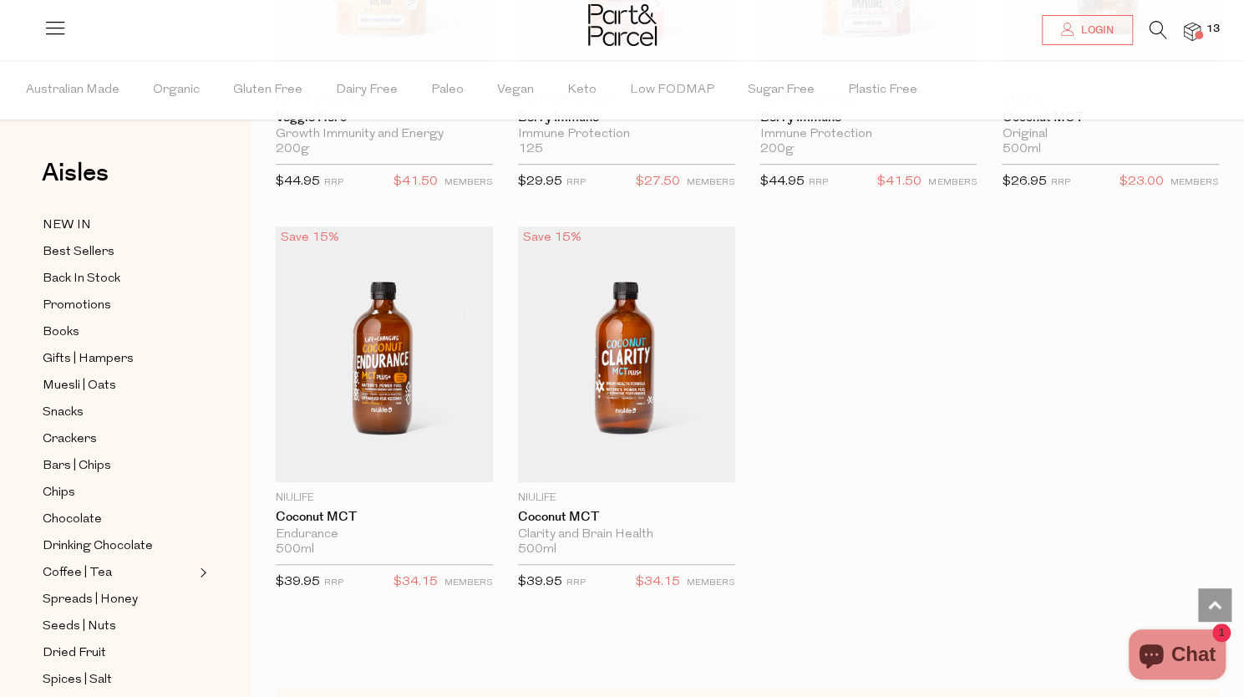
scroll to position [8057, 0]
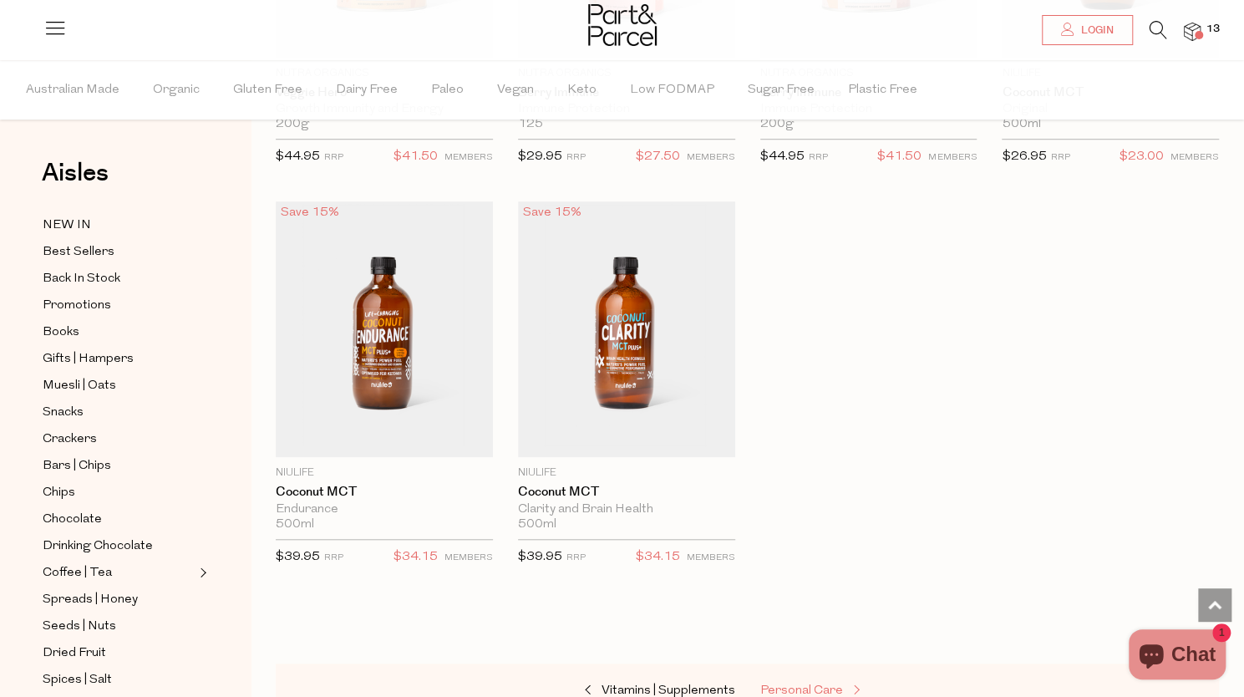
click at [810, 684] on span "Personal Care" at bounding box center [801, 690] width 83 height 13
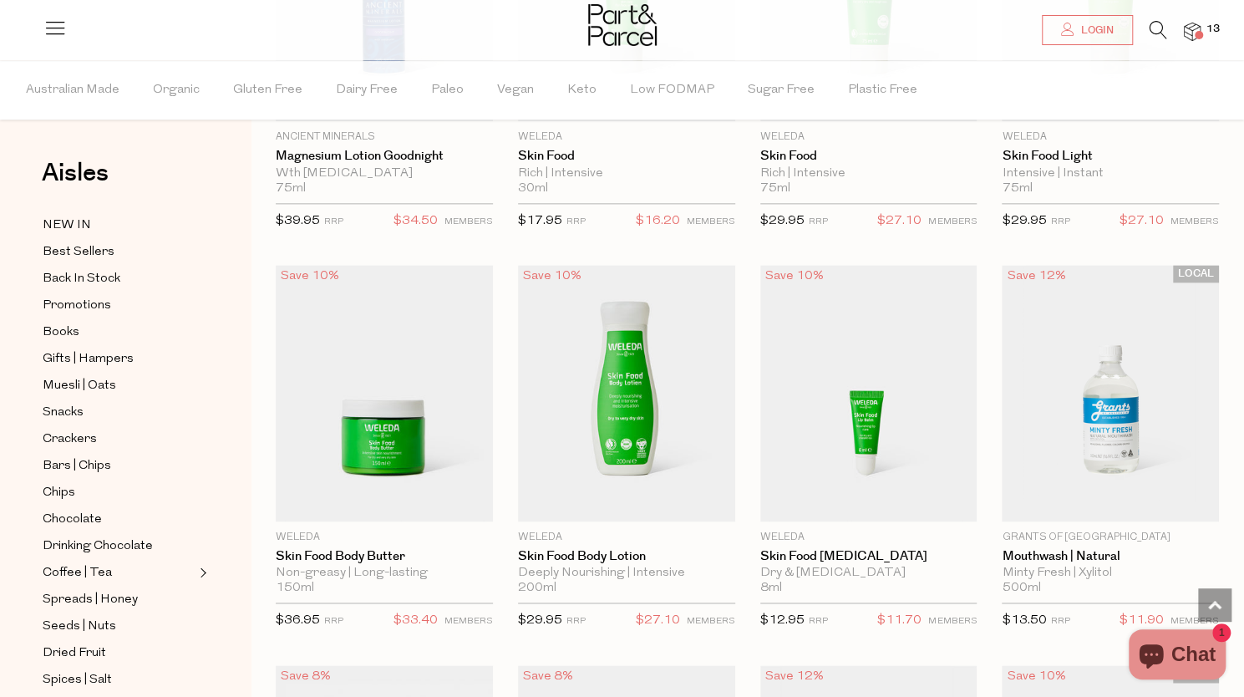
scroll to position [1263, 0]
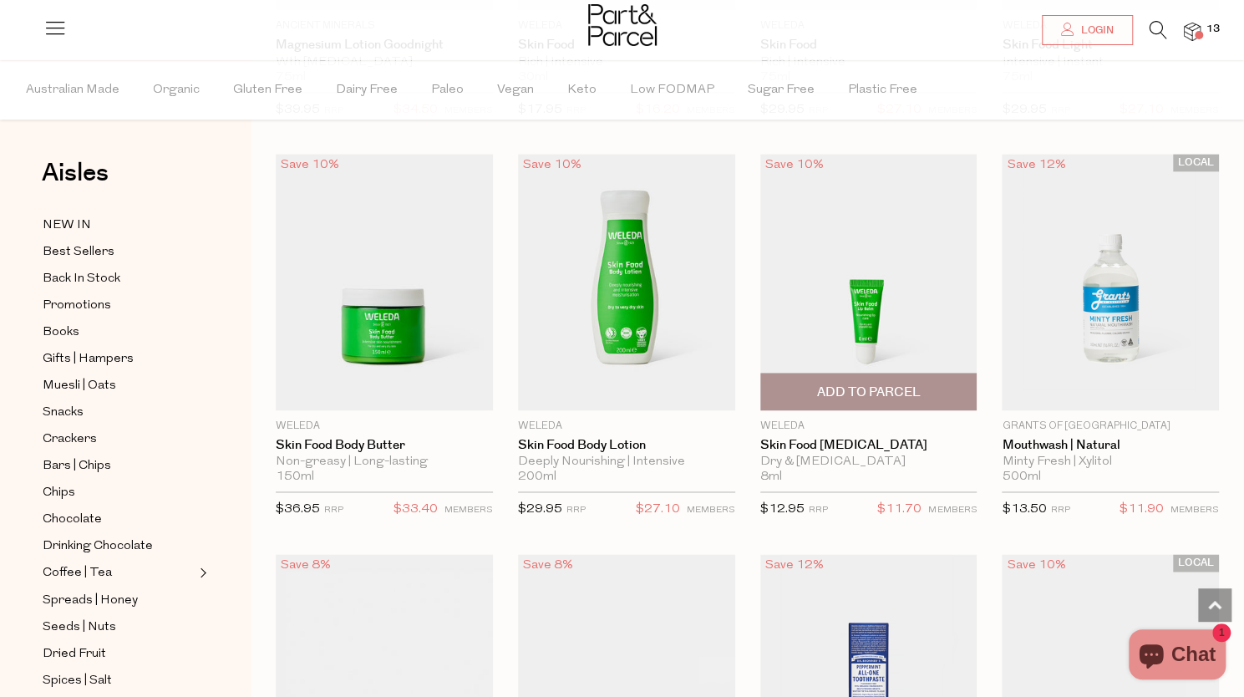
click at [896, 387] on span "Add To Parcel" at bounding box center [868, 392] width 104 height 18
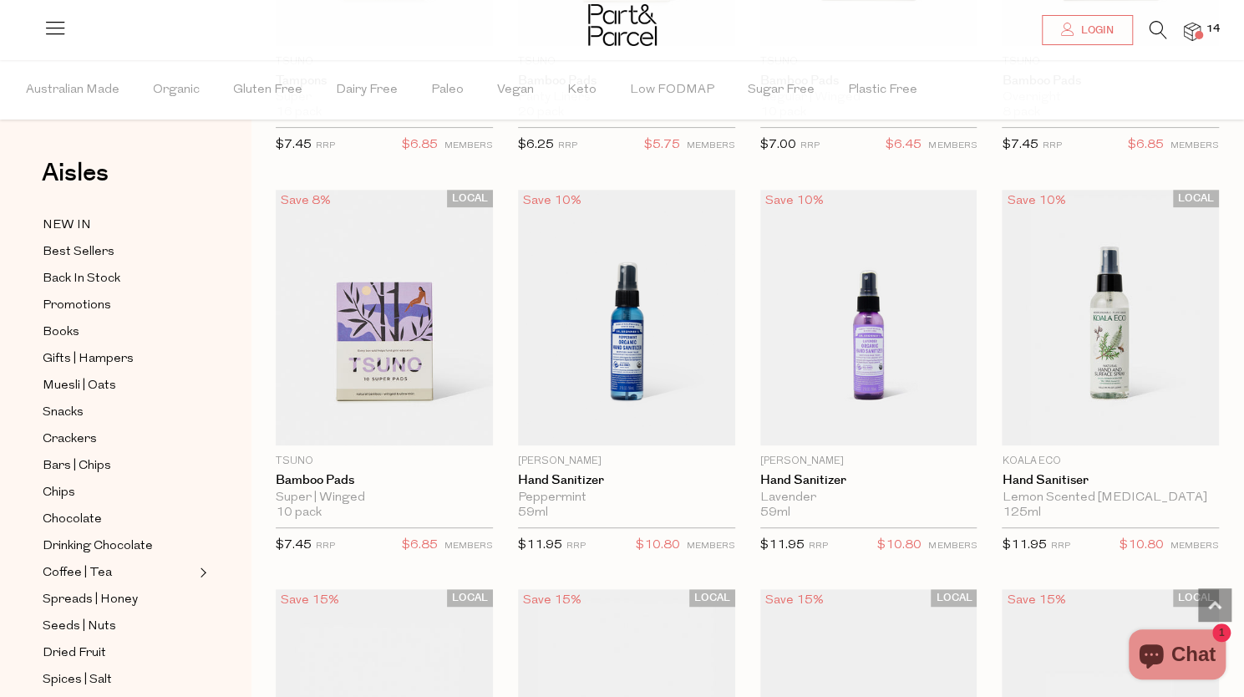
scroll to position [4026, 0]
click at [931, 408] on span "Notify Me" at bounding box center [868, 426] width 207 height 36
type input "Notify when available"
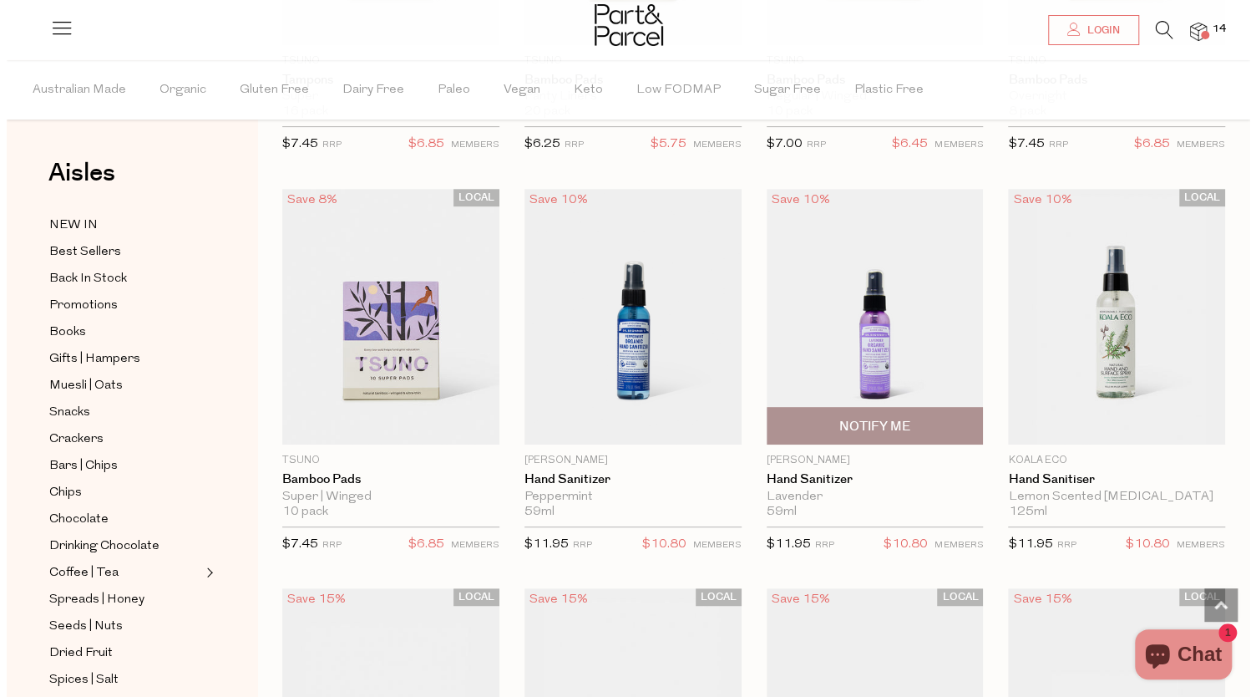
scroll to position [4060, 0]
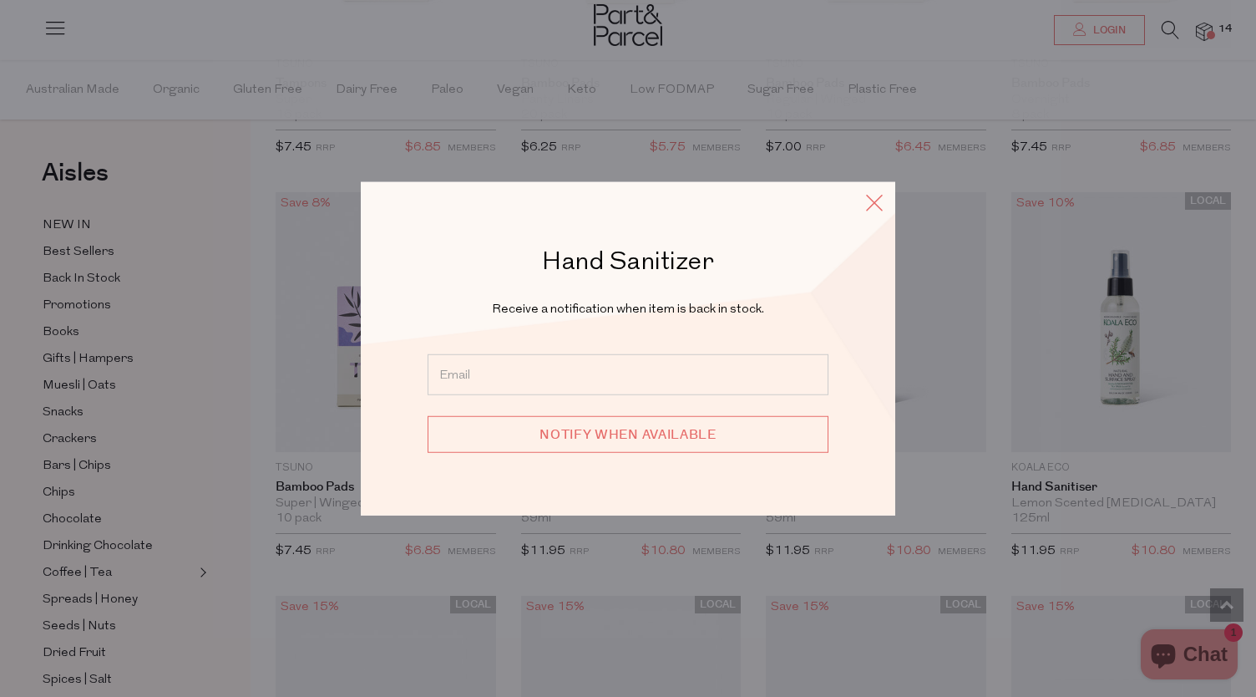
click at [881, 202] on icon at bounding box center [874, 202] width 25 height 24
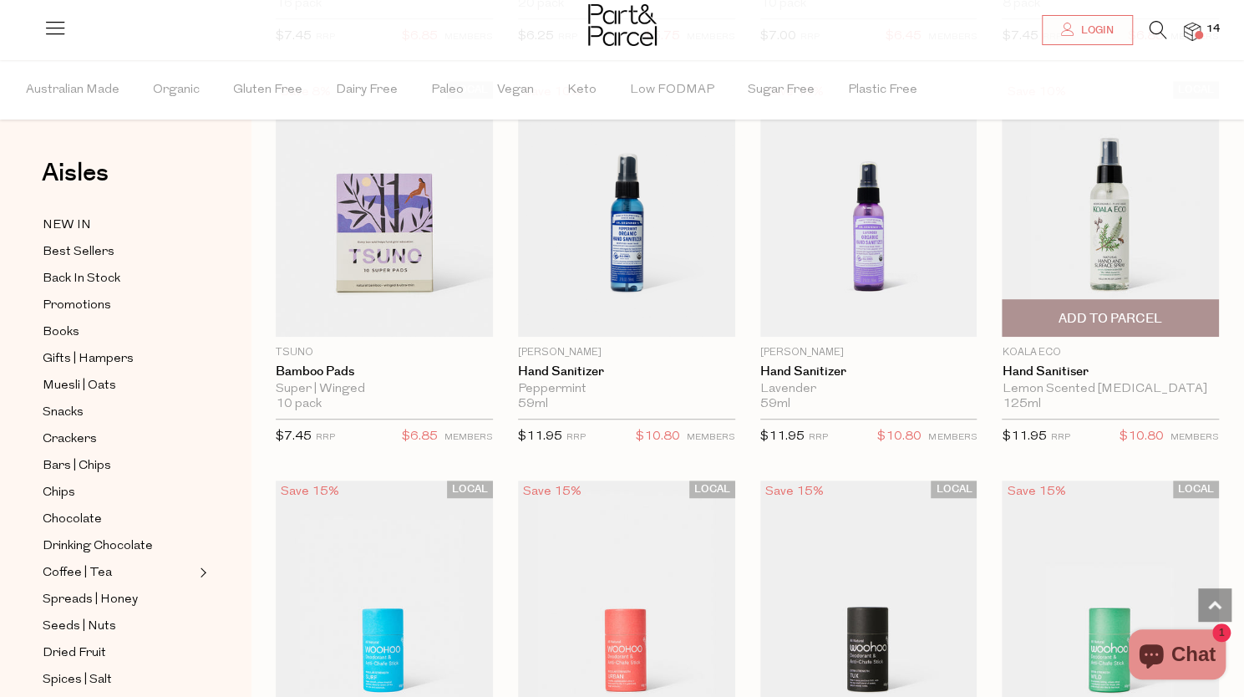
scroll to position [4119, 0]
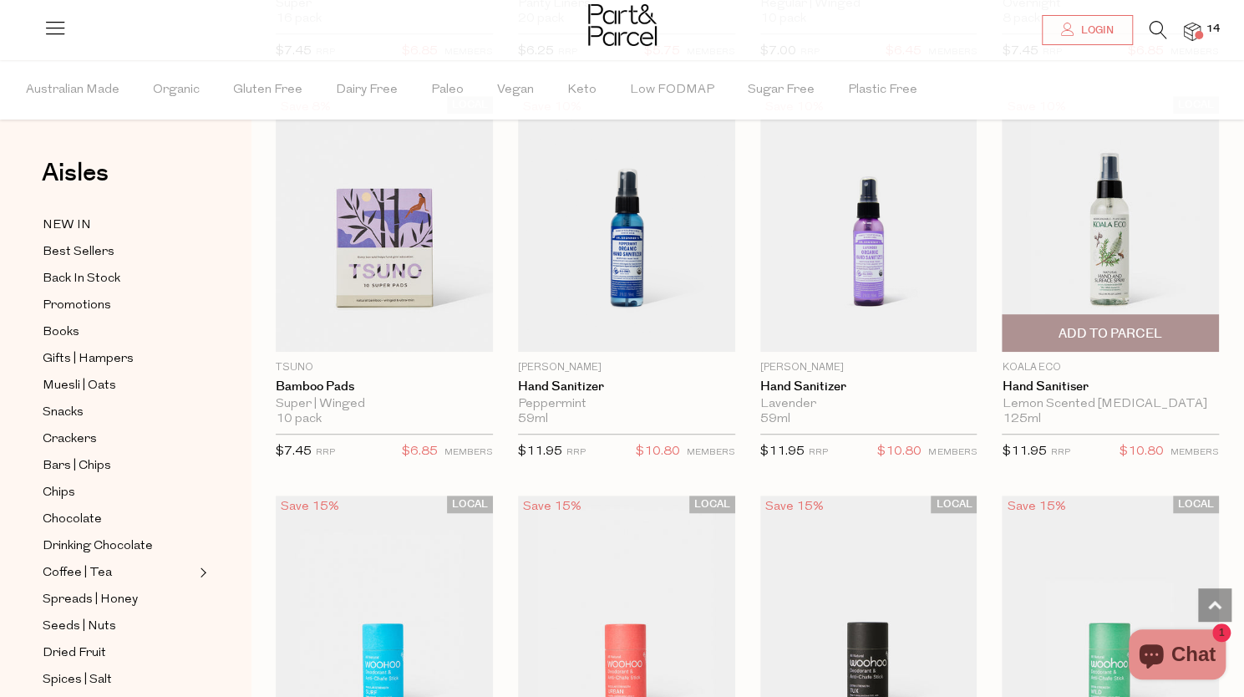
click at [1114, 325] on span "Add To Parcel" at bounding box center [1110, 334] width 104 height 18
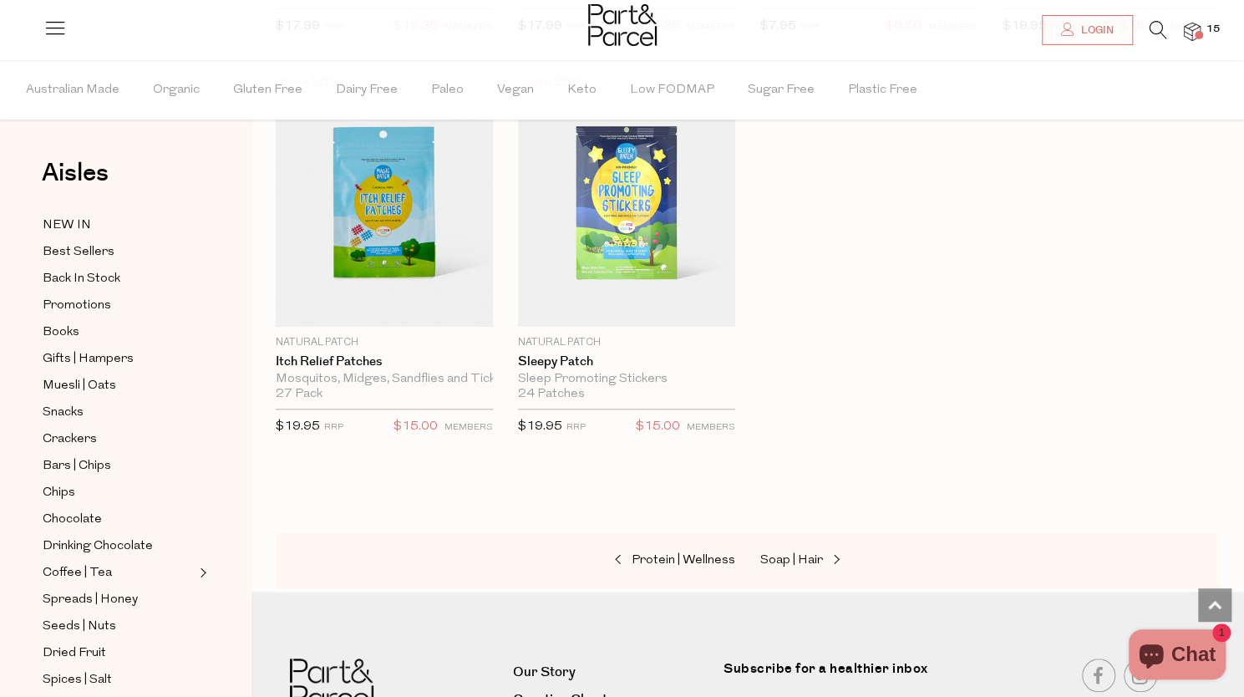
scroll to position [8165, 0]
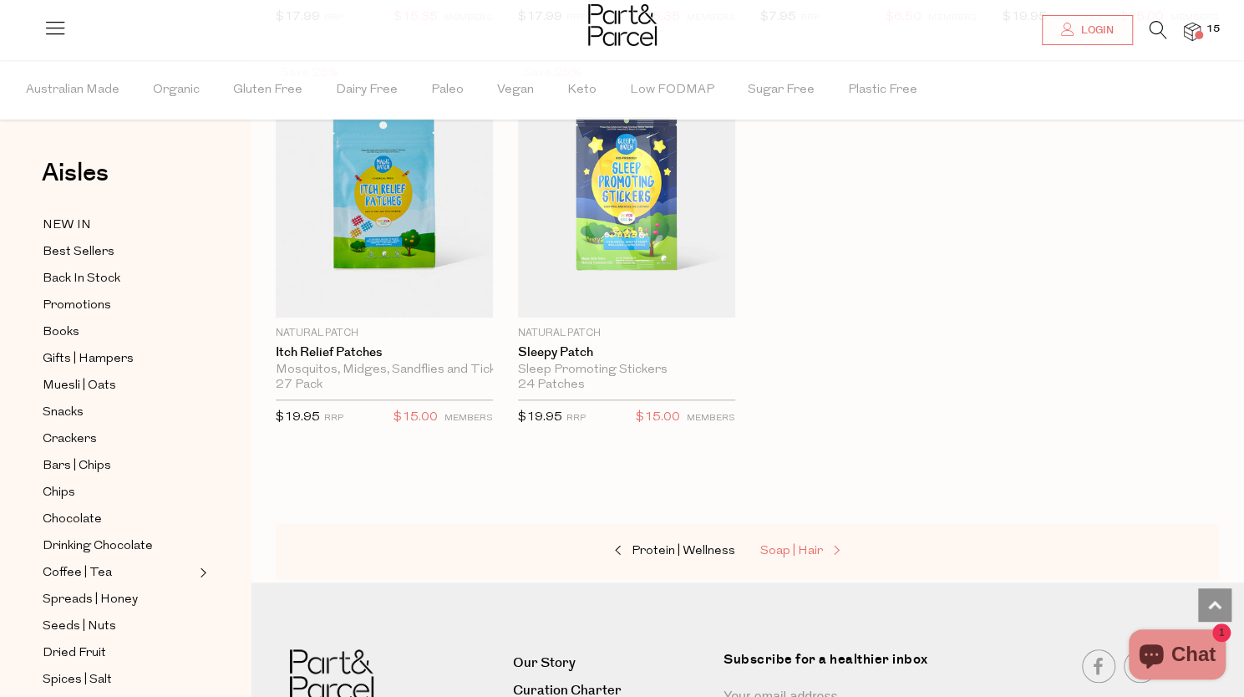
click at [803, 545] on span "Soap | Hair" at bounding box center [791, 551] width 63 height 13
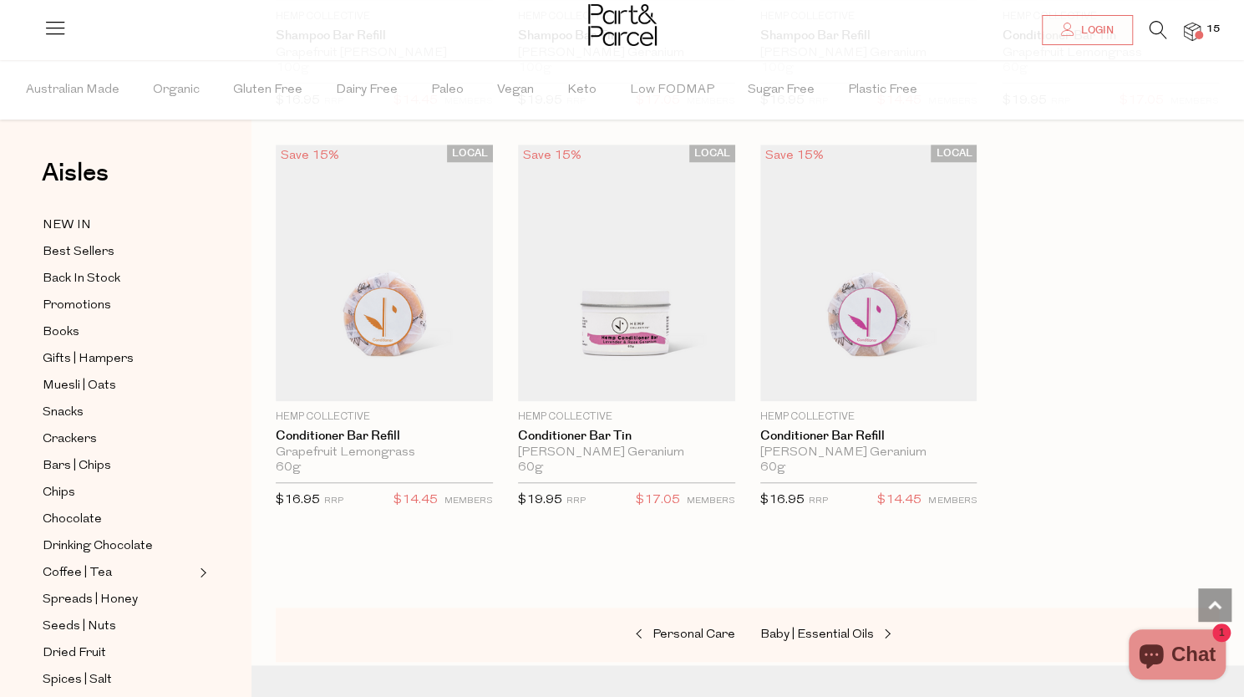
scroll to position [4602, 0]
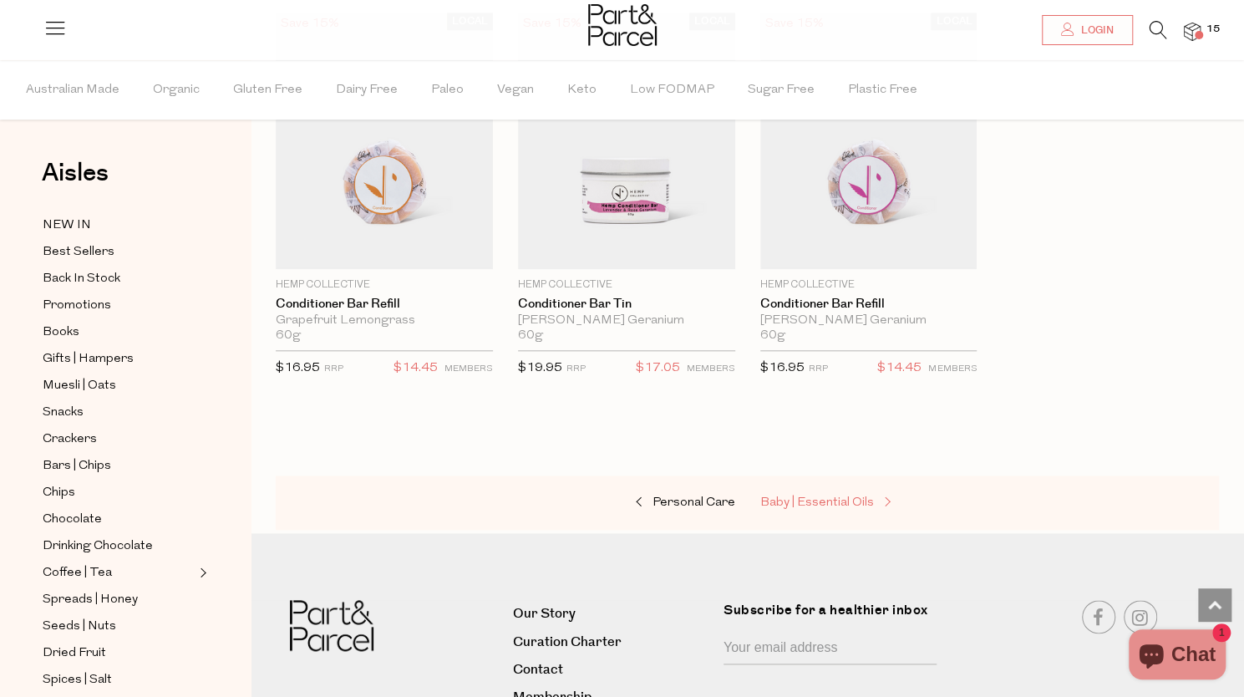
click at [850, 496] on span "Baby | Essential Oils" at bounding box center [817, 502] width 114 height 13
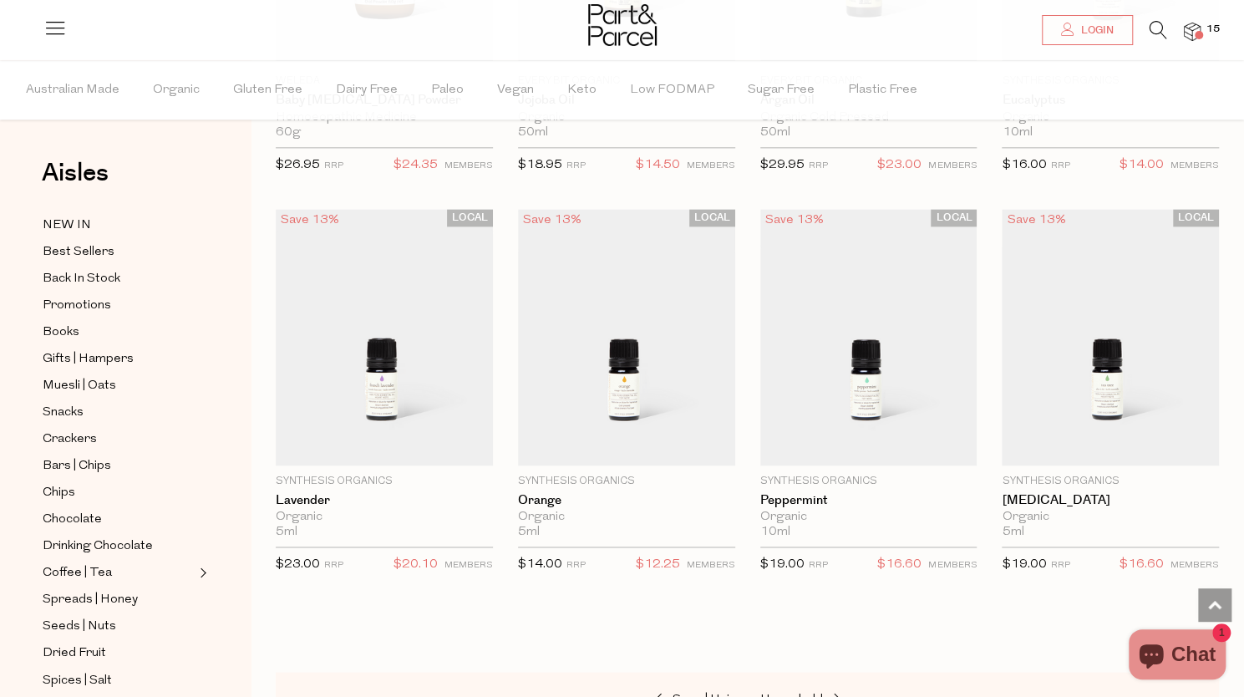
scroll to position [1540, 0]
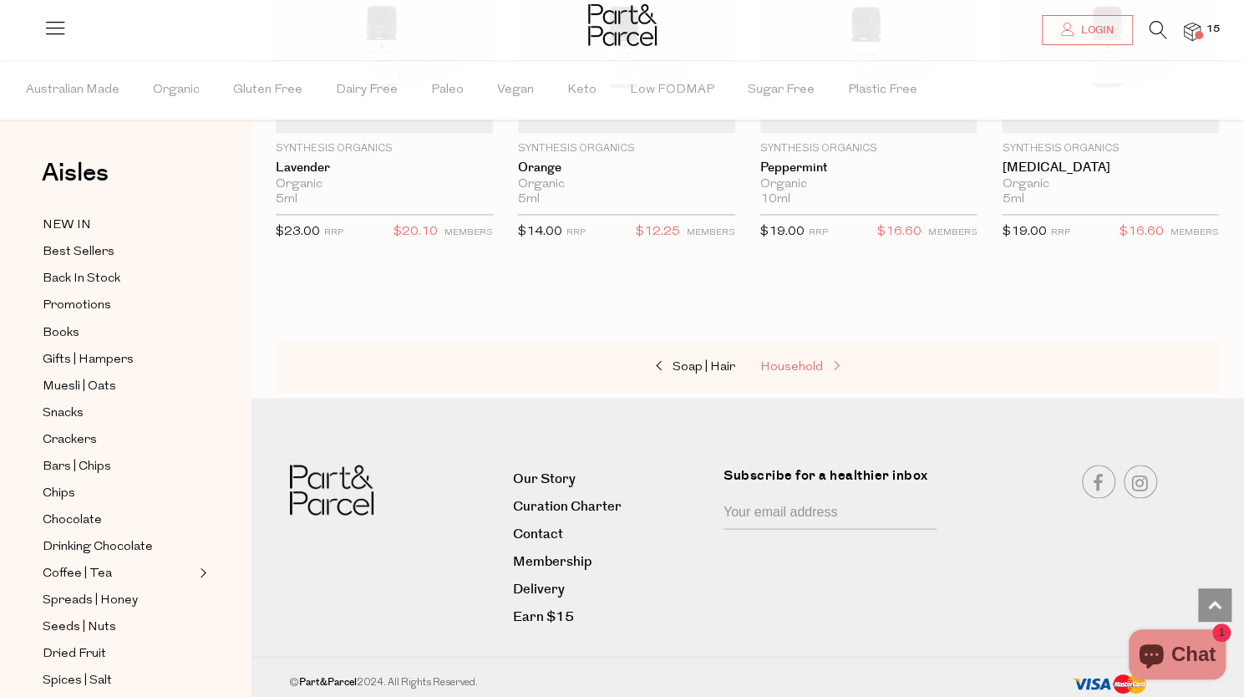
click at [787, 363] on span "Household" at bounding box center [791, 366] width 63 height 13
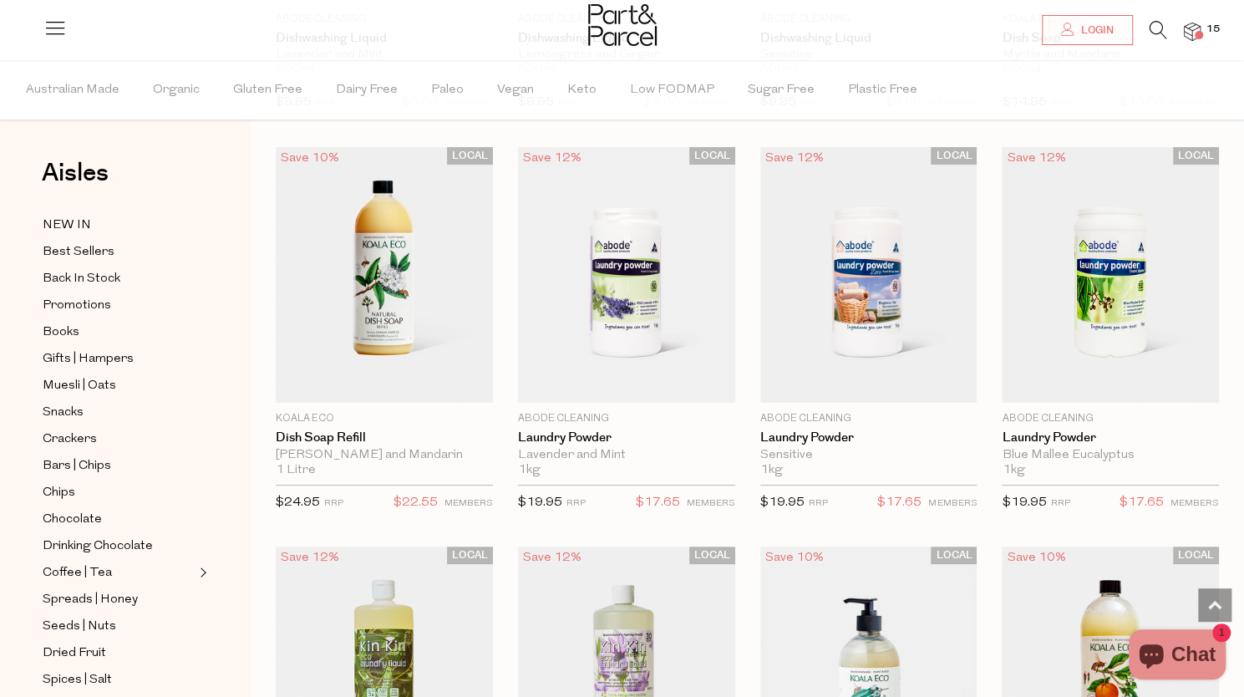
scroll to position [3655, 0]
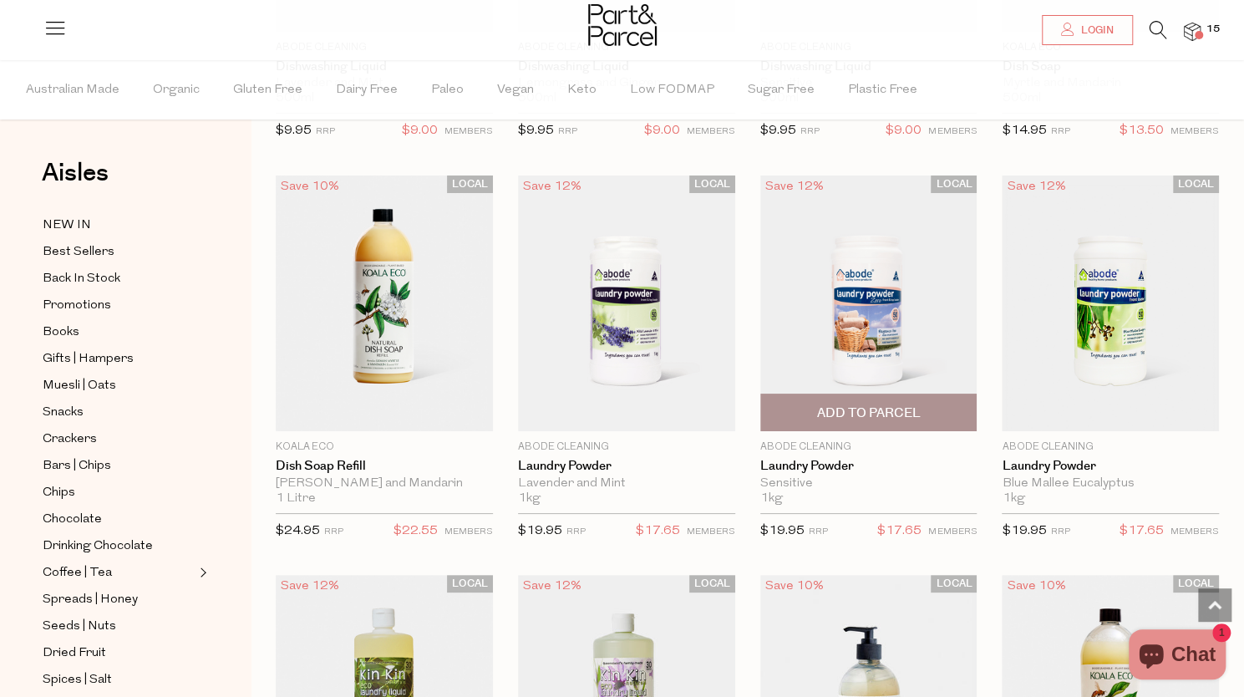
click at [916, 312] on img at bounding box center [868, 303] width 217 height 256
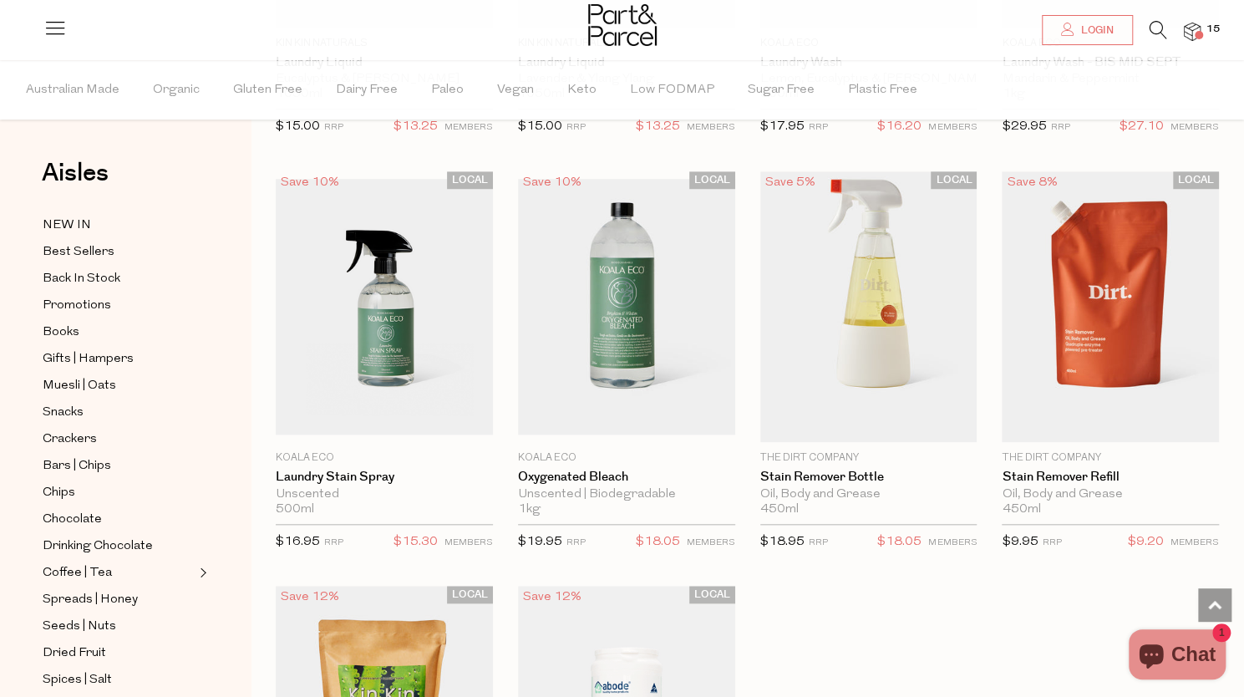
scroll to position [4497, 0]
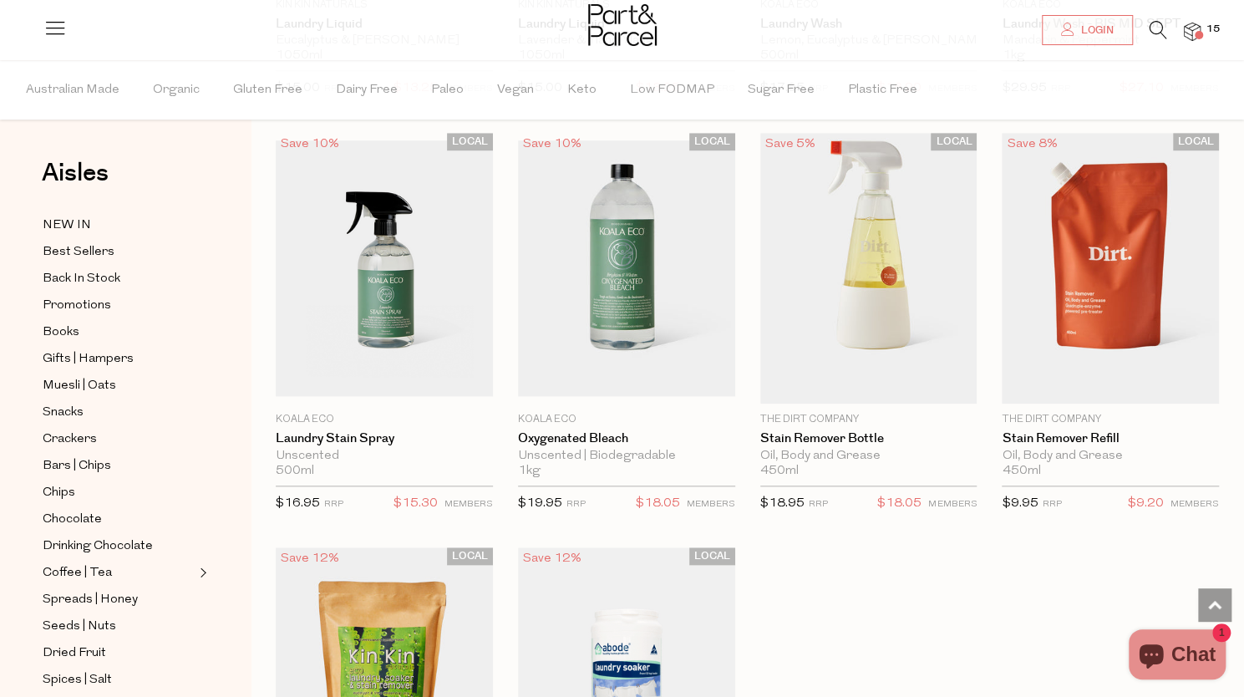
scroll to position [4858, 0]
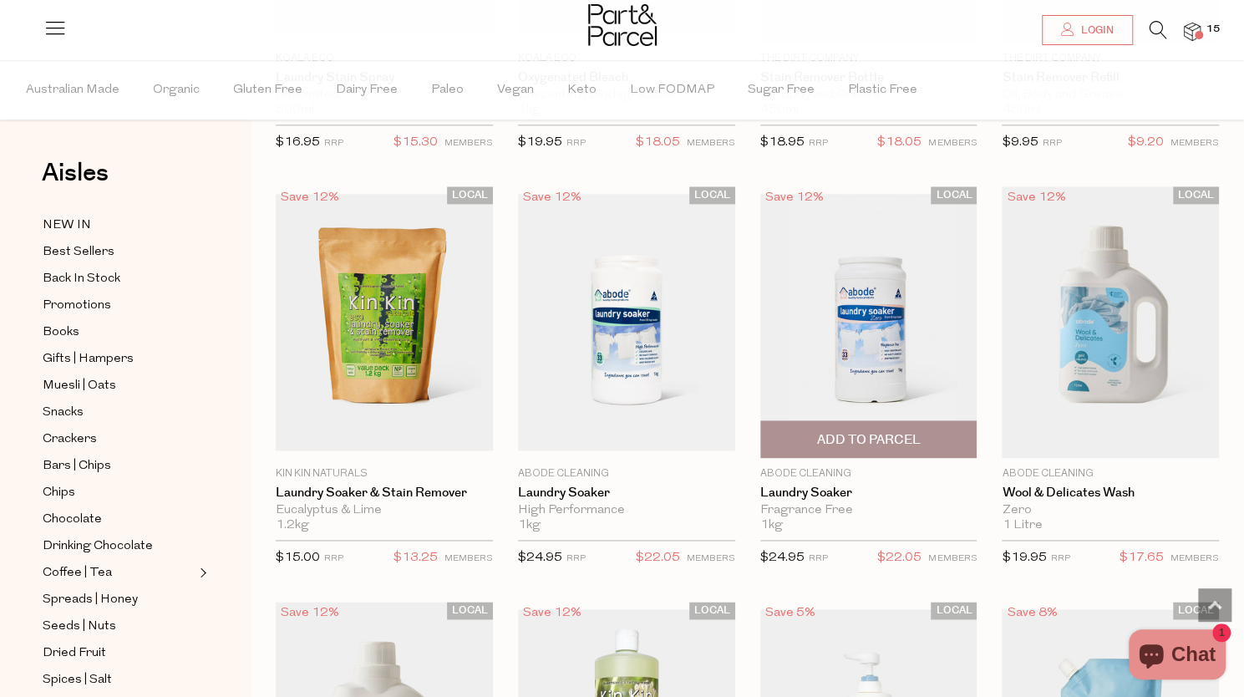
click at [892, 431] on span "Add To Parcel" at bounding box center [868, 440] width 104 height 18
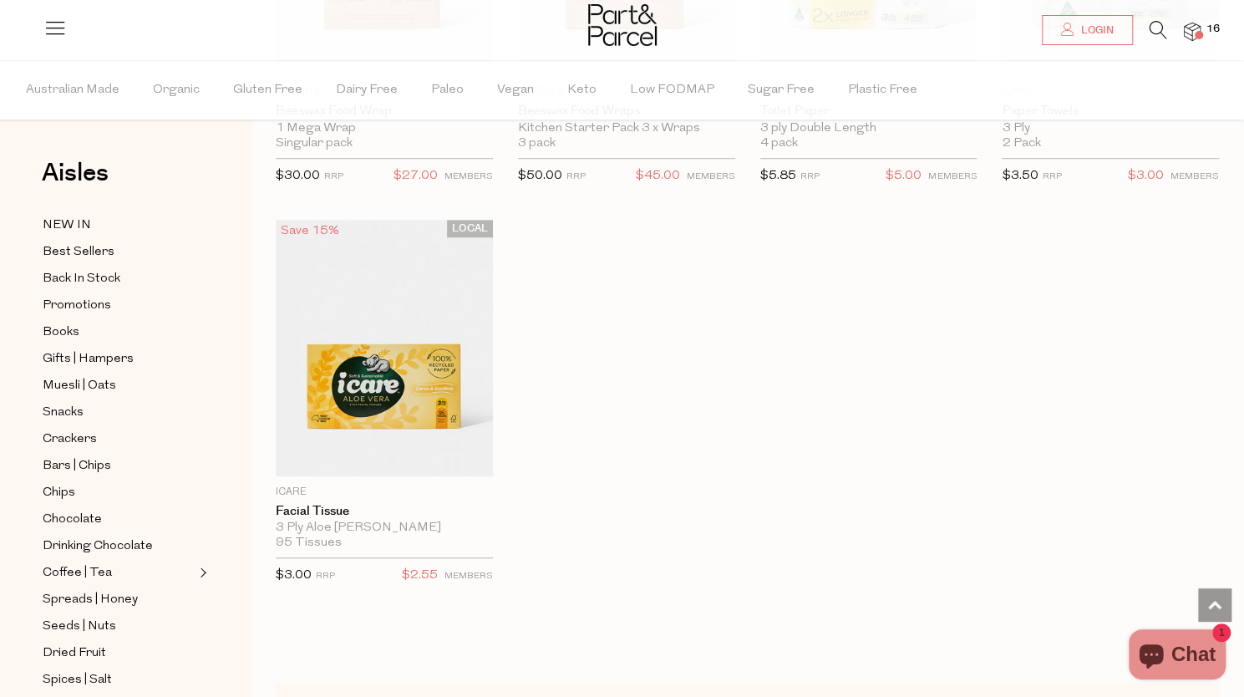
scroll to position [8285, 0]
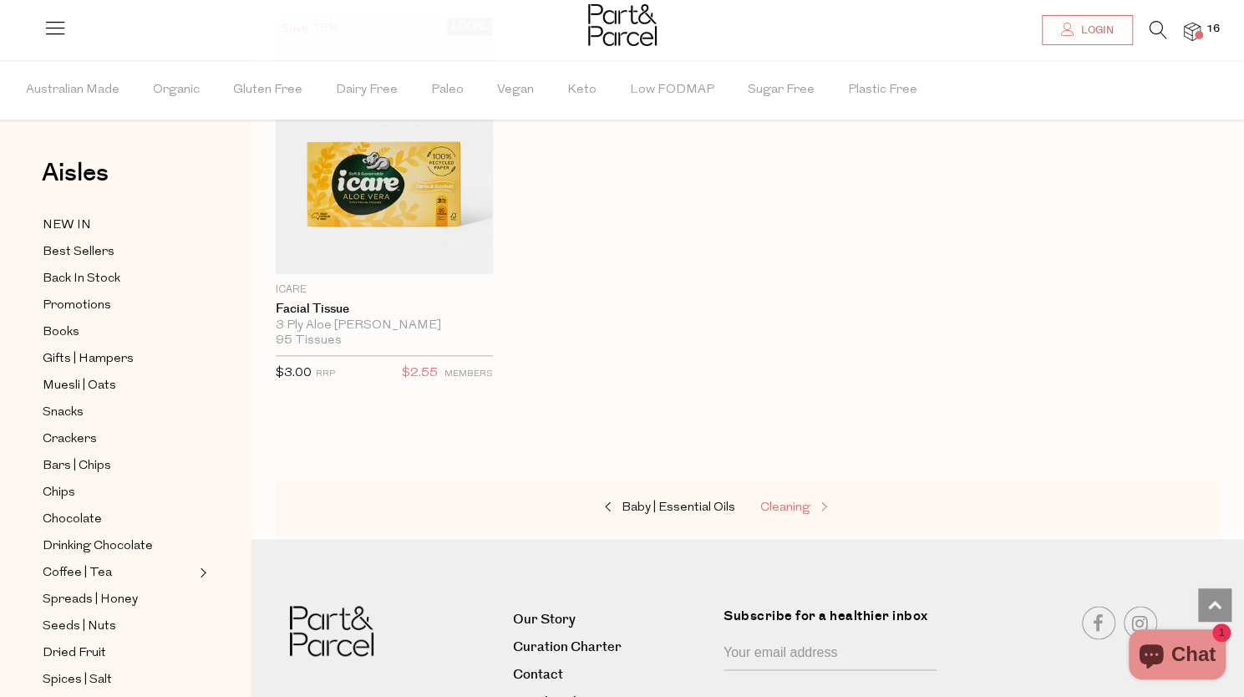
click at [805, 501] on span "Cleaning" at bounding box center [785, 507] width 50 height 13
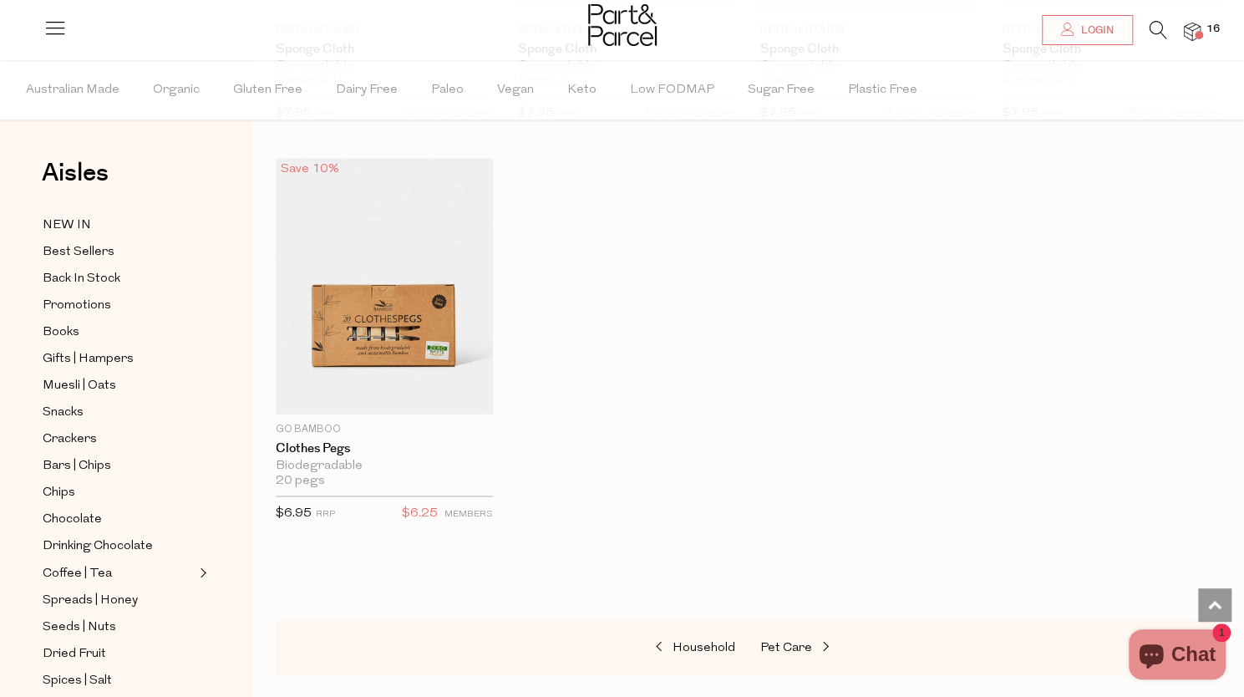
scroll to position [1296, 0]
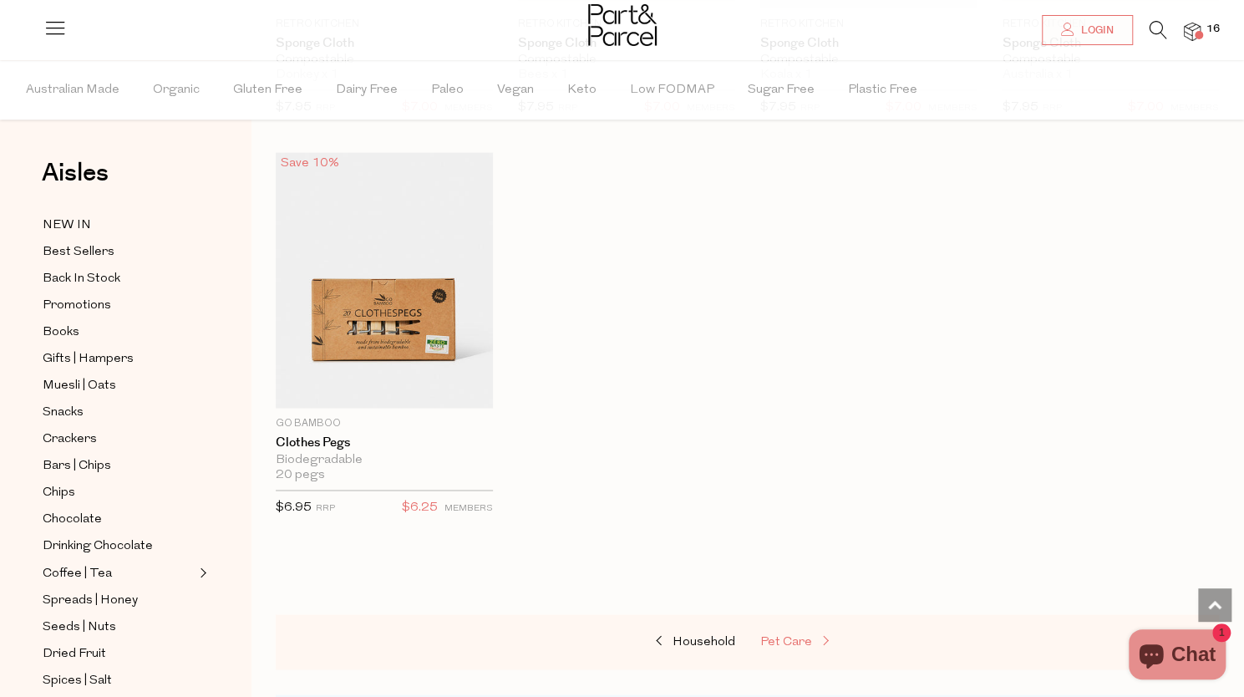
click at [794, 642] on span "Pet Care" at bounding box center [786, 641] width 52 height 13
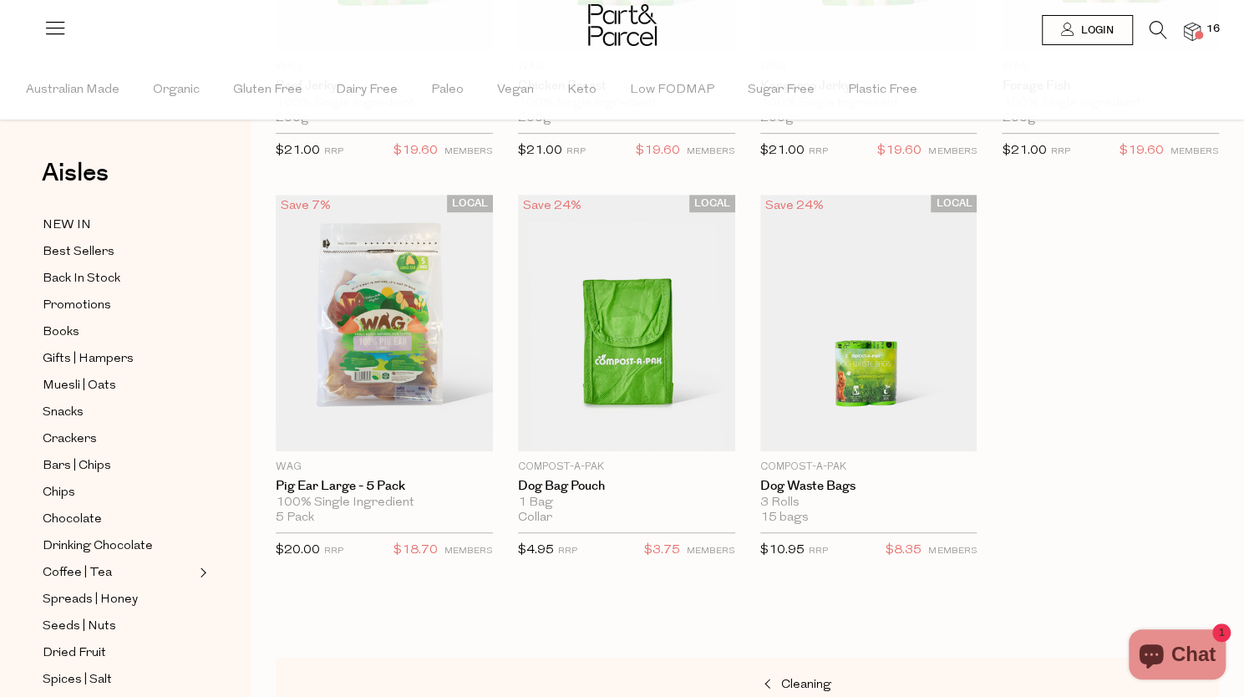
scroll to position [484, 0]
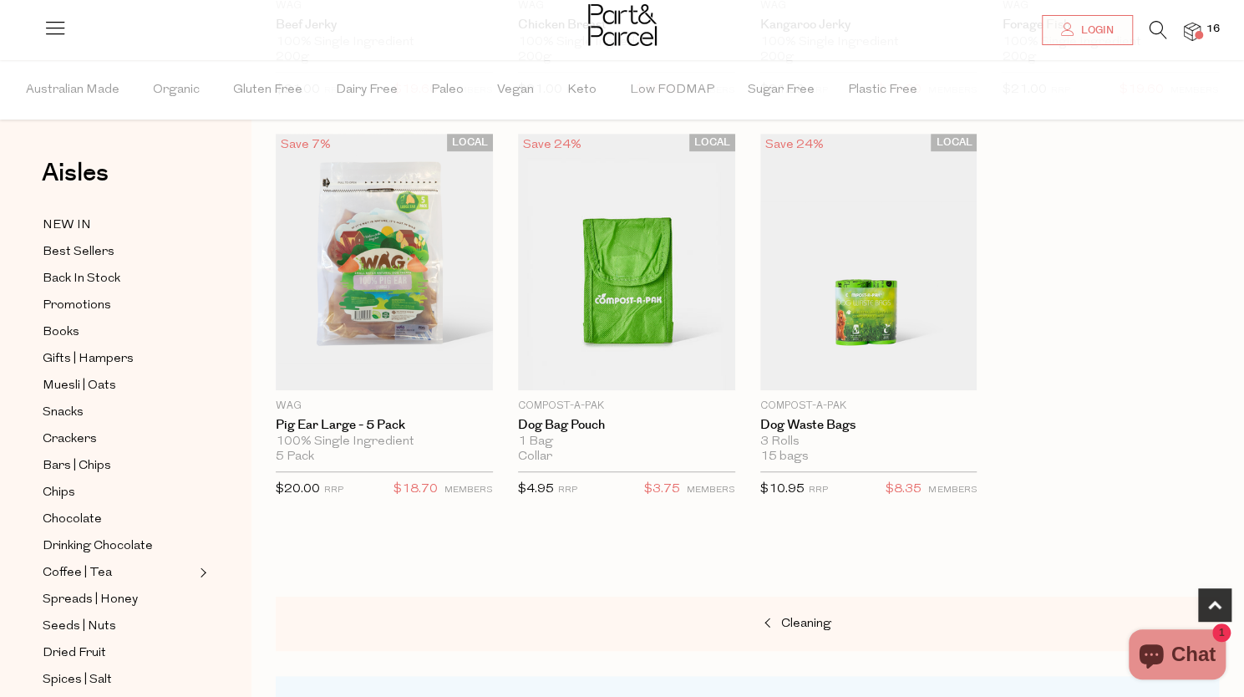
click at [1205, 33] on span "16" at bounding box center [1213, 29] width 22 height 15
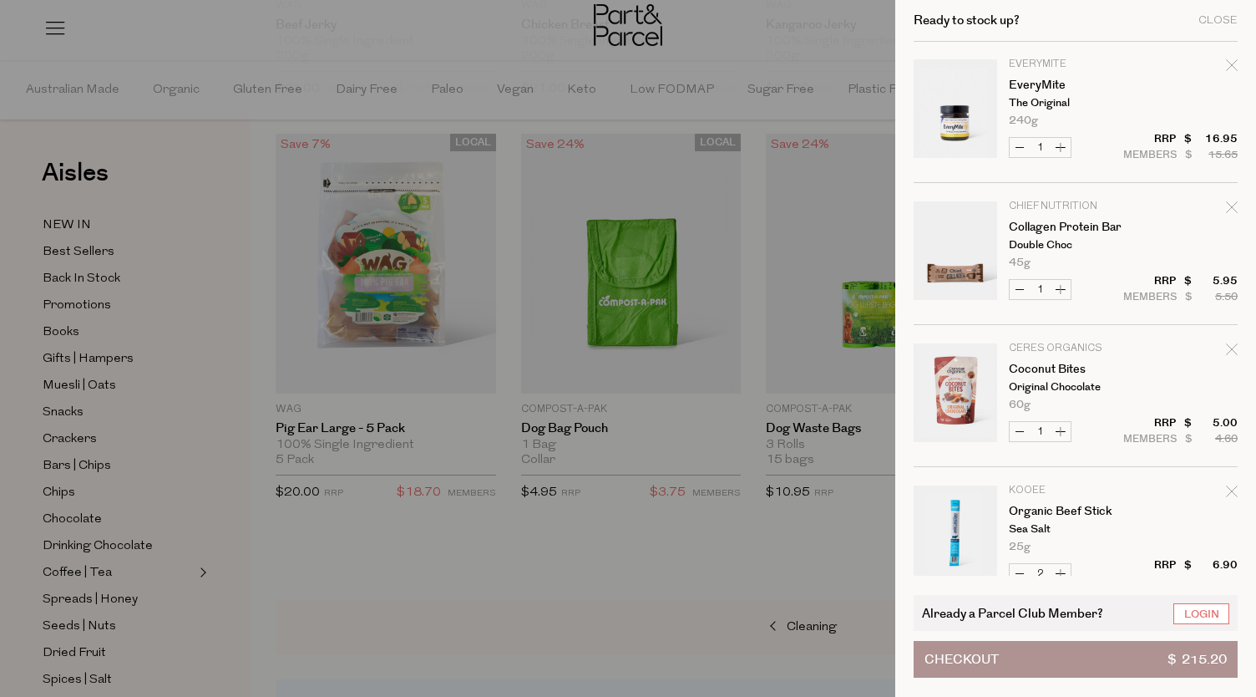
scroll to position [1580, 0]
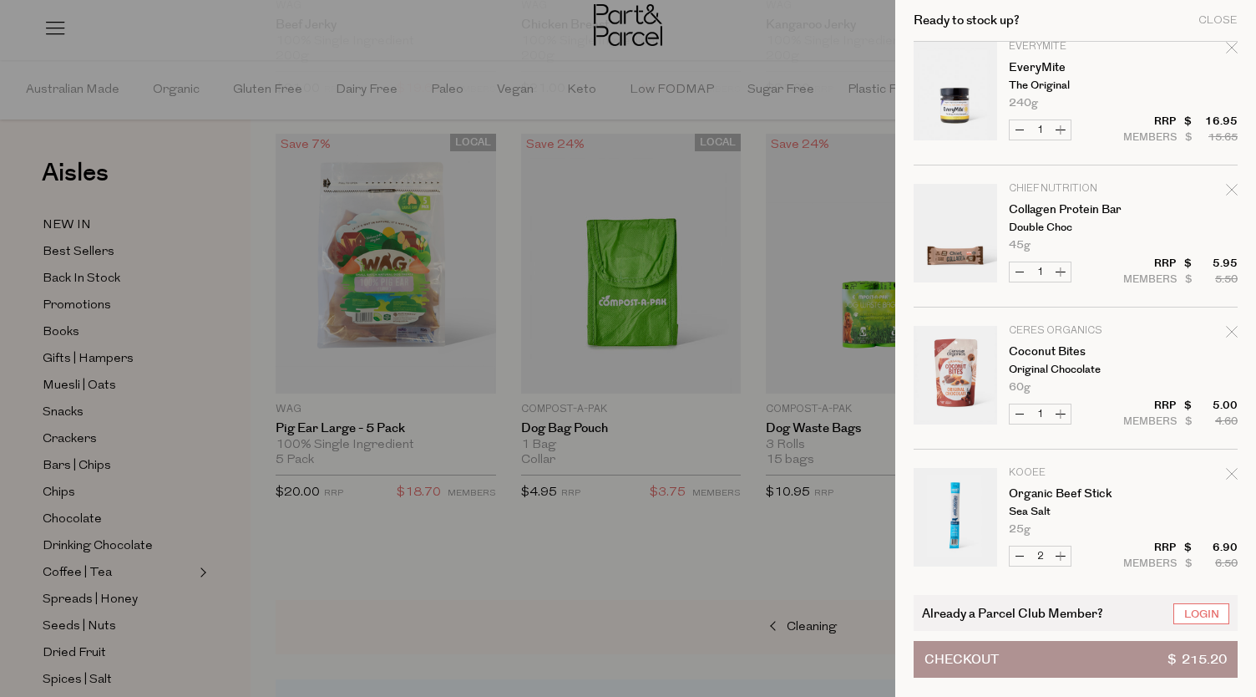
click at [1022, 265] on button "Decrease Collagen Protein Bar" at bounding box center [1020, 271] width 20 height 19
type input "0"
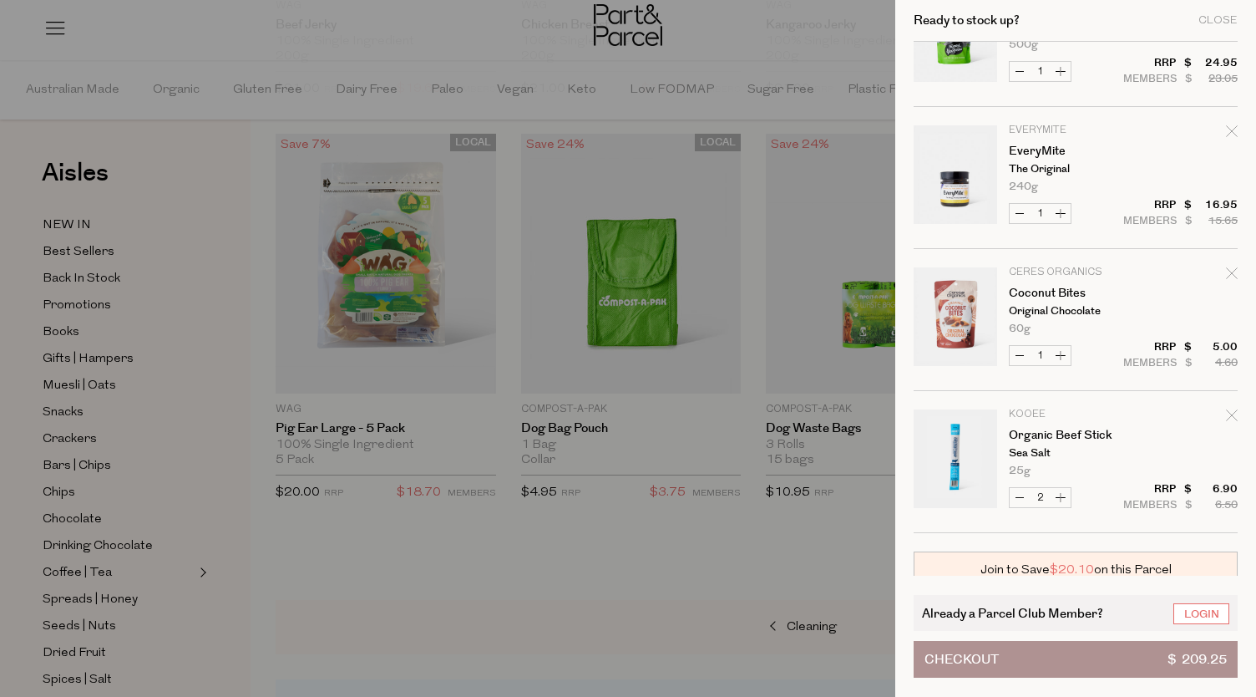
scroll to position [1595, 0]
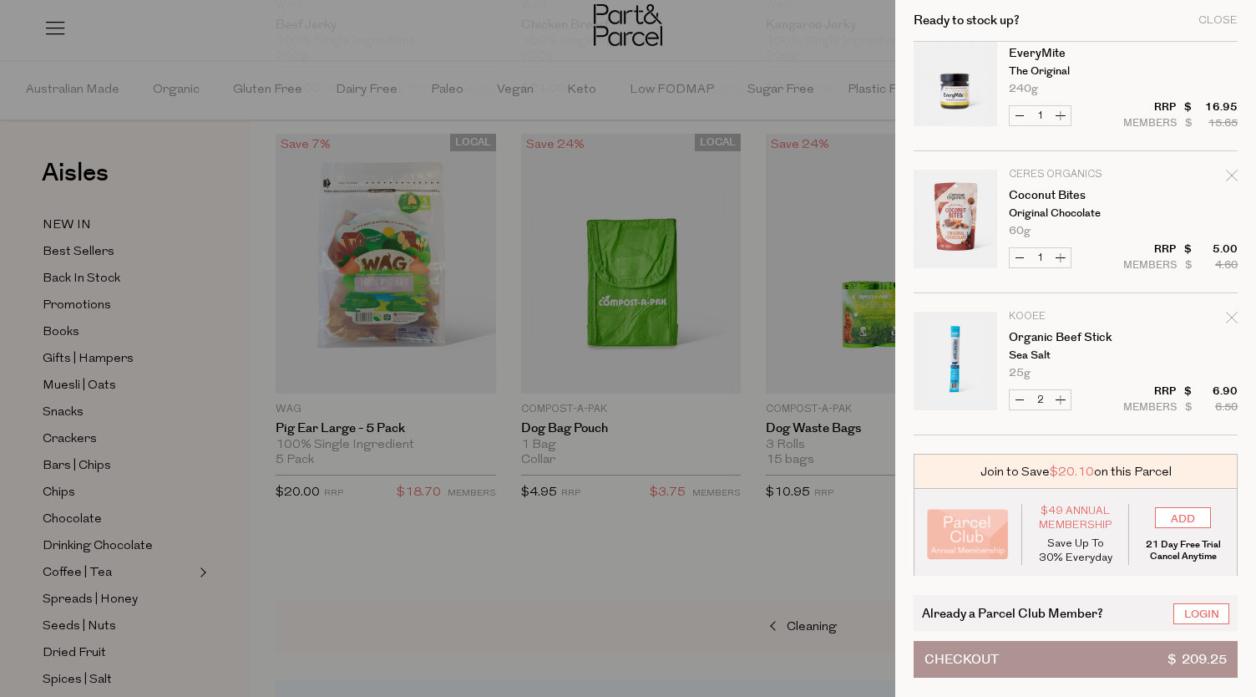
click at [1015, 403] on button "Decrease Organic Beef Stick" at bounding box center [1020, 399] width 20 height 19
type input "1"
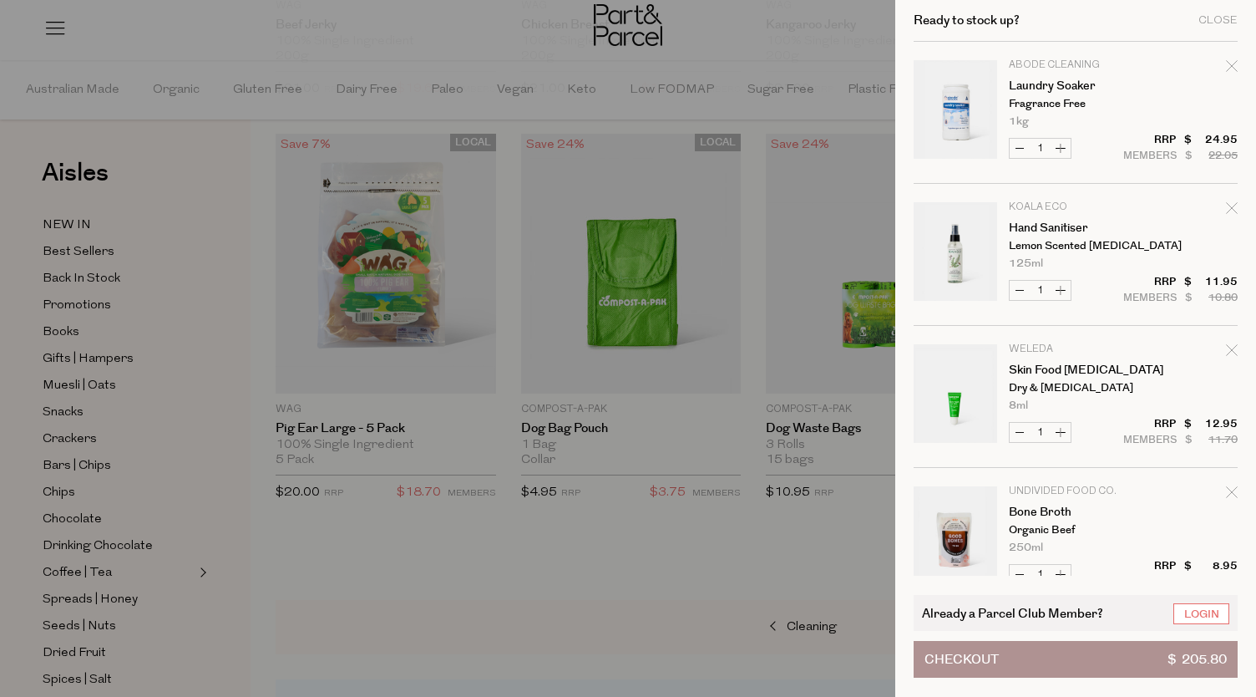
click at [1019, 400] on span "8ml" at bounding box center [1018, 405] width 19 height 11
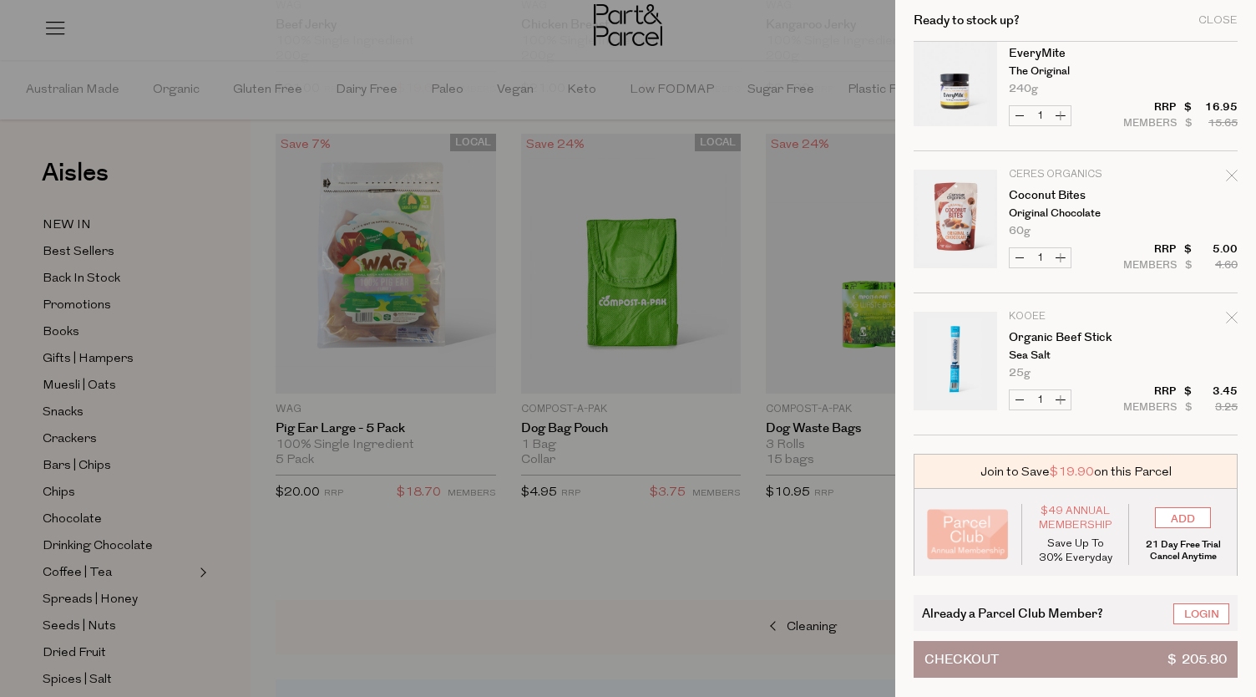
click at [1027, 393] on button "Decrease Organic Beef Stick" at bounding box center [1020, 399] width 20 height 19
type input "0"
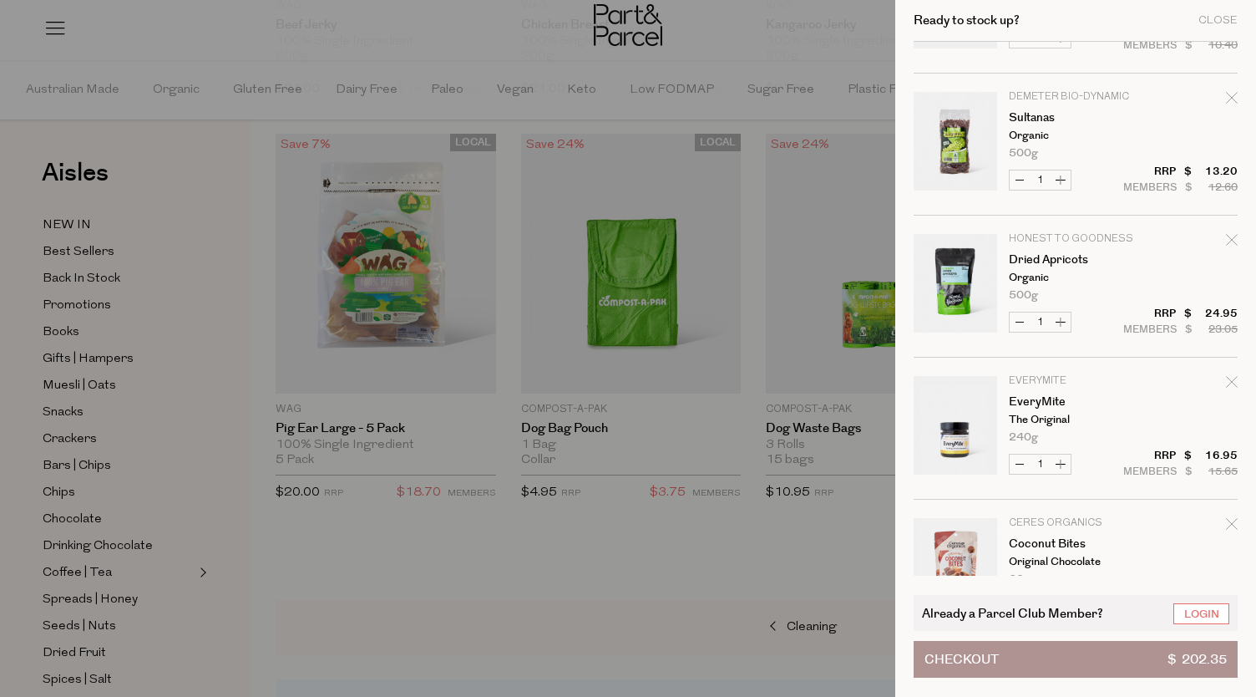
scroll to position [1453, 0]
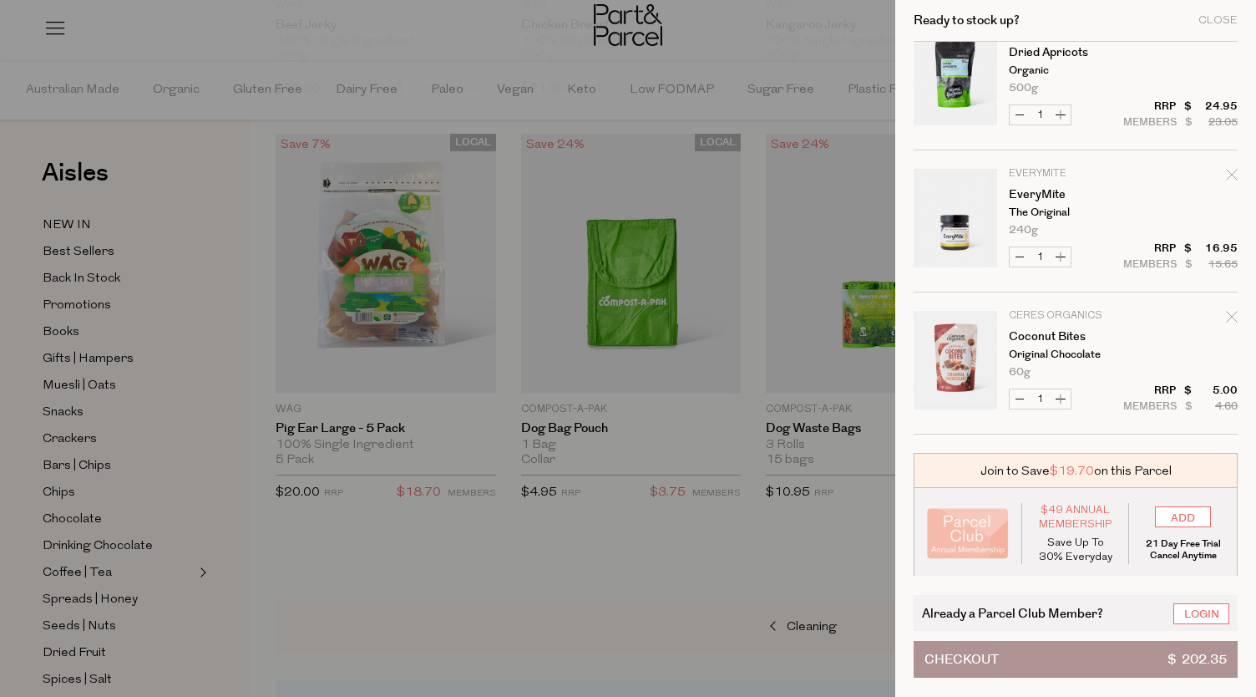
click at [728, 565] on div at bounding box center [628, 348] width 1256 height 697
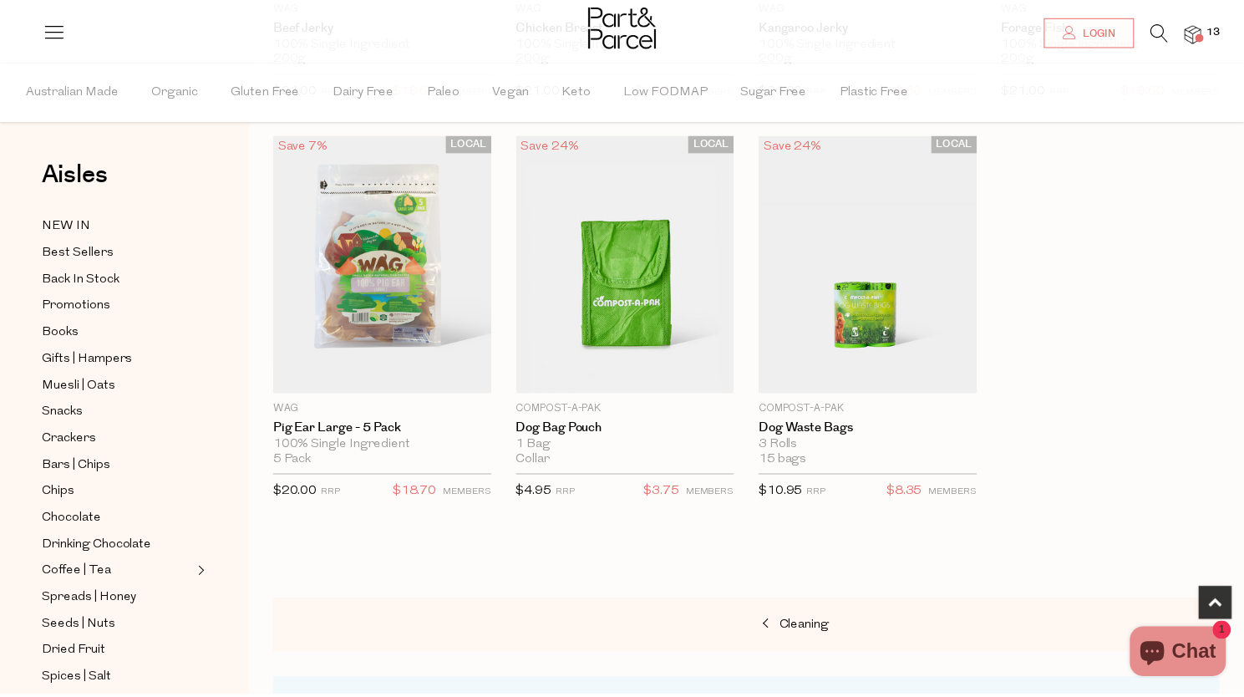
scroll to position [484, 0]
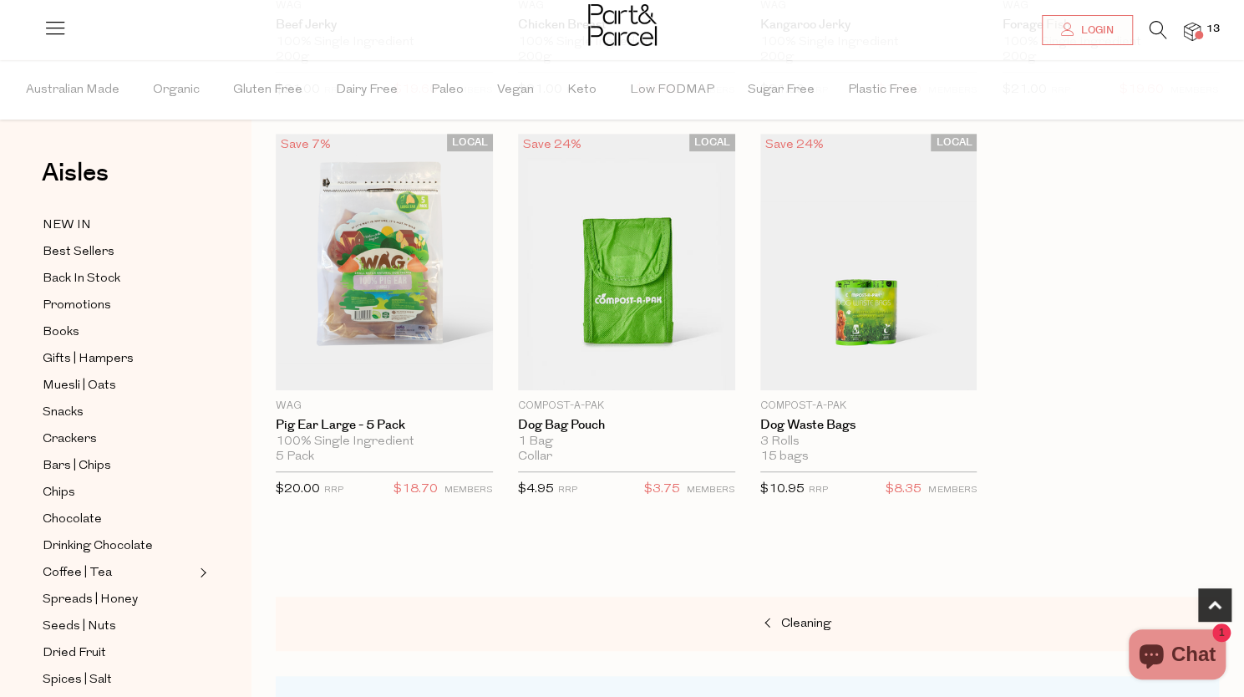
click at [1193, 23] on img at bounding box center [1192, 32] width 17 height 19
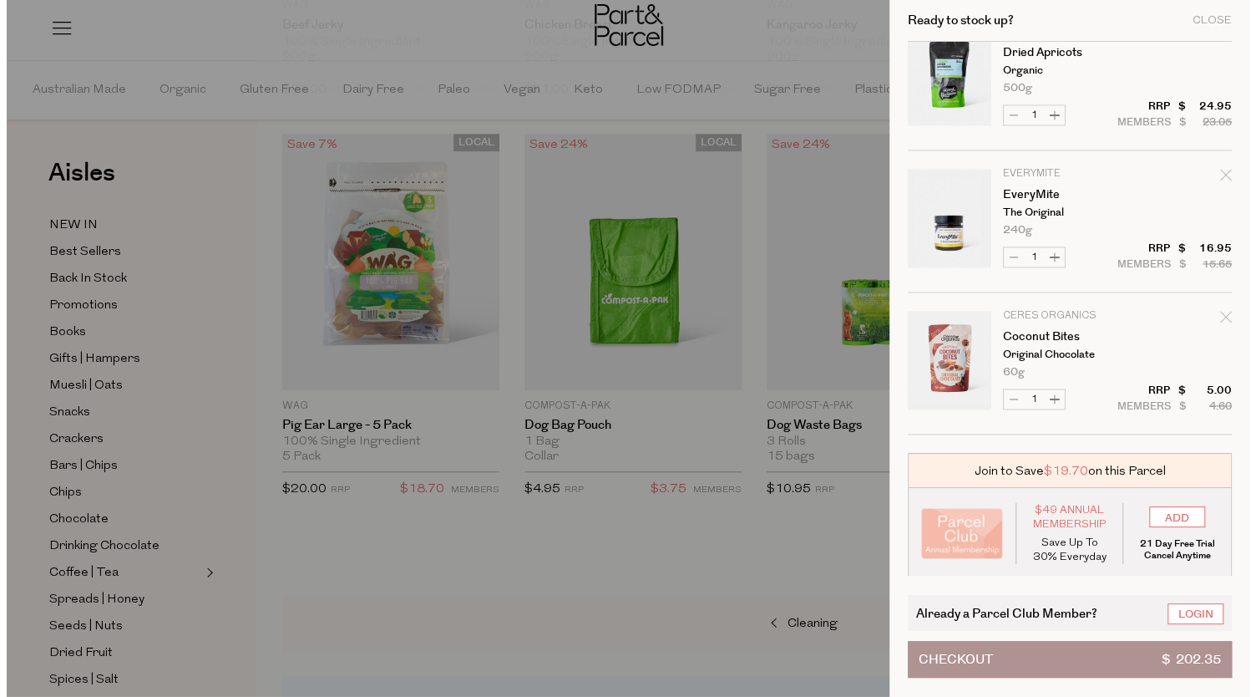
scroll to position [488, 0]
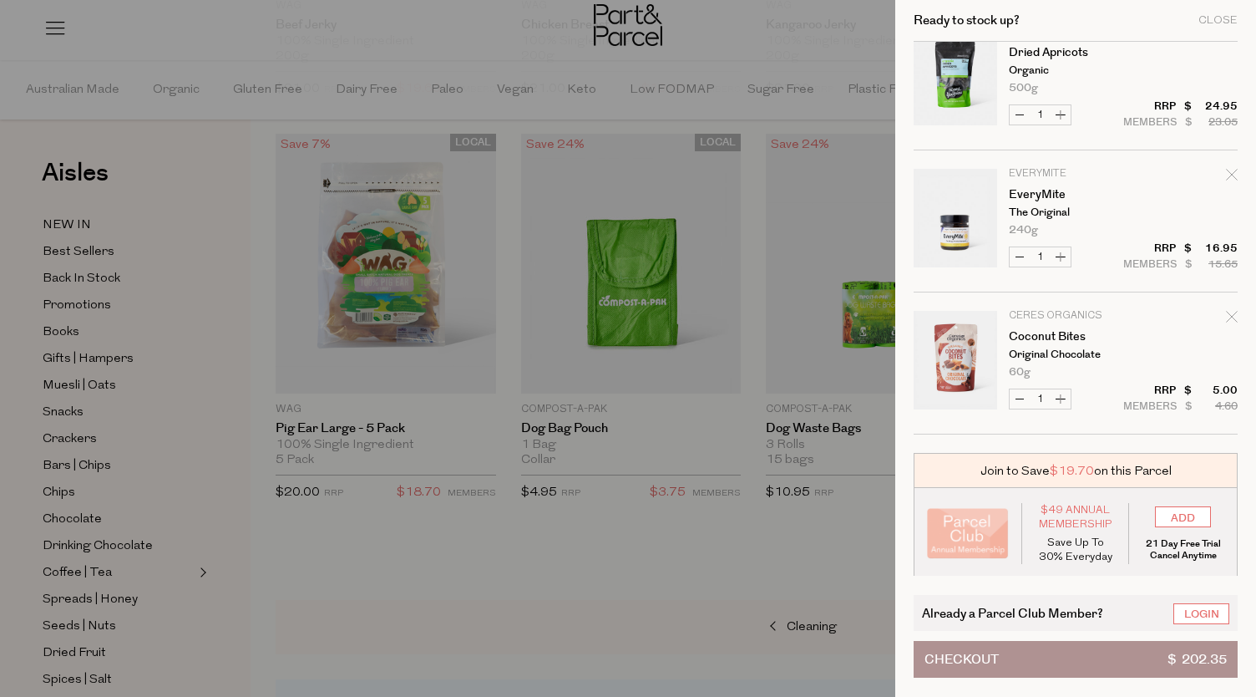
click at [1014, 397] on button "Decrease Coconut Bites" at bounding box center [1020, 398] width 20 height 19
type input "0"
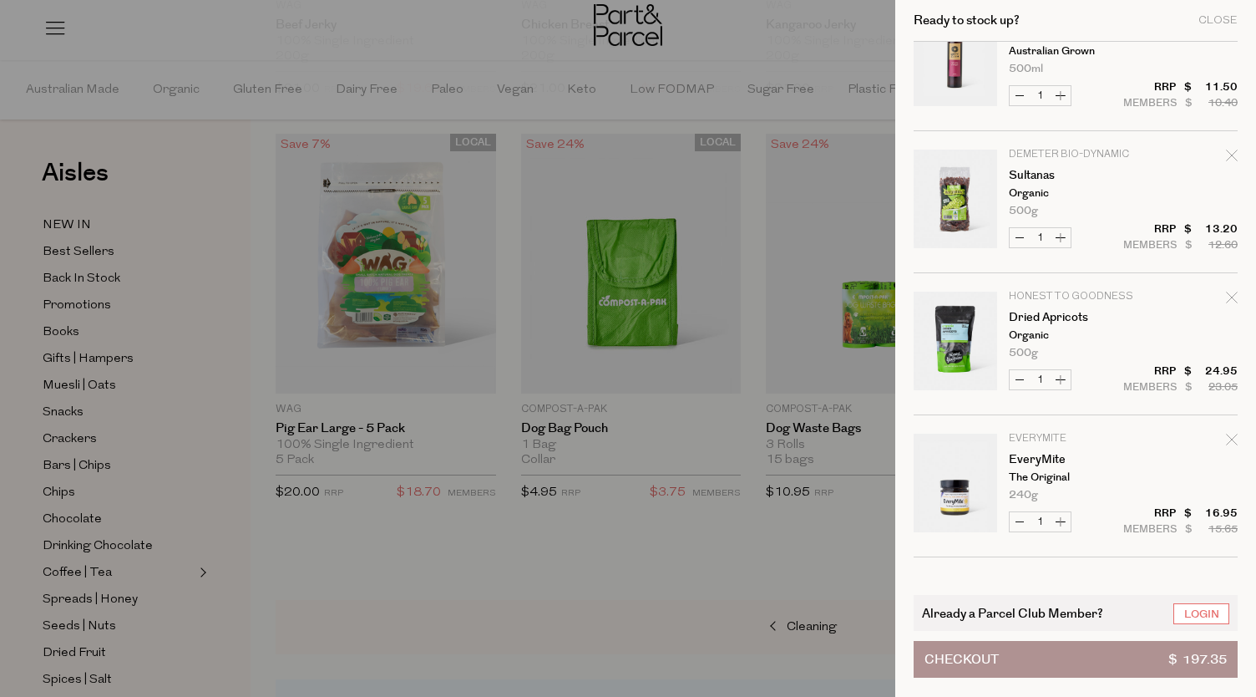
scroll to position [1311, 0]
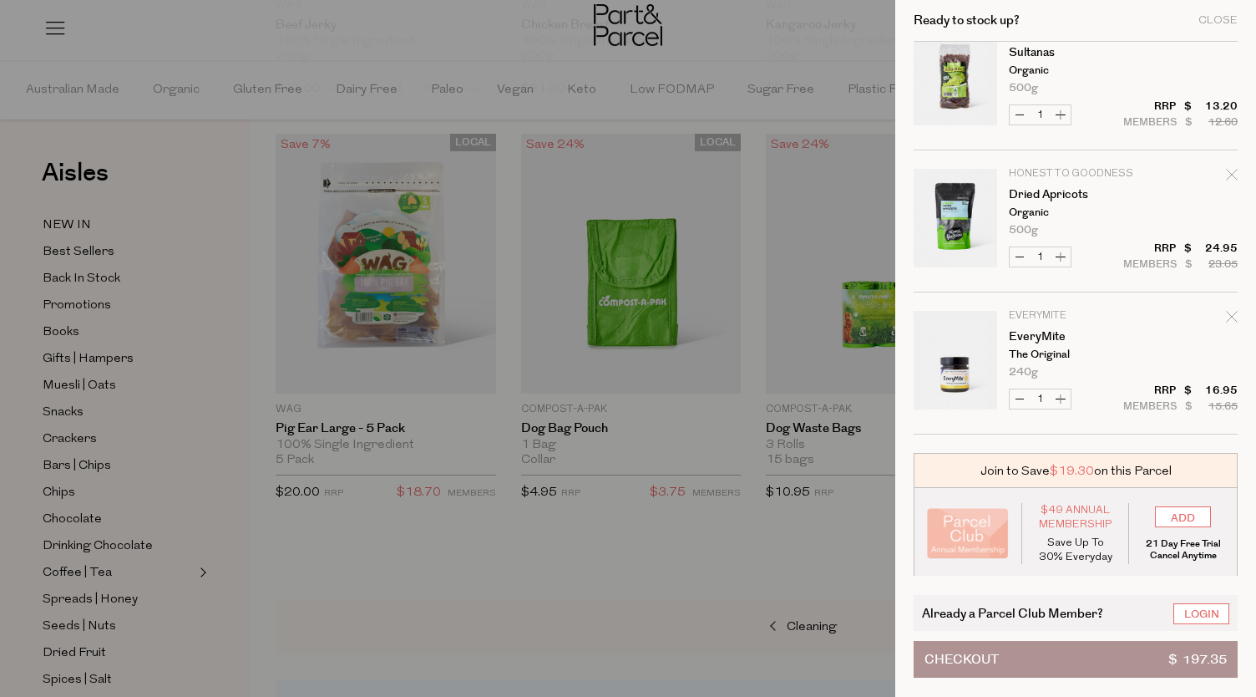
click at [789, 557] on div at bounding box center [628, 348] width 1256 height 697
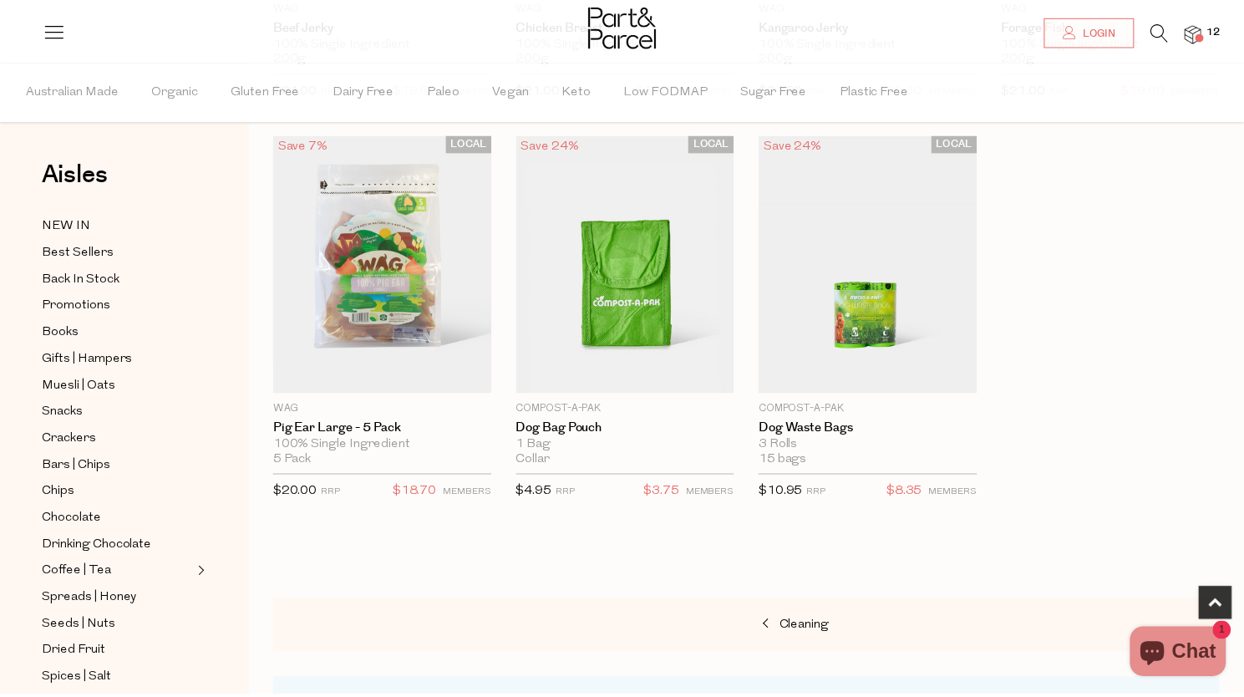
scroll to position [484, 0]
